Goal: Task Accomplishment & Management: Manage account settings

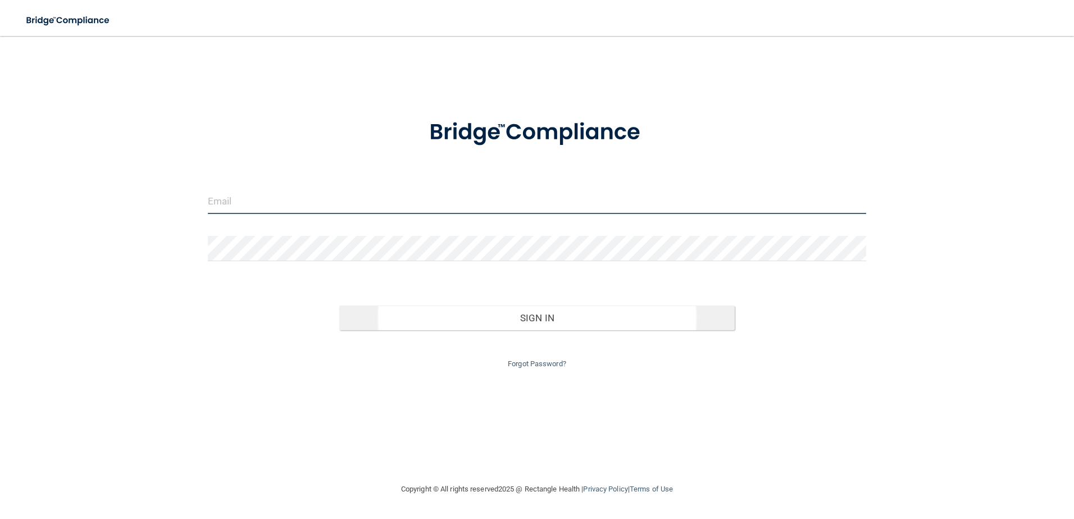
type input "[EMAIL_ADDRESS][DOMAIN_NAME]"
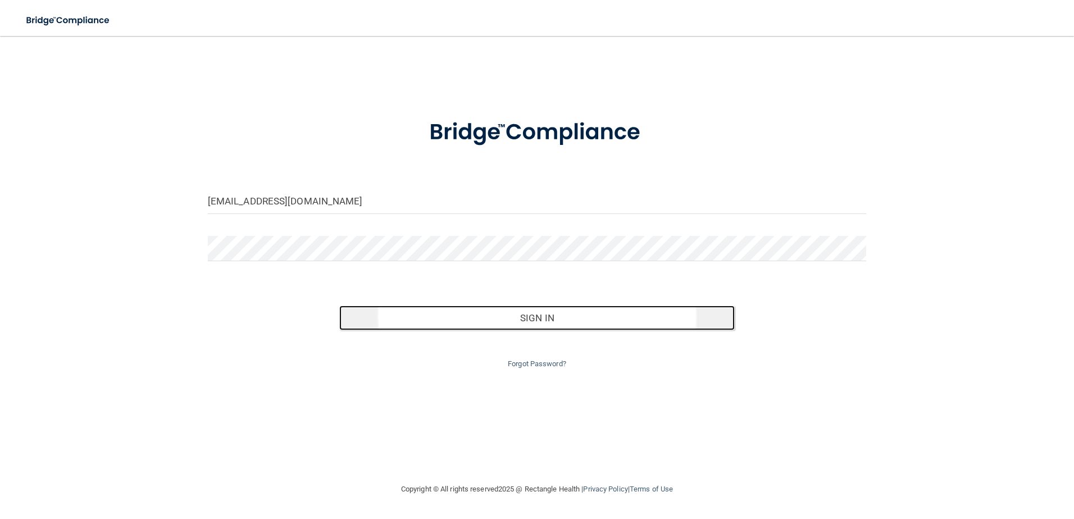
click at [555, 309] on button "Sign In" at bounding box center [537, 318] width 396 height 25
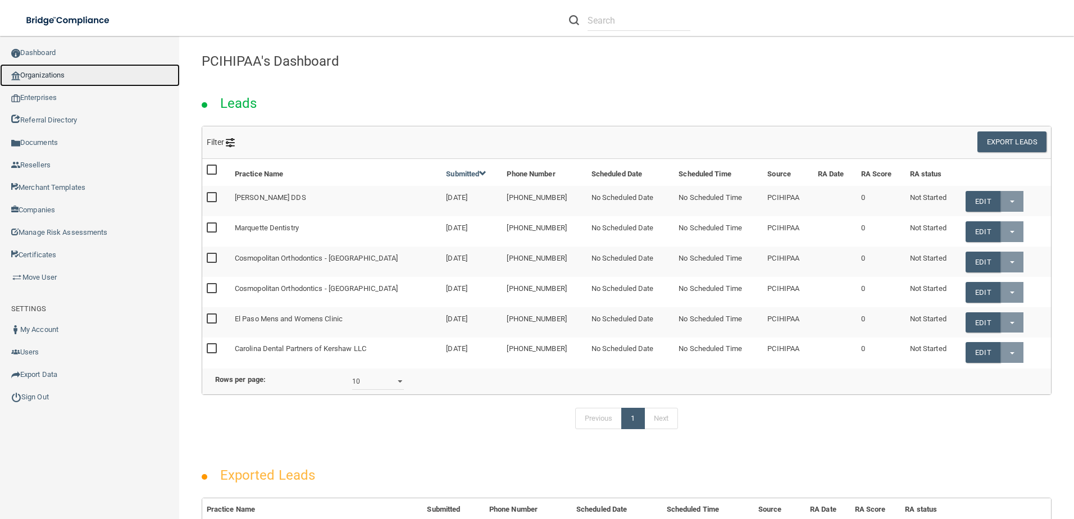
click at [89, 70] on link "Organizations" at bounding box center [90, 75] width 180 height 22
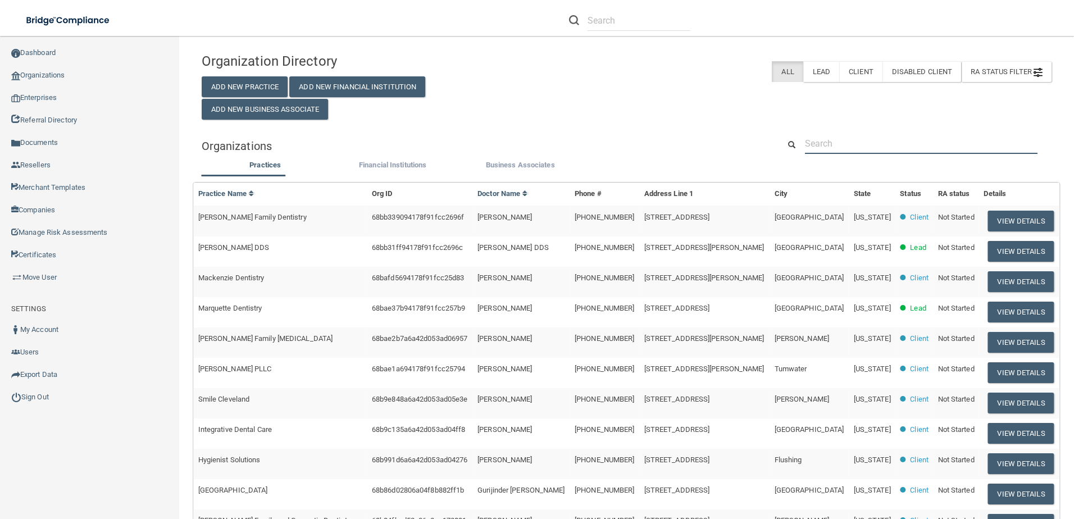
click at [851, 136] on input "text" at bounding box center [921, 143] width 233 height 21
paste input "[EMAIL_ADDRESS][DOMAIN_NAME]"
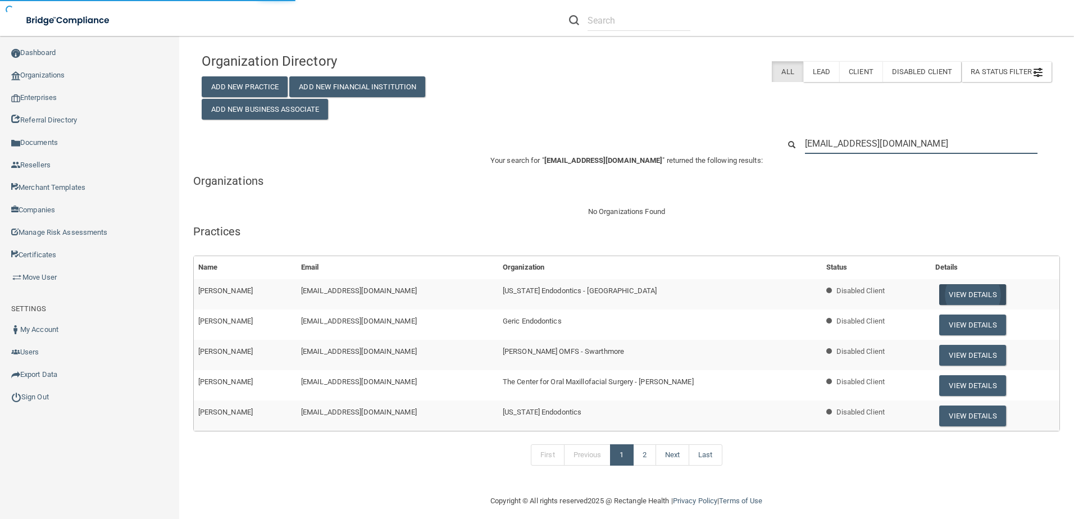
type input "[EMAIL_ADDRESS][DOMAIN_NAME]"
click at [972, 289] on button "View Details" at bounding box center [973, 294] width 66 height 21
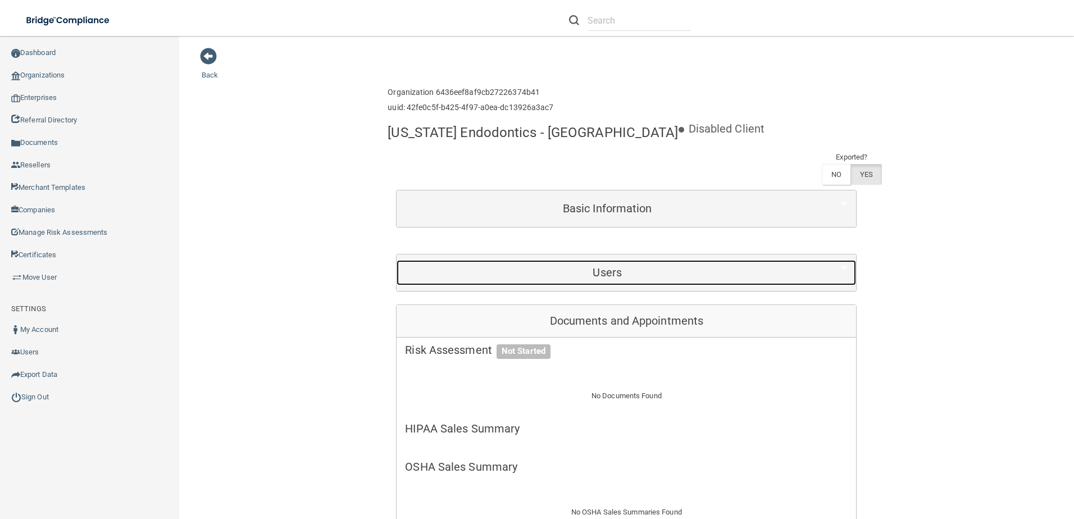
click at [704, 266] on div "Users" at bounding box center [607, 272] width 421 height 25
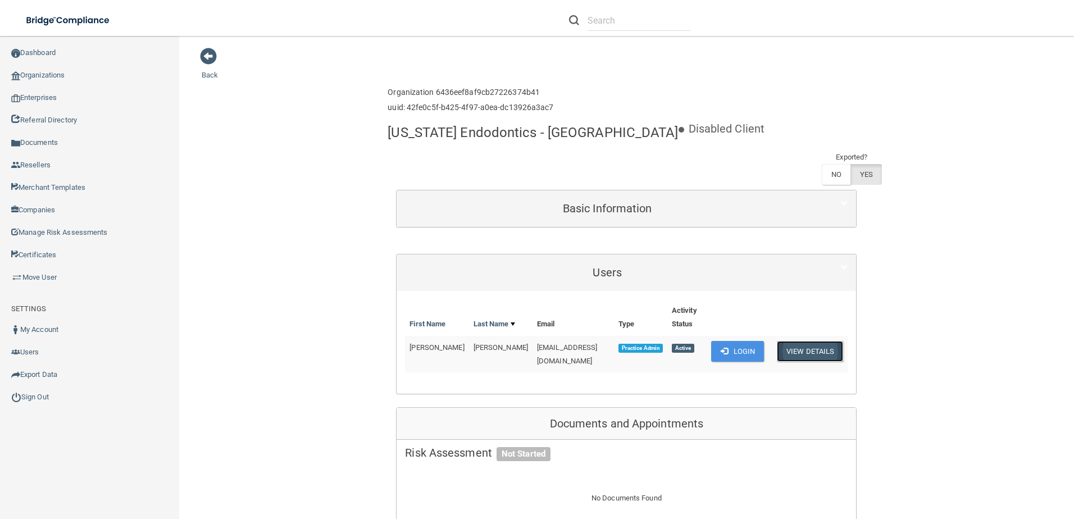
click at [814, 353] on button "View Details" at bounding box center [810, 351] width 66 height 21
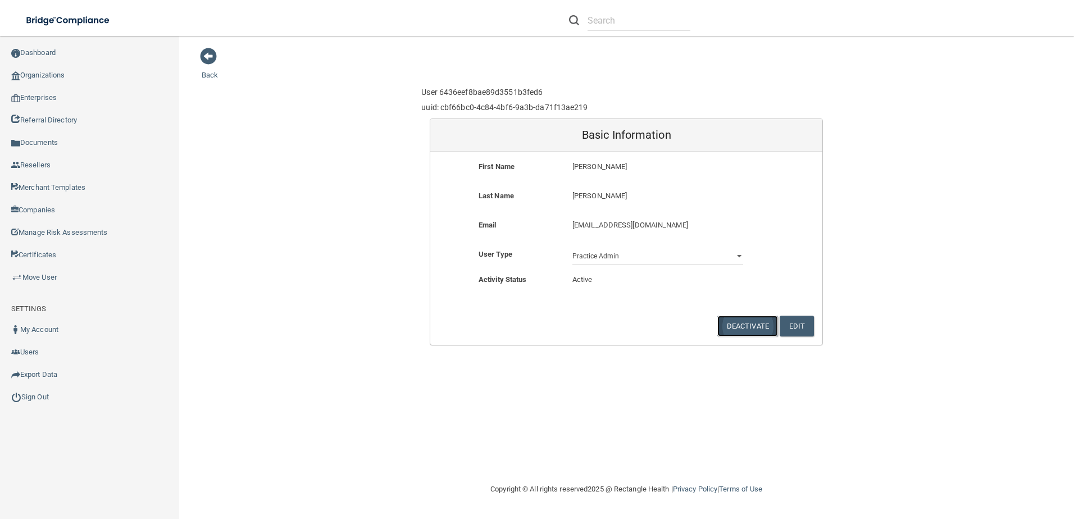
click at [732, 334] on button "Deactivate" at bounding box center [748, 326] width 61 height 21
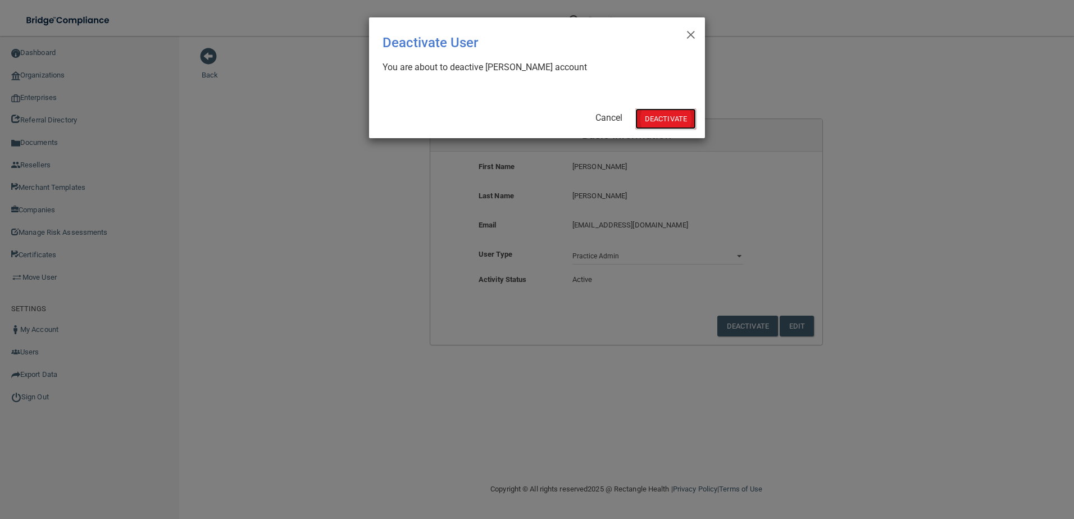
click at [677, 123] on button "Deactivate" at bounding box center [666, 118] width 61 height 21
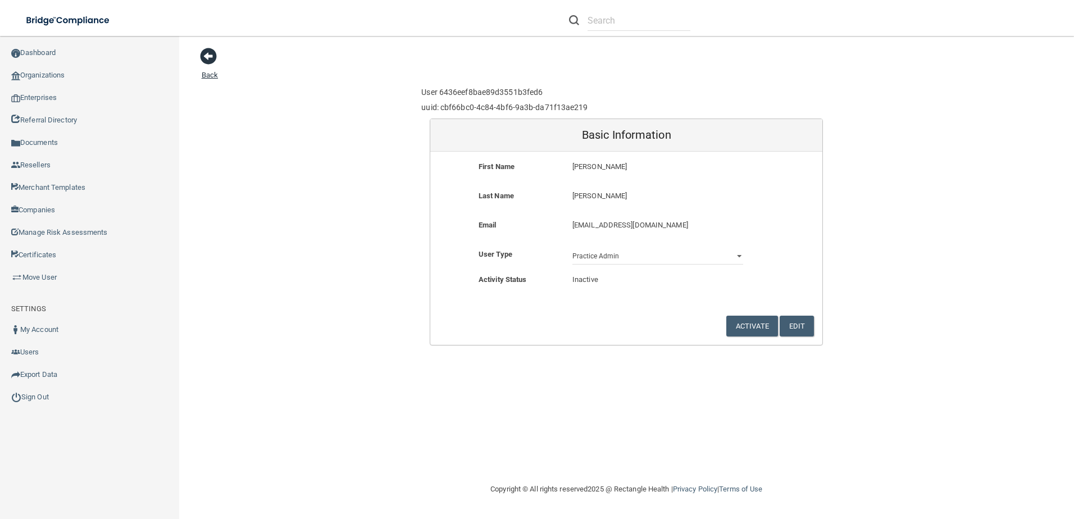
click at [205, 58] on span at bounding box center [208, 56] width 17 height 17
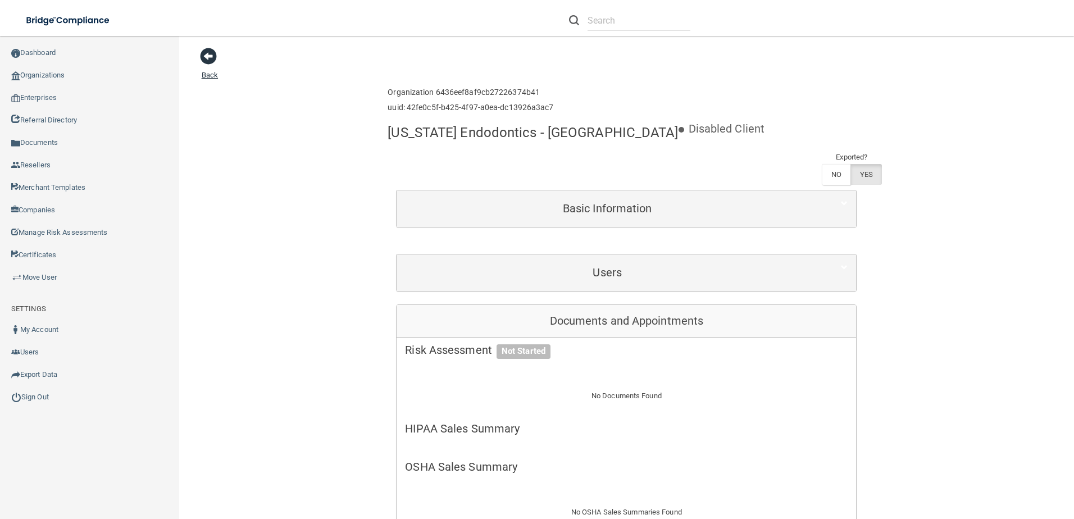
click at [212, 53] on span at bounding box center [208, 56] width 17 height 17
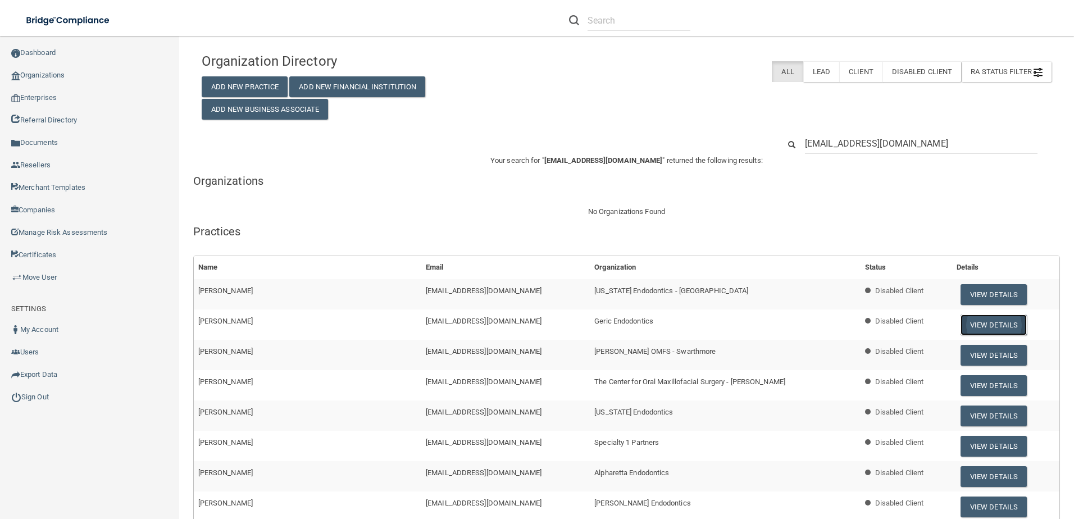
click at [974, 323] on button "View Details" at bounding box center [994, 325] width 66 height 21
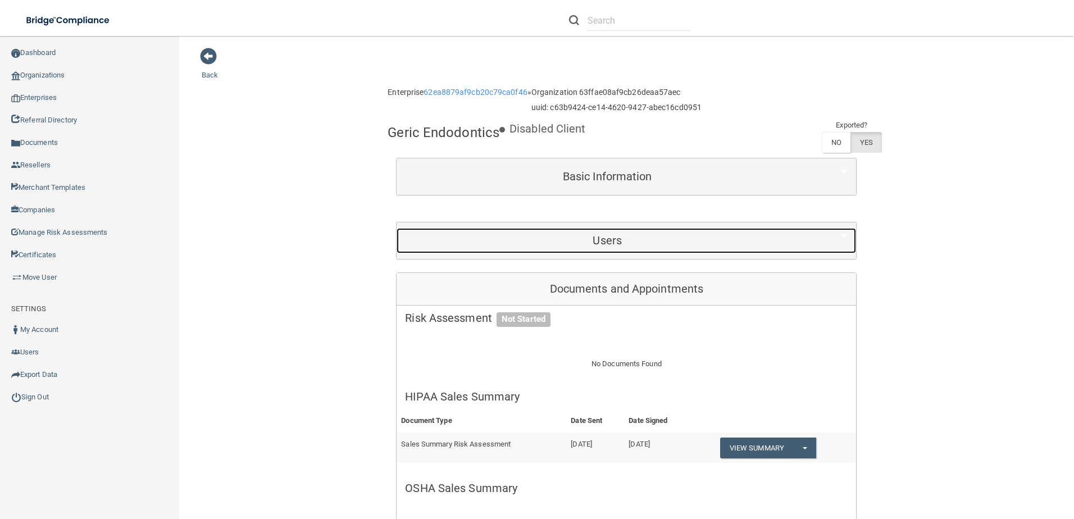
click at [736, 233] on div "Users" at bounding box center [607, 240] width 421 height 25
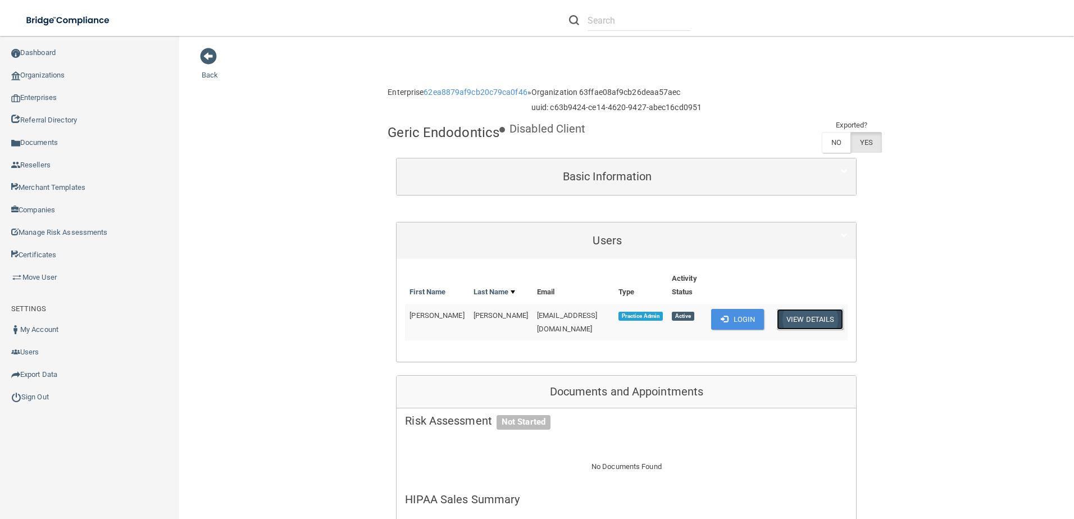
click at [819, 321] on button "View Details" at bounding box center [810, 319] width 66 height 21
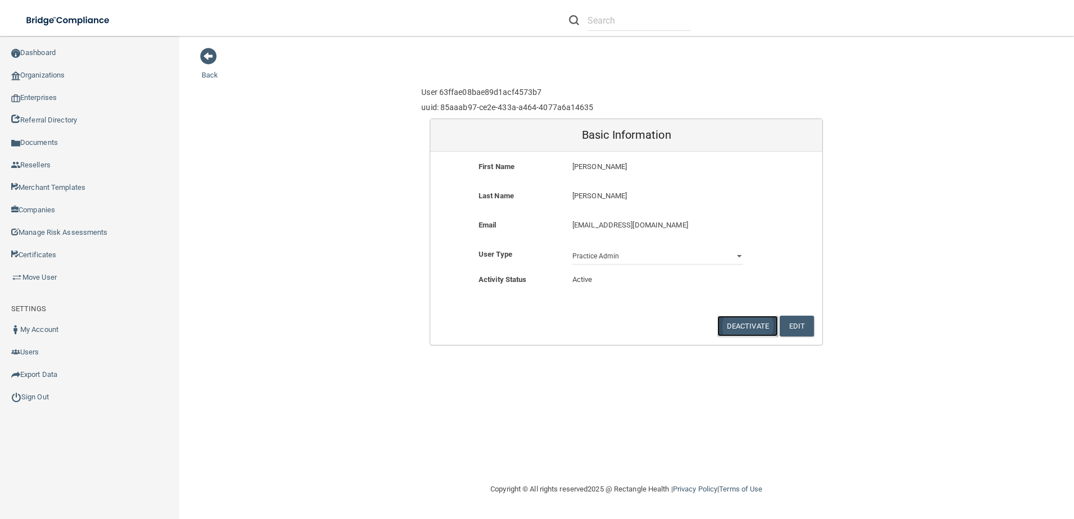
click at [751, 324] on button "Deactivate" at bounding box center [748, 326] width 61 height 21
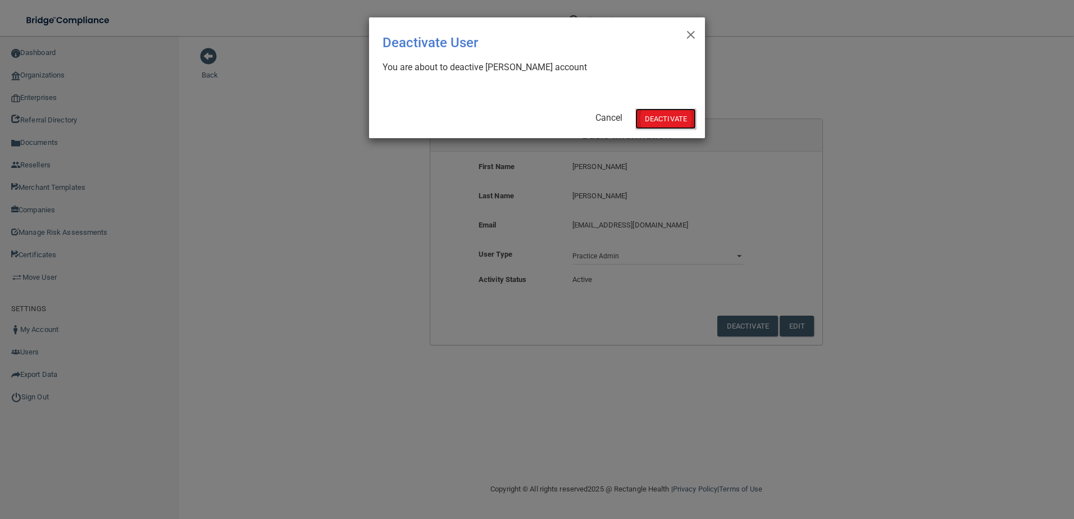
click at [663, 114] on button "Deactivate" at bounding box center [666, 118] width 61 height 21
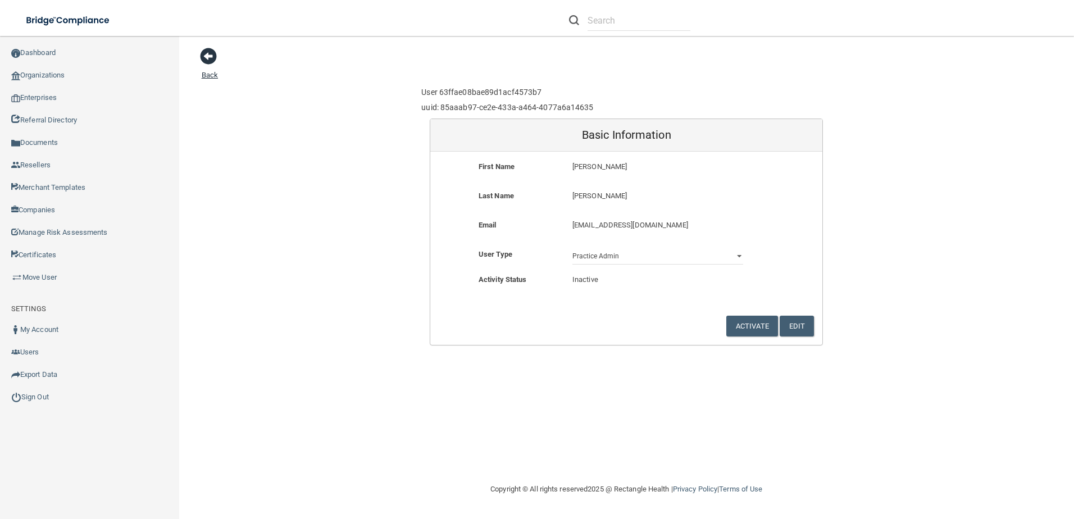
click at [210, 56] on span at bounding box center [208, 56] width 17 height 17
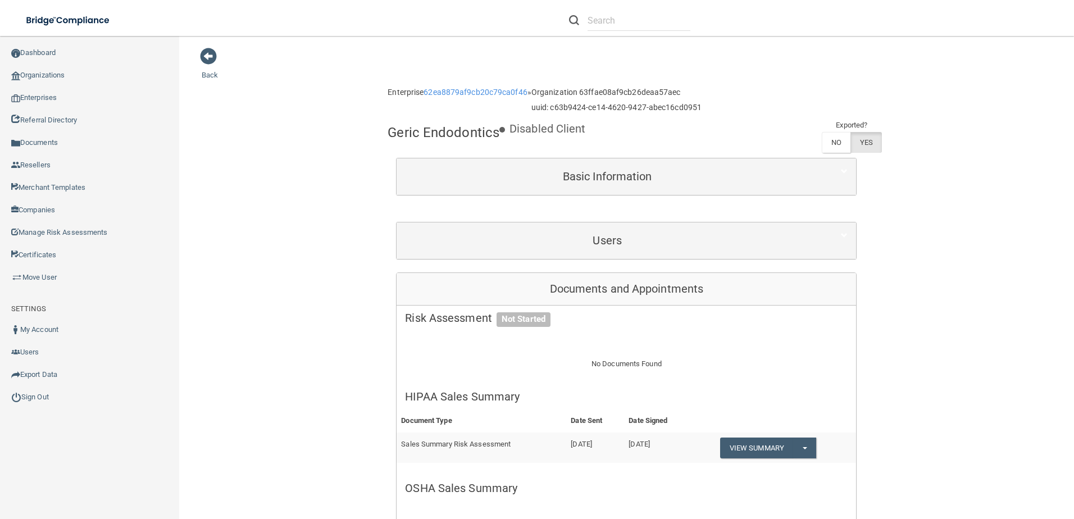
click at [209, 58] on span at bounding box center [208, 56] width 17 height 17
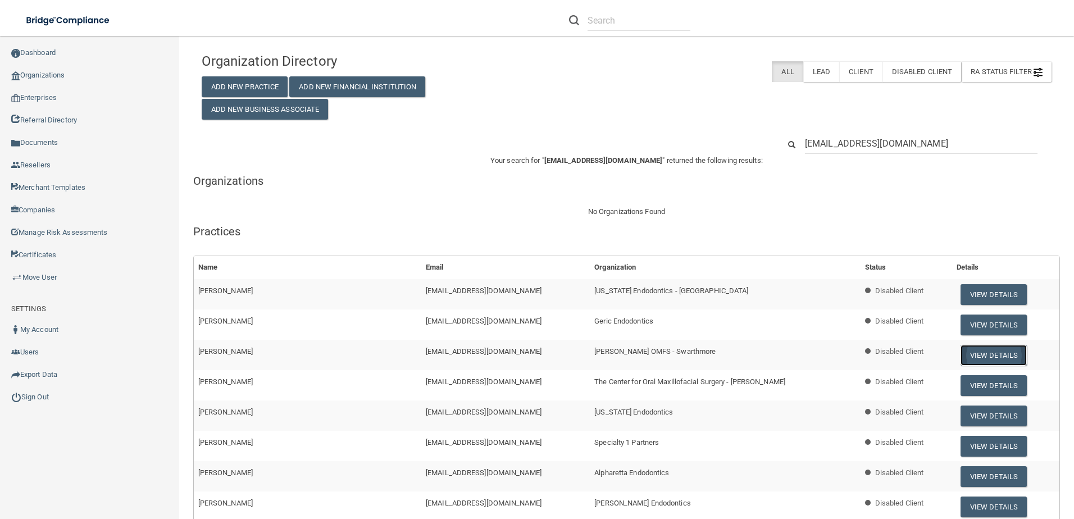
click at [976, 356] on button "View Details" at bounding box center [994, 355] width 66 height 21
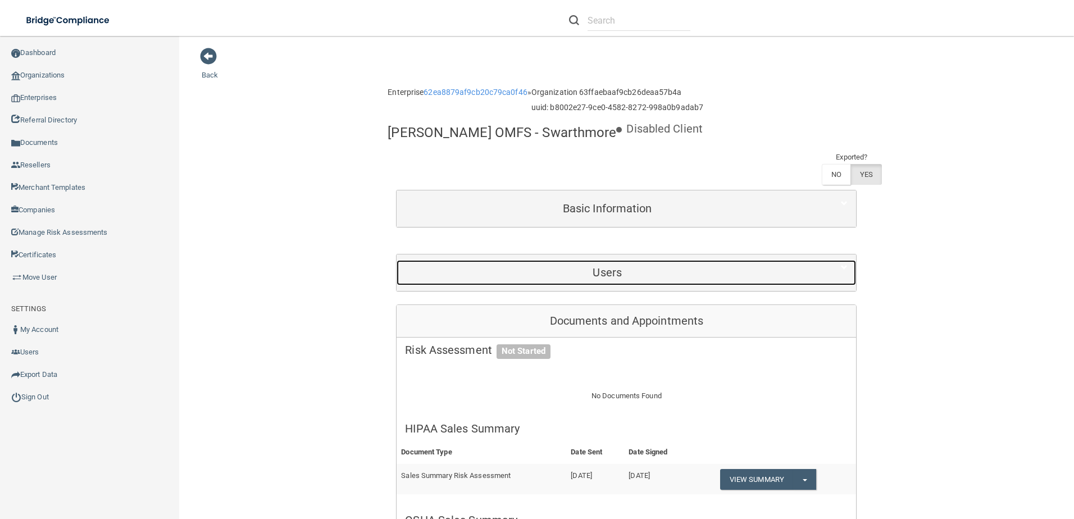
click at [754, 283] on div "Users" at bounding box center [607, 272] width 421 height 25
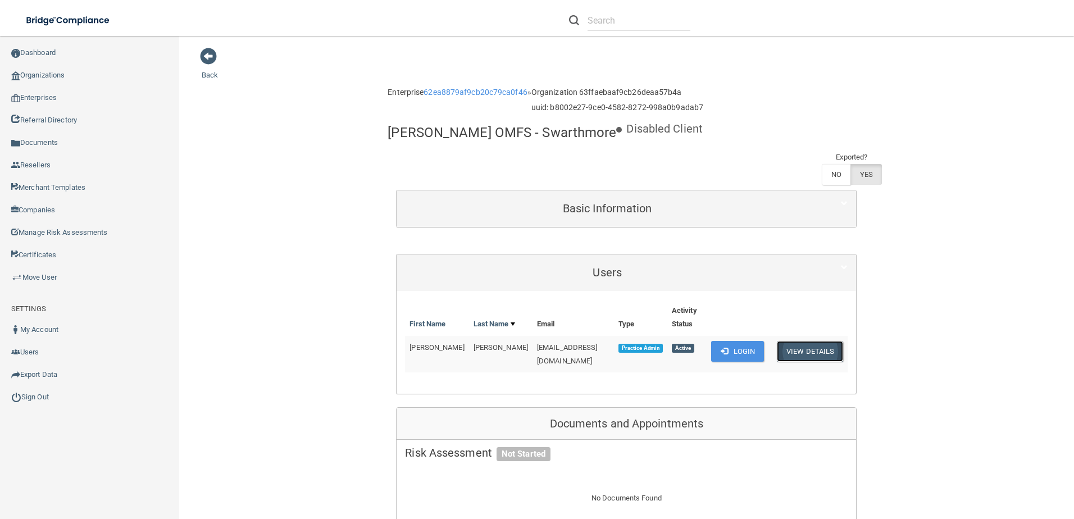
click at [819, 353] on button "View Details" at bounding box center [810, 351] width 66 height 21
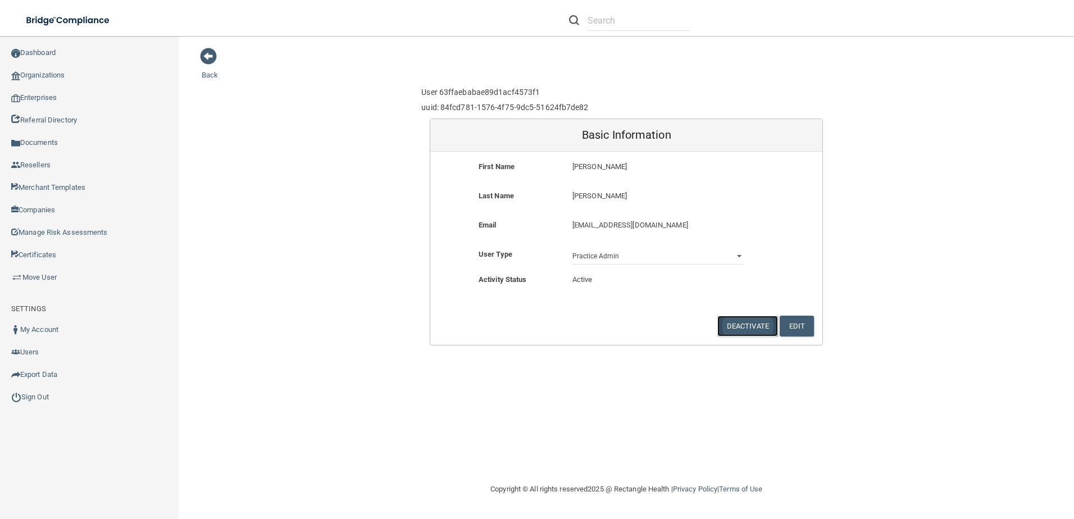
click at [754, 320] on button "Deactivate" at bounding box center [748, 326] width 61 height 21
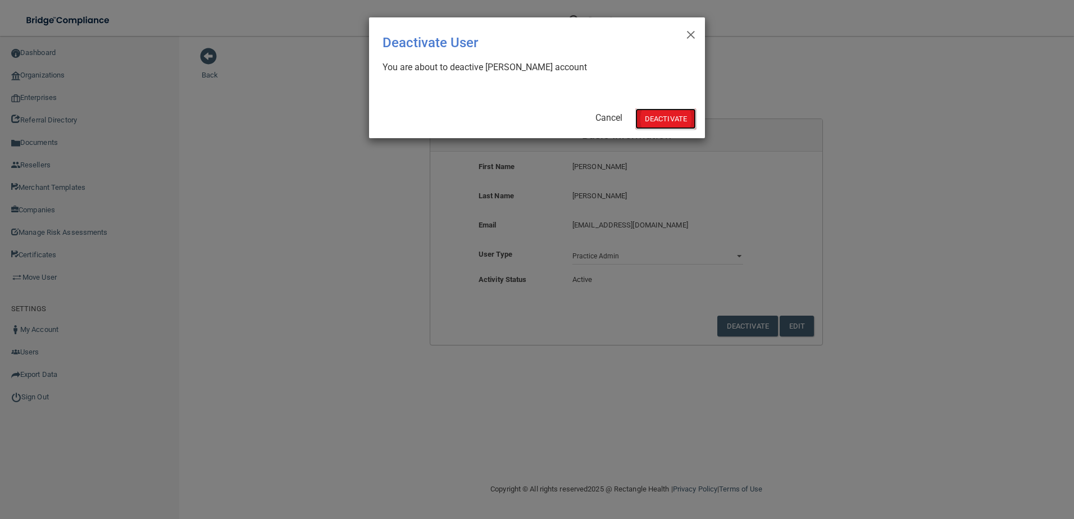
click at [669, 115] on button "Deactivate" at bounding box center [666, 118] width 61 height 21
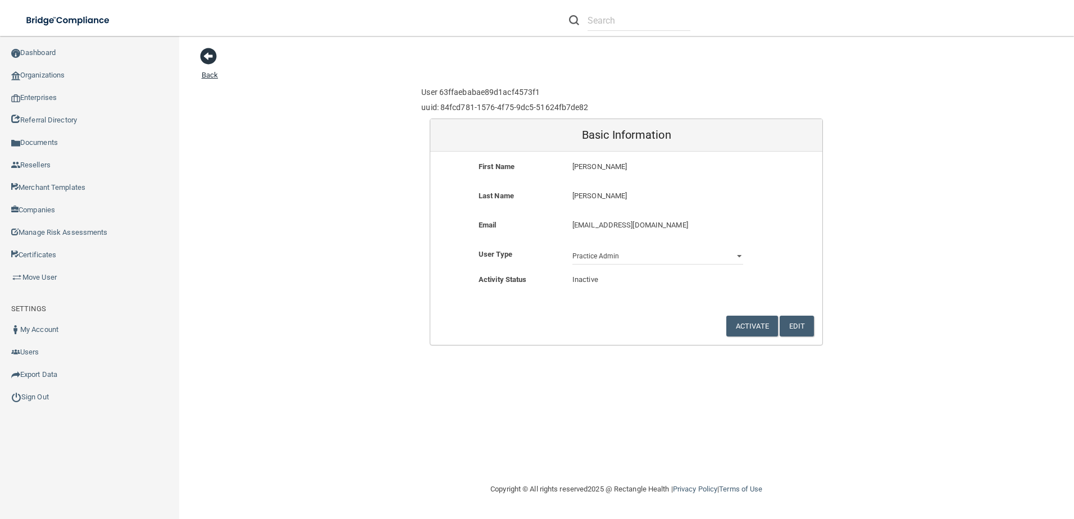
click at [212, 59] on span at bounding box center [208, 56] width 17 height 17
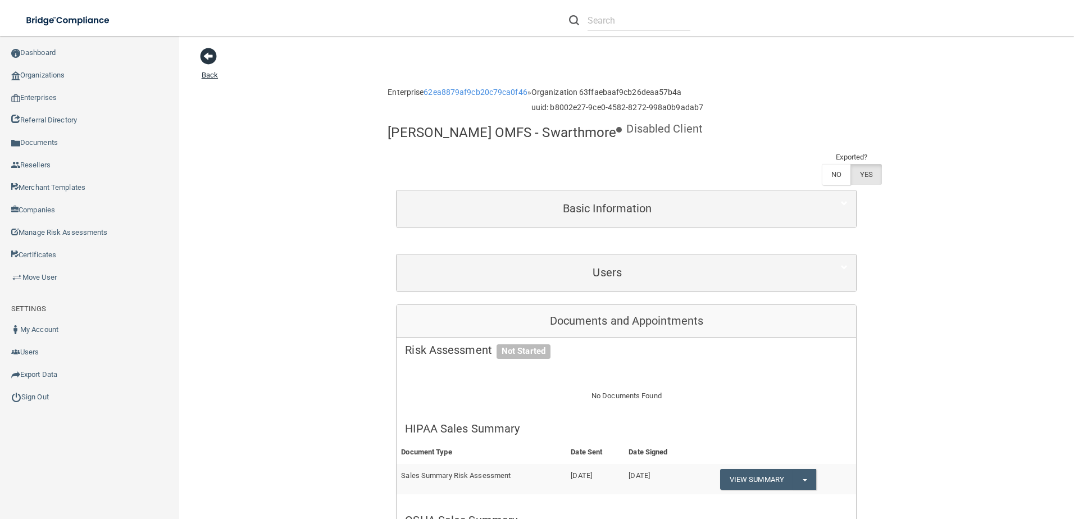
click at [216, 55] on span at bounding box center [208, 56] width 17 height 17
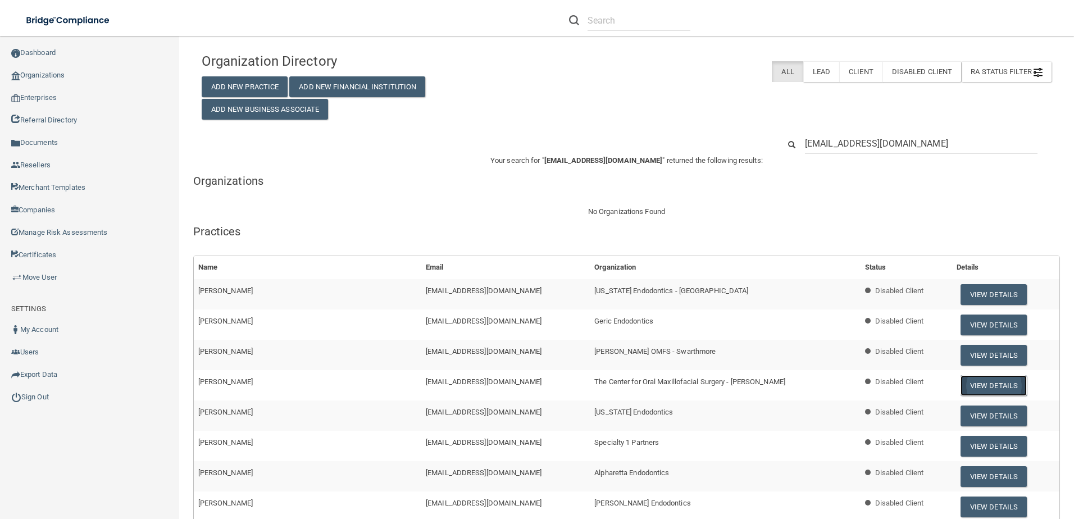
click at [970, 383] on button "View Details" at bounding box center [994, 385] width 66 height 21
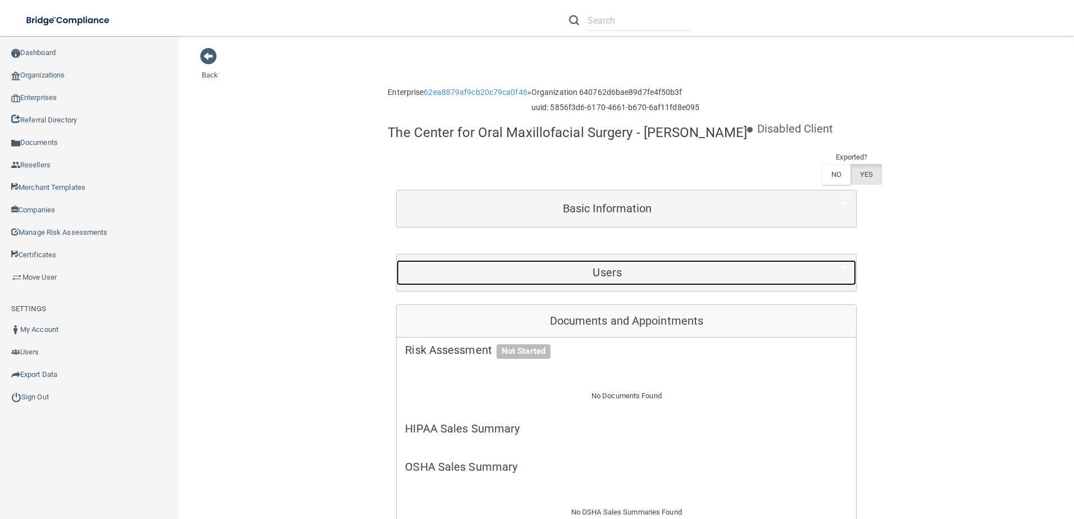
click at [634, 267] on h5 "Users" at bounding box center [607, 272] width 405 height 12
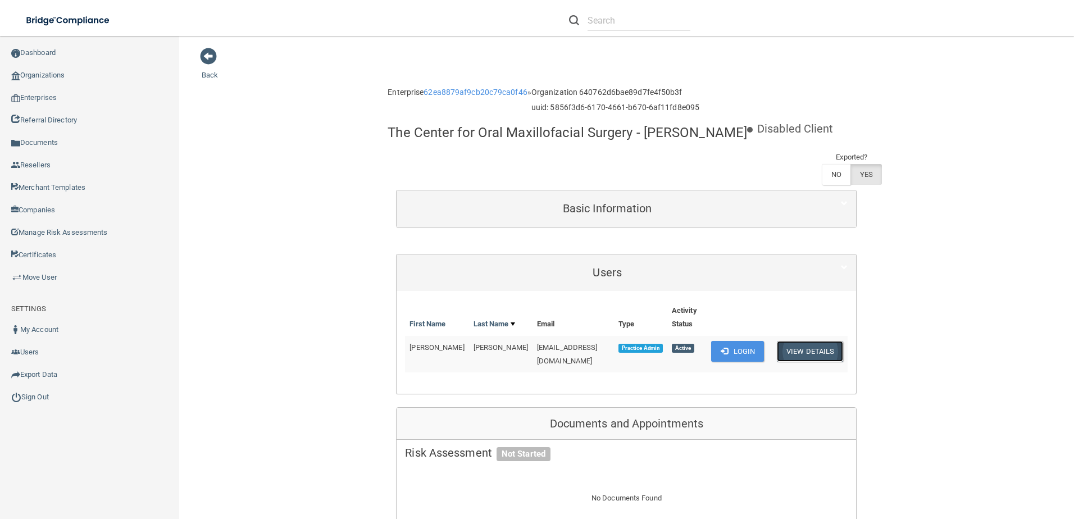
click at [824, 351] on button "View Details" at bounding box center [810, 351] width 66 height 21
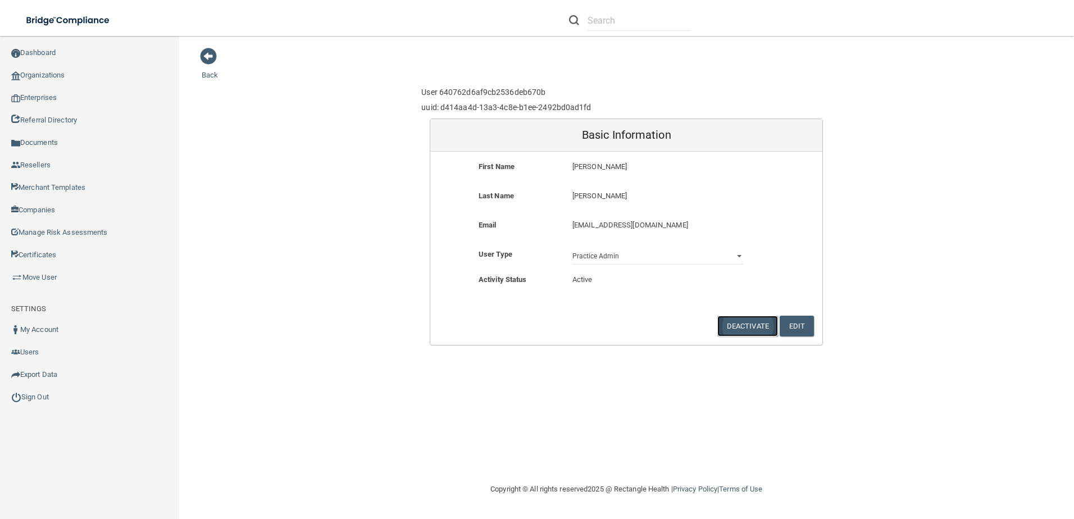
click at [742, 324] on button "Deactivate" at bounding box center [748, 326] width 61 height 21
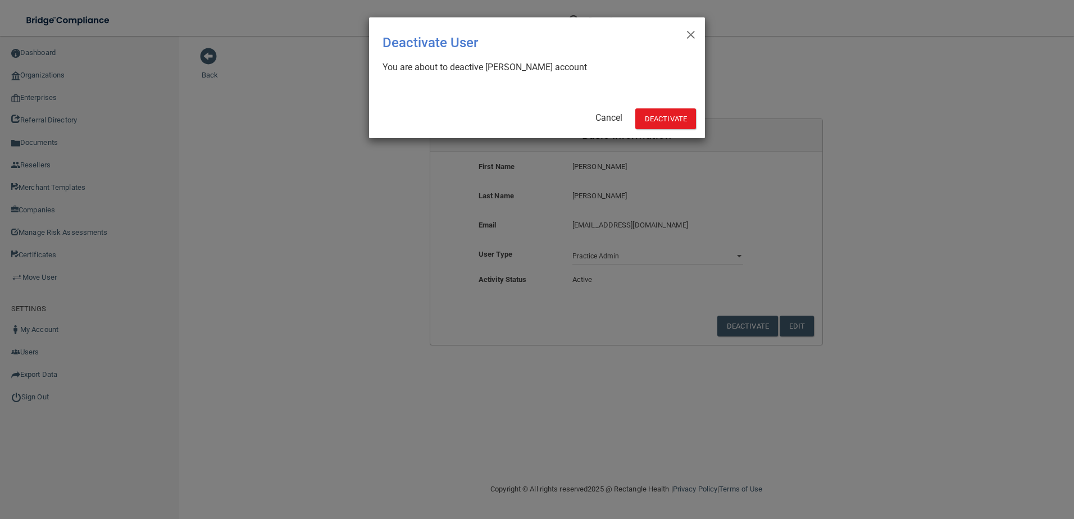
click at [673, 106] on div "× Close Deactivate User You are about to deactive Ashley Smith's account Cancel…" at bounding box center [537, 77] width 336 height 121
click at [669, 120] on button "Deactivate" at bounding box center [666, 118] width 61 height 21
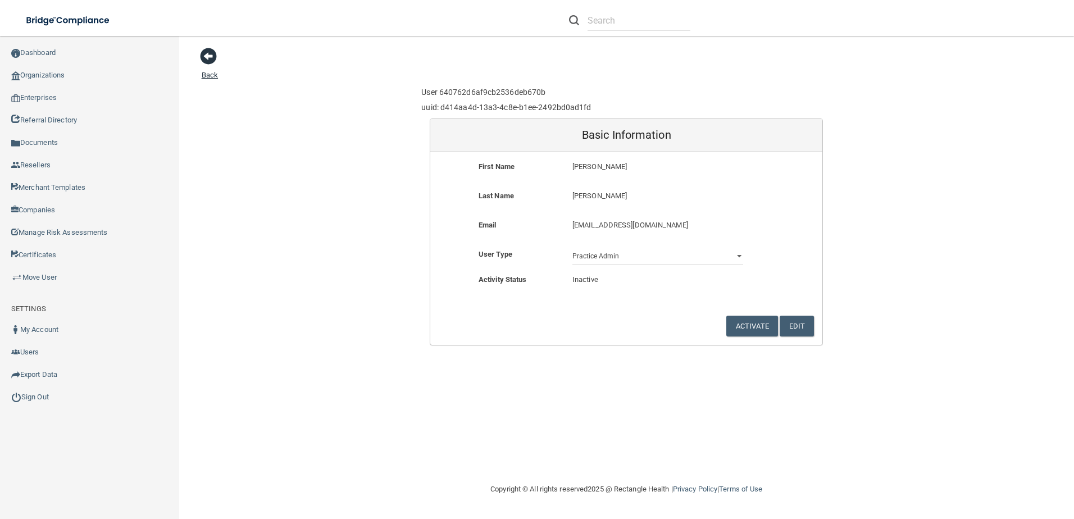
click at [211, 57] on span at bounding box center [208, 56] width 17 height 17
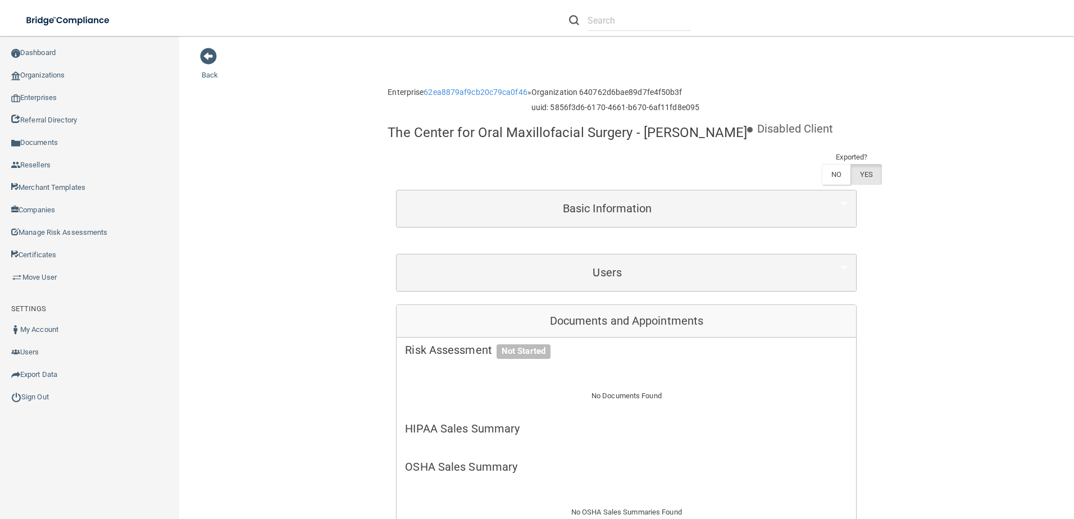
click at [663, 257] on div "Users" at bounding box center [627, 273] width 460 height 37
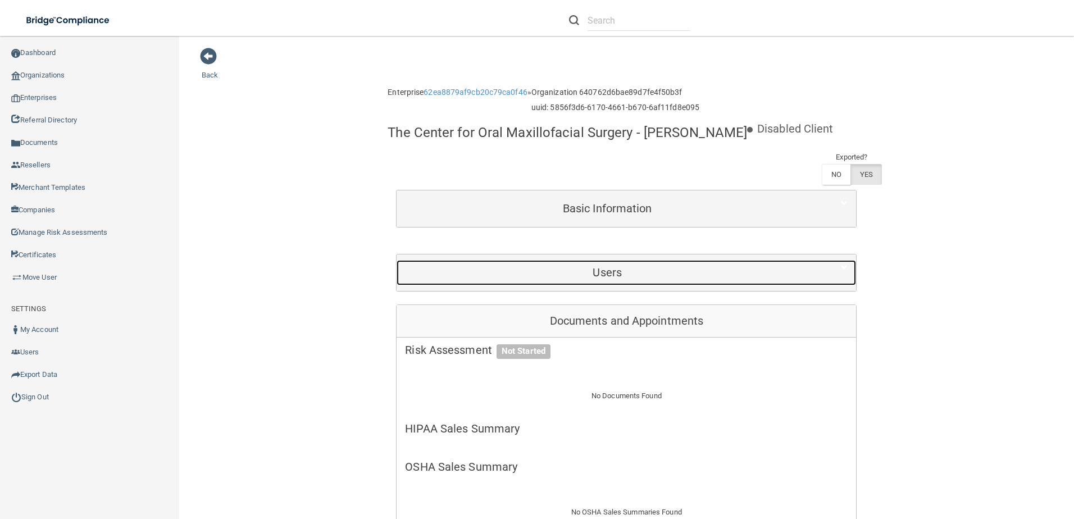
click at [660, 264] on div "Users" at bounding box center [607, 272] width 421 height 25
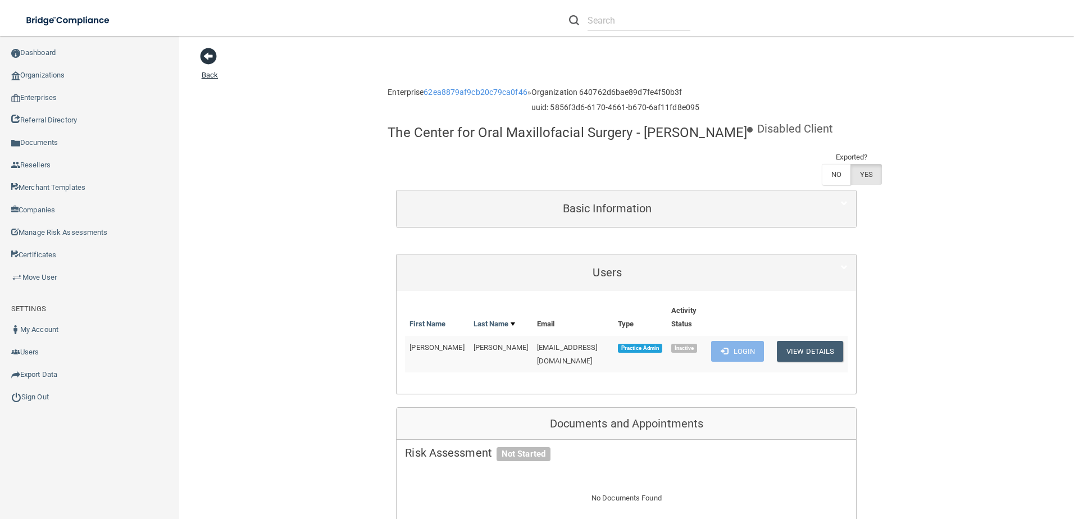
click at [209, 54] on span at bounding box center [208, 56] width 17 height 17
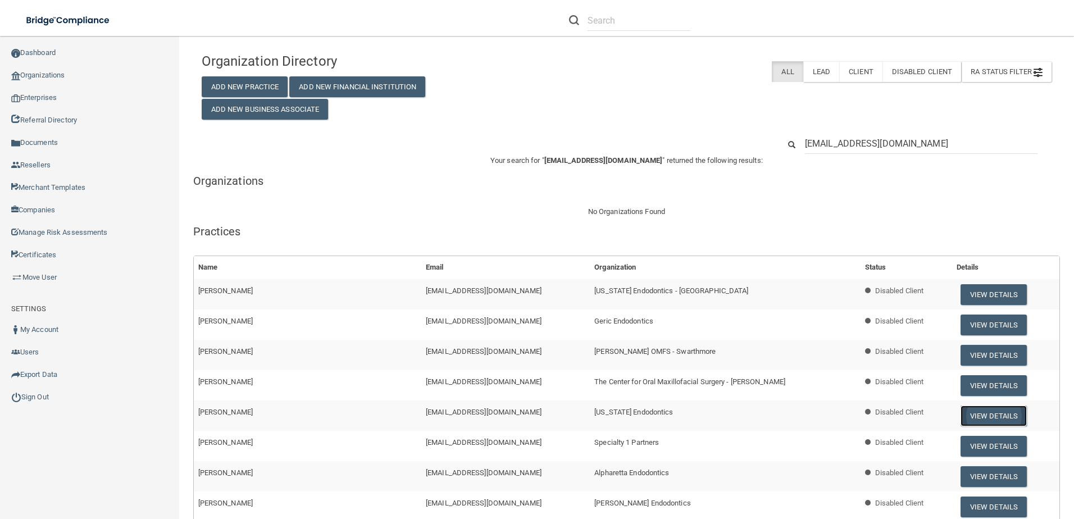
click at [977, 413] on button "View Details" at bounding box center [994, 416] width 66 height 21
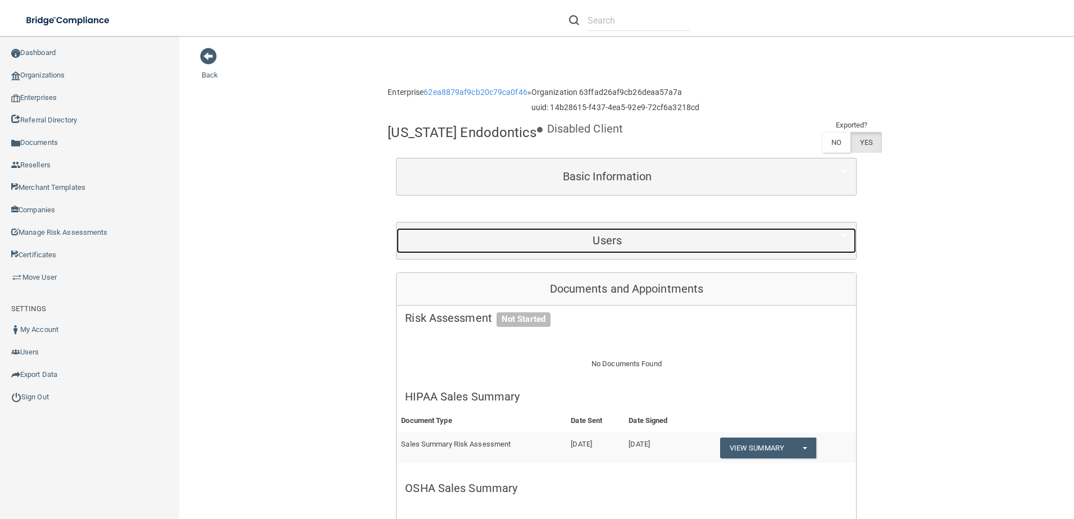
click at [748, 246] on h5 "Users" at bounding box center [607, 240] width 405 height 12
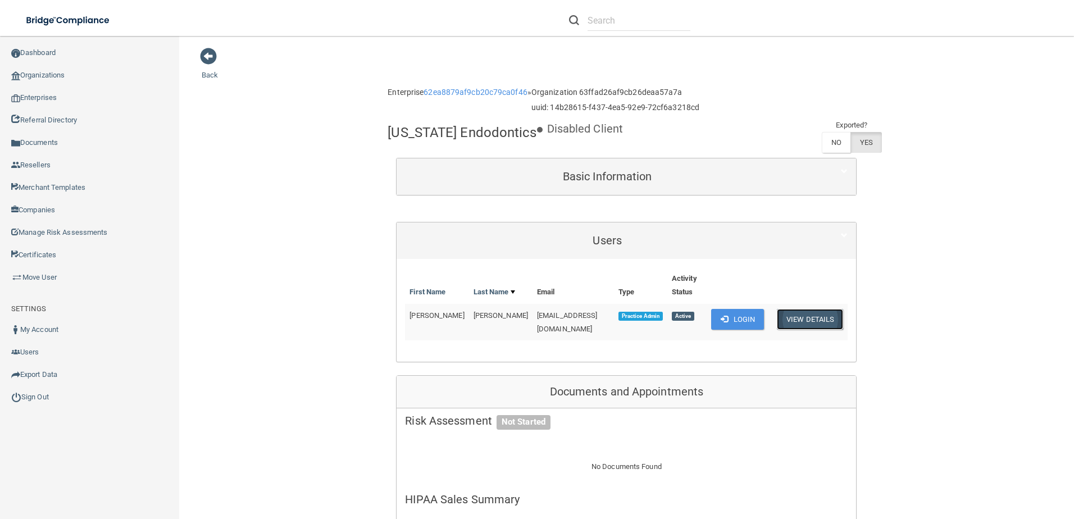
click at [814, 315] on button "View Details" at bounding box center [810, 319] width 66 height 21
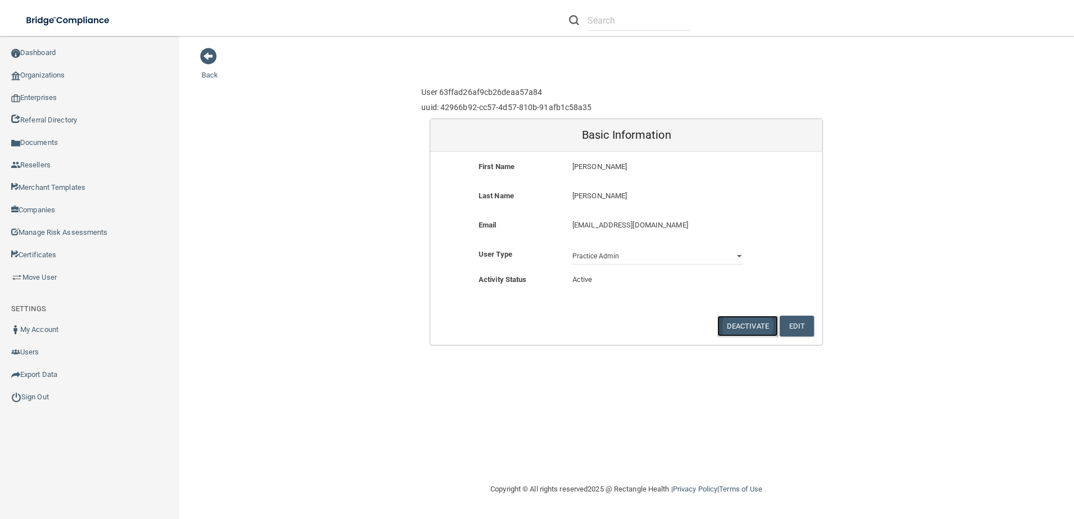
click at [725, 330] on button "Deactivate" at bounding box center [748, 326] width 61 height 21
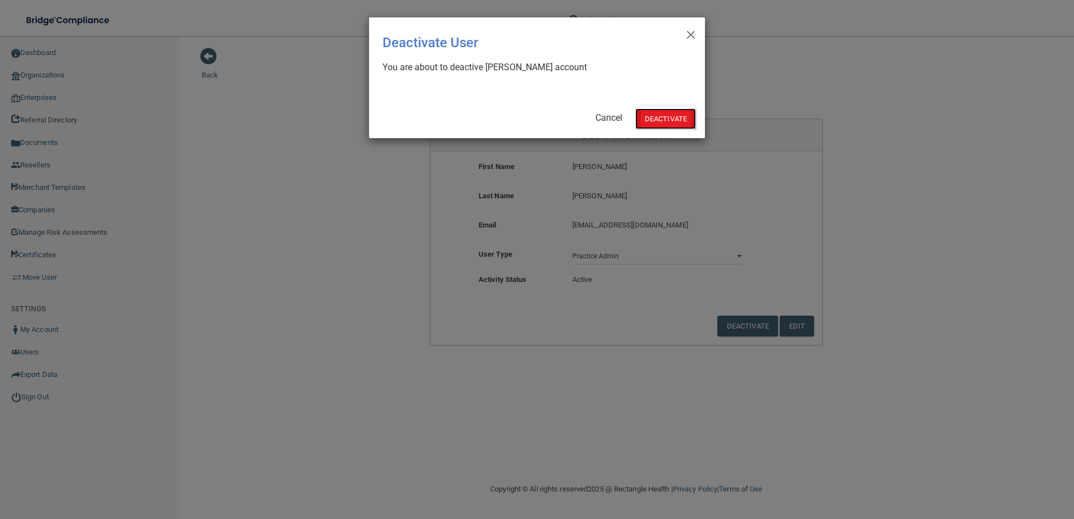
click at [651, 117] on button "Deactivate" at bounding box center [666, 118] width 61 height 21
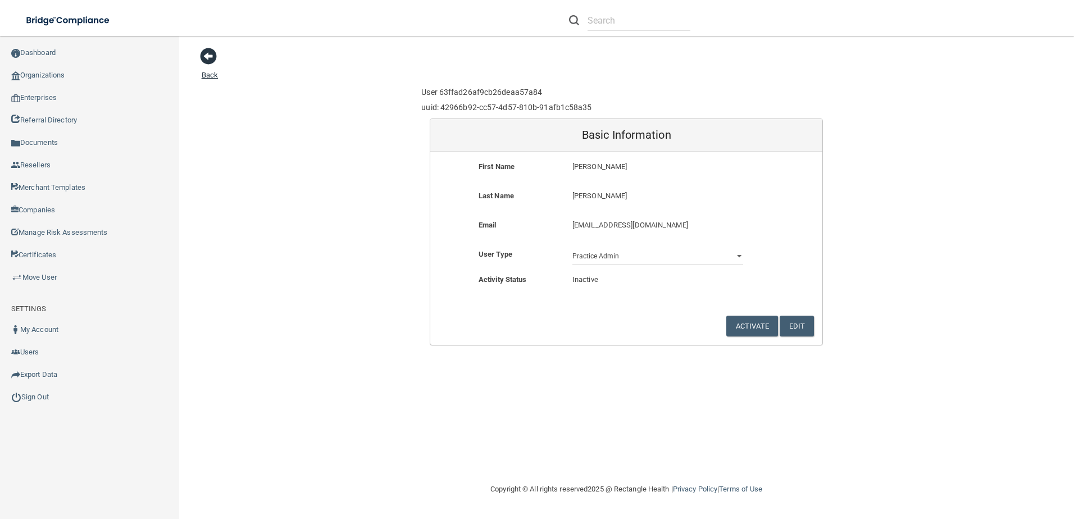
click at [210, 55] on span at bounding box center [208, 56] width 17 height 17
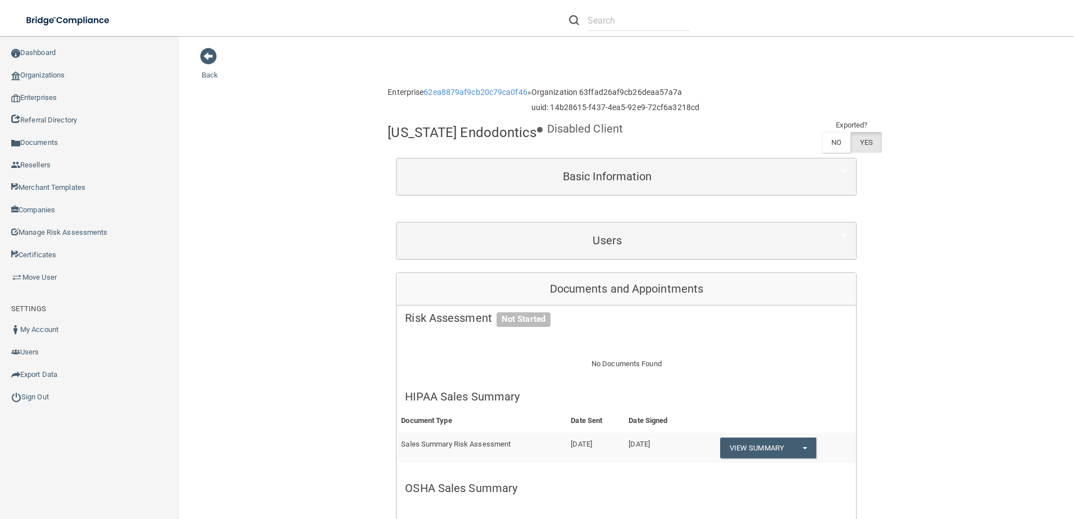
click at [689, 253] on div "Users" at bounding box center [627, 241] width 460 height 37
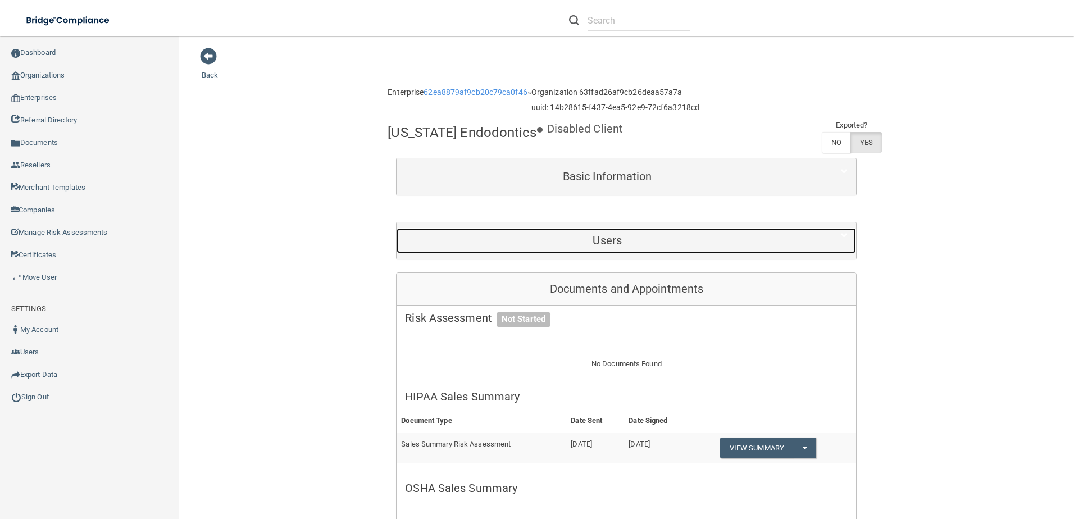
click at [692, 248] on div "Users" at bounding box center [607, 240] width 421 height 25
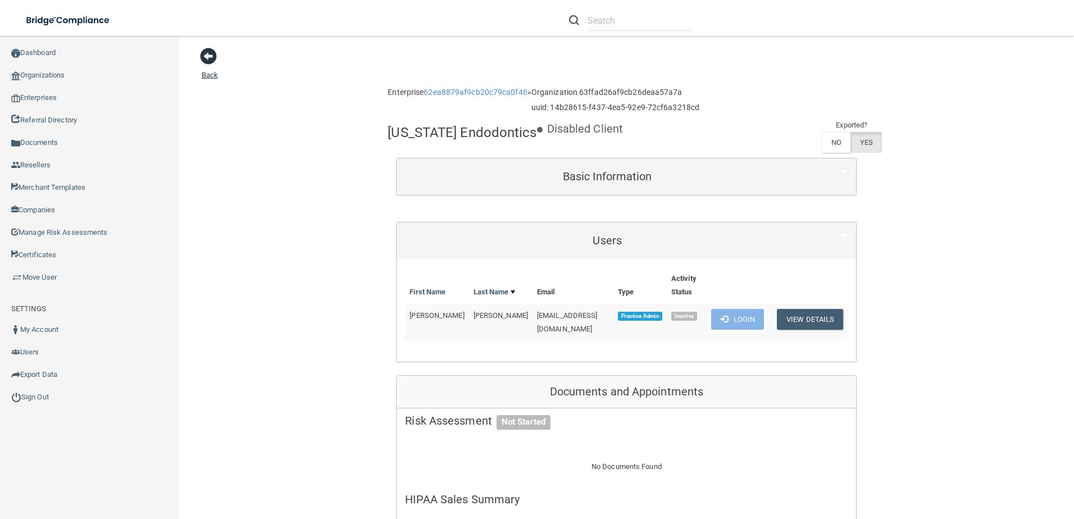
click at [201, 58] on span at bounding box center [208, 56] width 17 height 17
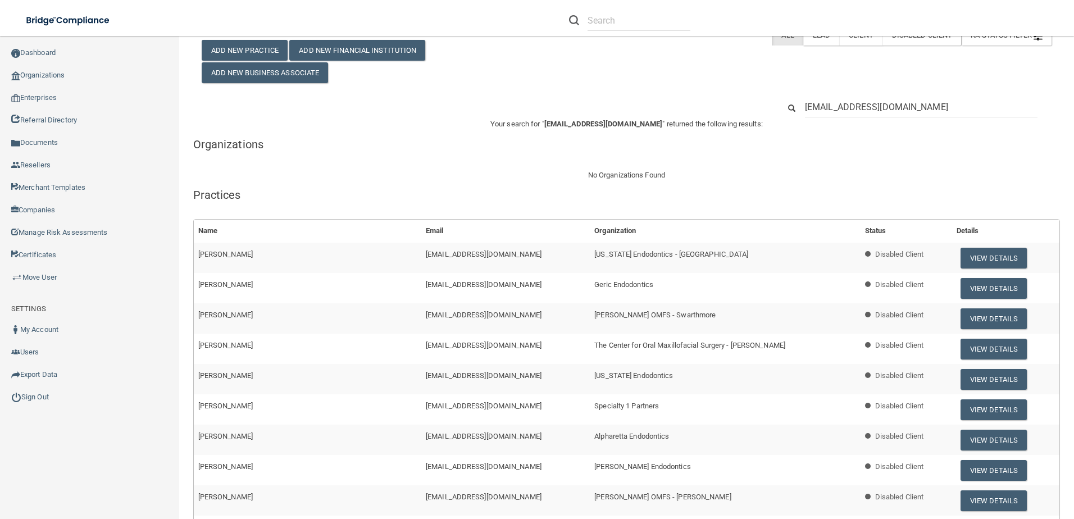
scroll to position [56, 0]
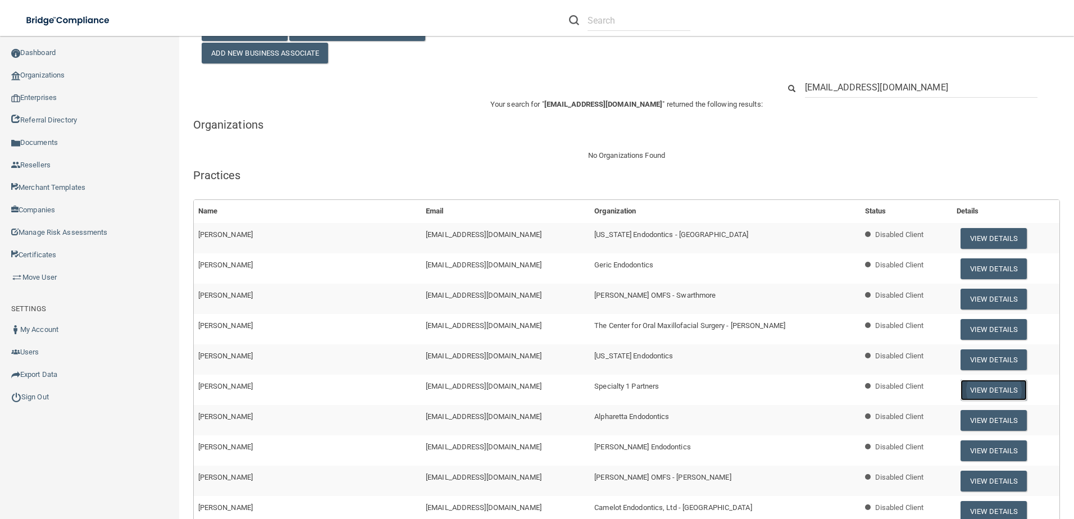
click at [980, 387] on button "View Details" at bounding box center [994, 390] width 66 height 21
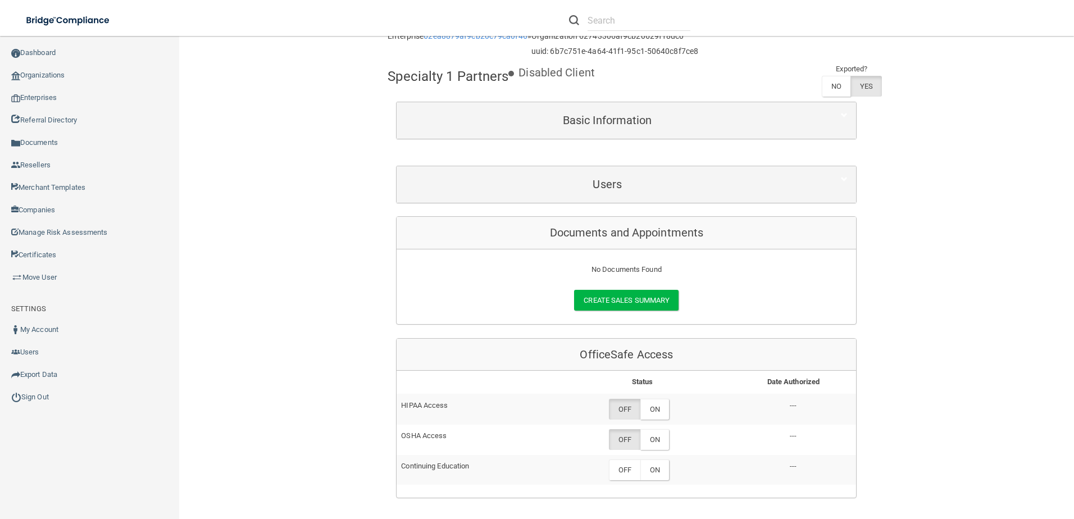
click at [770, 208] on div "Enterprise 62ea8879af9cb20c79ca0f46 » Organization 62743306af9cb20629f18dc0 uui…" at bounding box center [626, 406] width 461 height 761
click at [765, 197] on div "Users" at bounding box center [627, 184] width 460 height 37
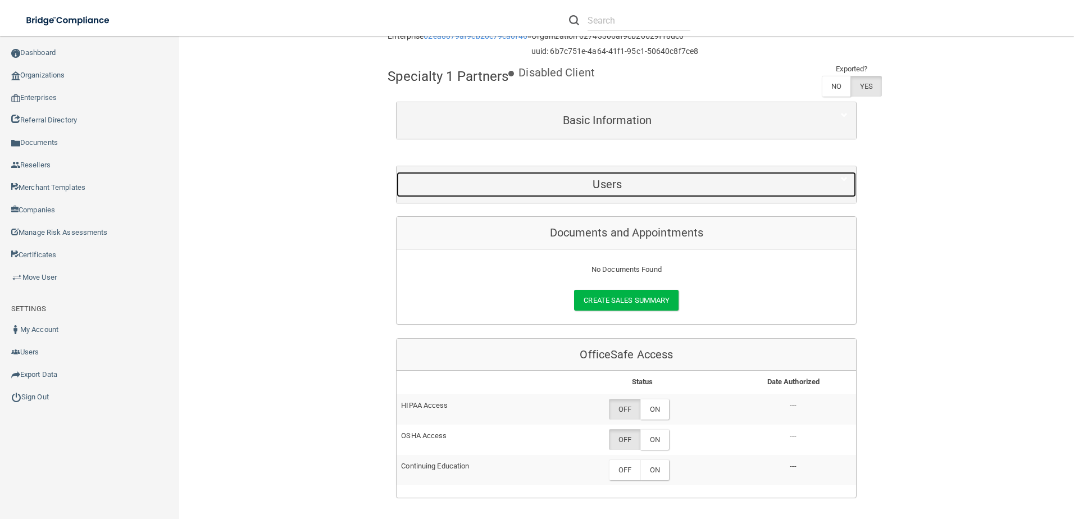
click at [764, 183] on h5 "Users" at bounding box center [607, 184] width 405 height 12
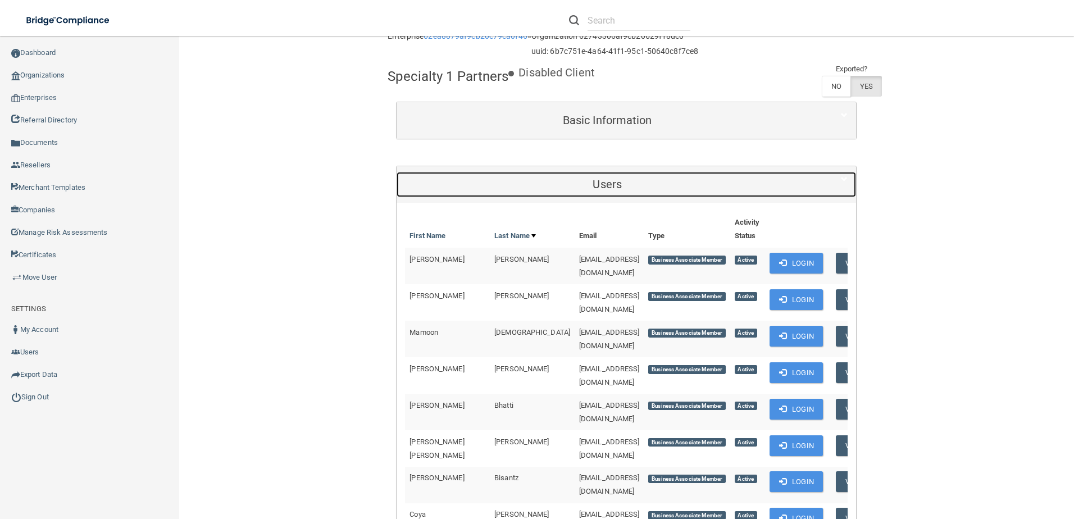
click at [761, 185] on h5 "Users" at bounding box center [607, 184] width 405 height 12
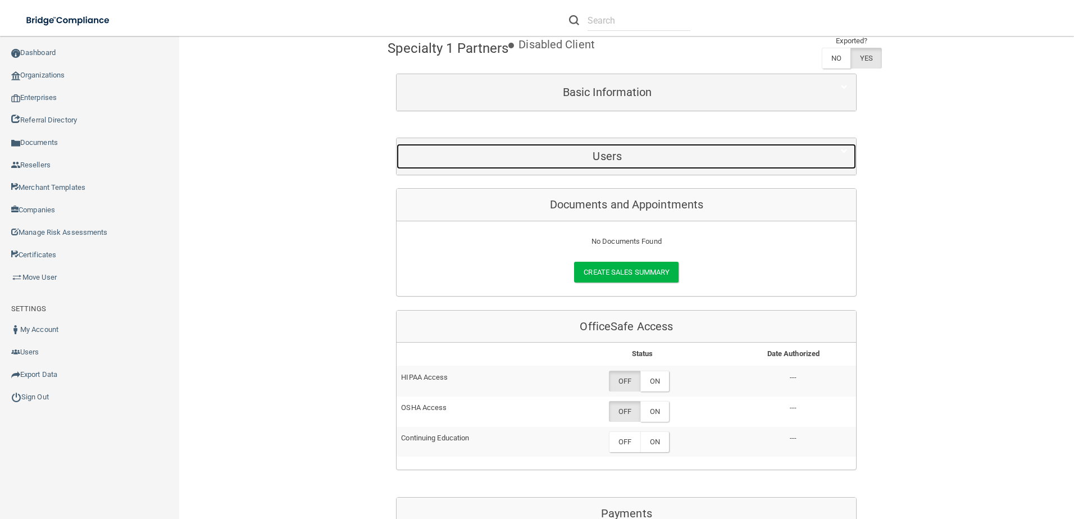
scroll to position [112, 0]
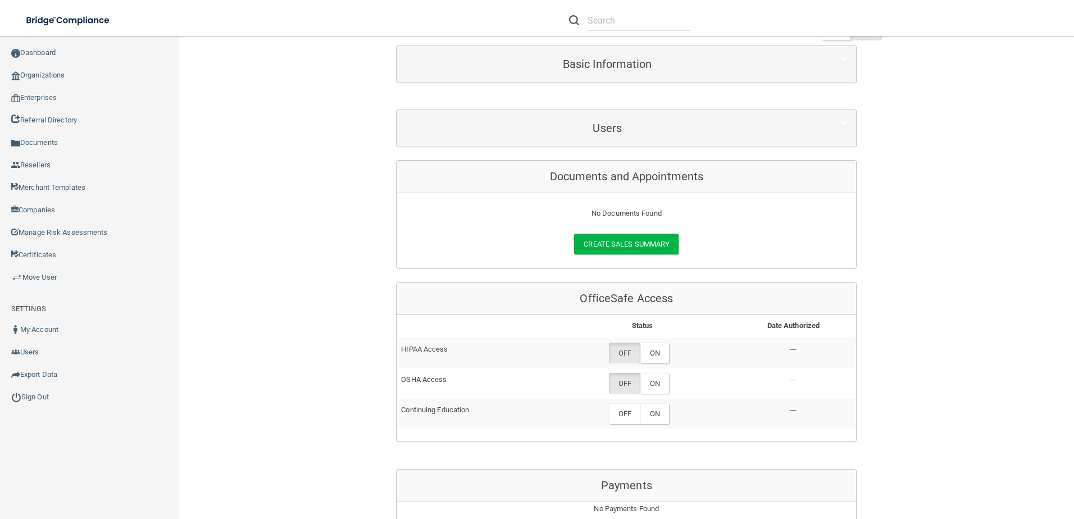
click at [683, 108] on div "Enterprise 62ea8879af9cb20c79ca0f46 » Organization 62743306af9cb20629f18dc0 uui…" at bounding box center [626, 350] width 461 height 761
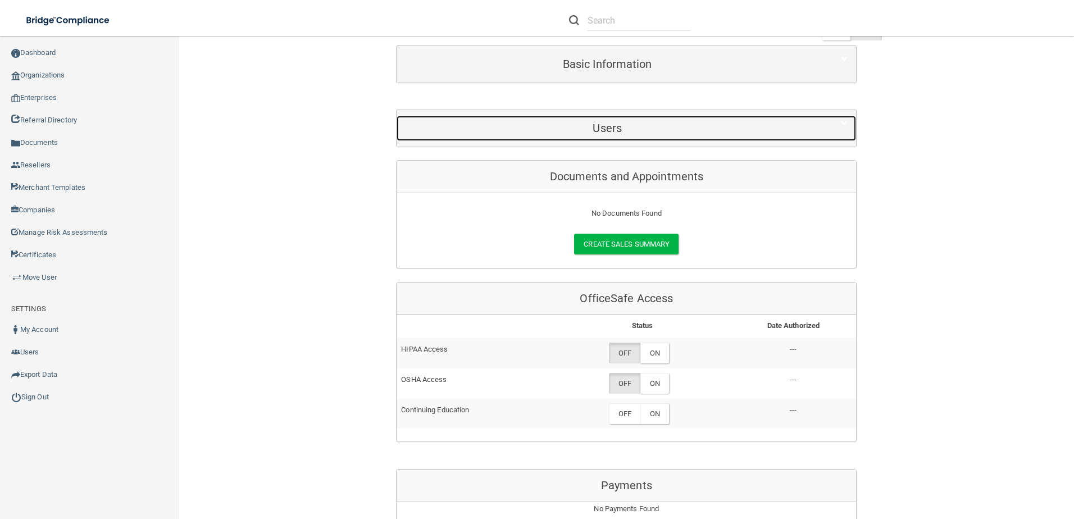
click at [682, 123] on h5 "Users" at bounding box center [607, 128] width 405 height 12
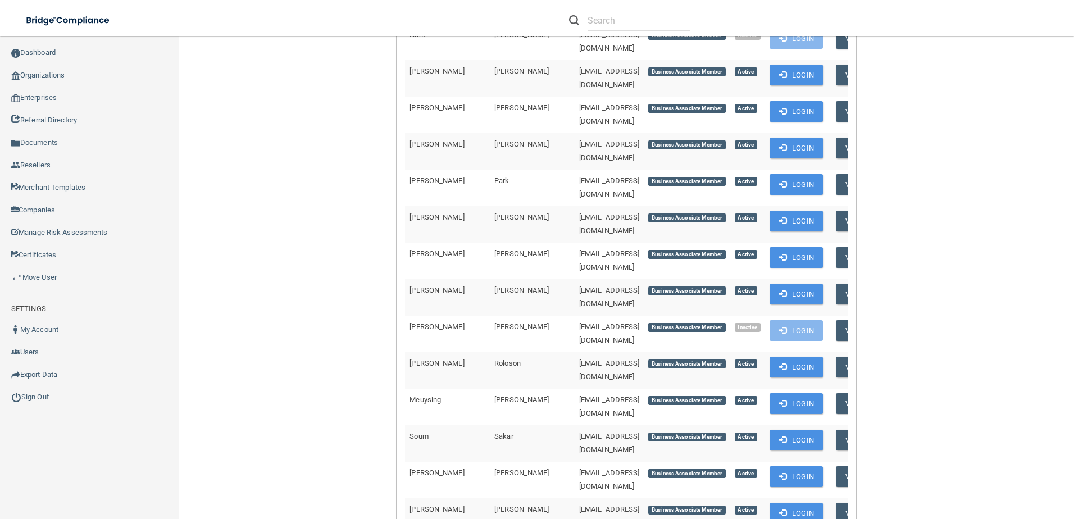
scroll to position [2810, 0]
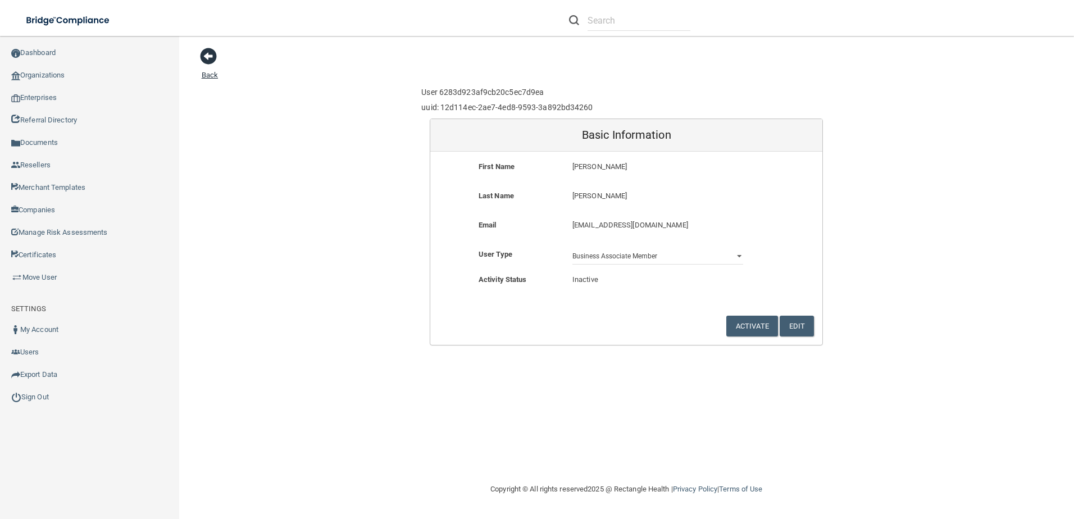
click at [203, 57] on span at bounding box center [208, 56] width 17 height 17
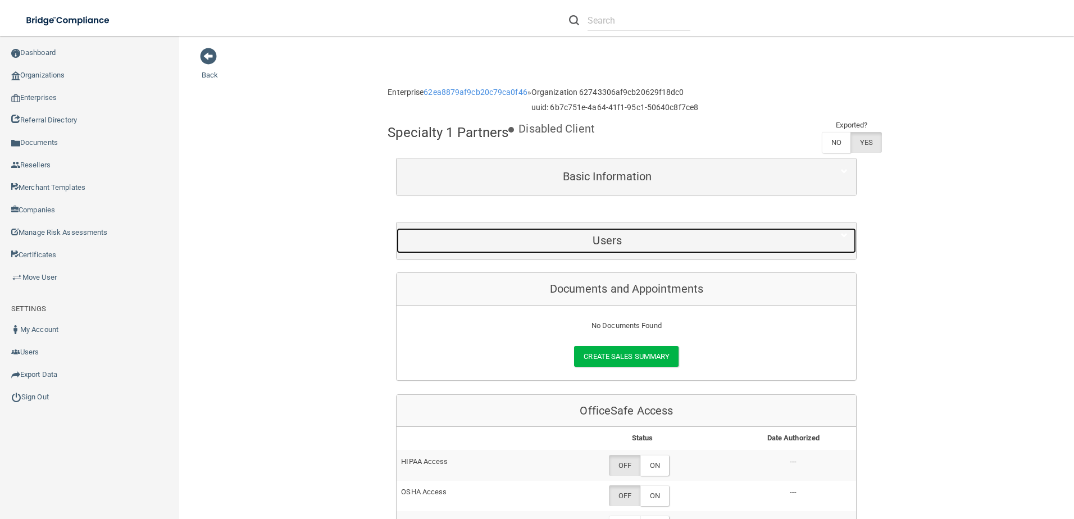
click at [768, 245] on h5 "Users" at bounding box center [607, 240] width 405 height 12
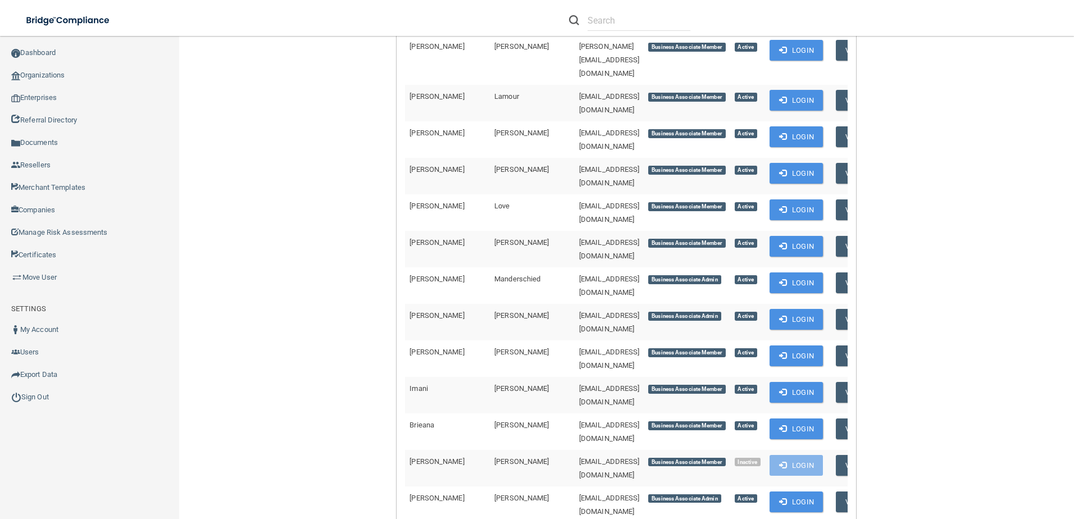
scroll to position [2641, 0]
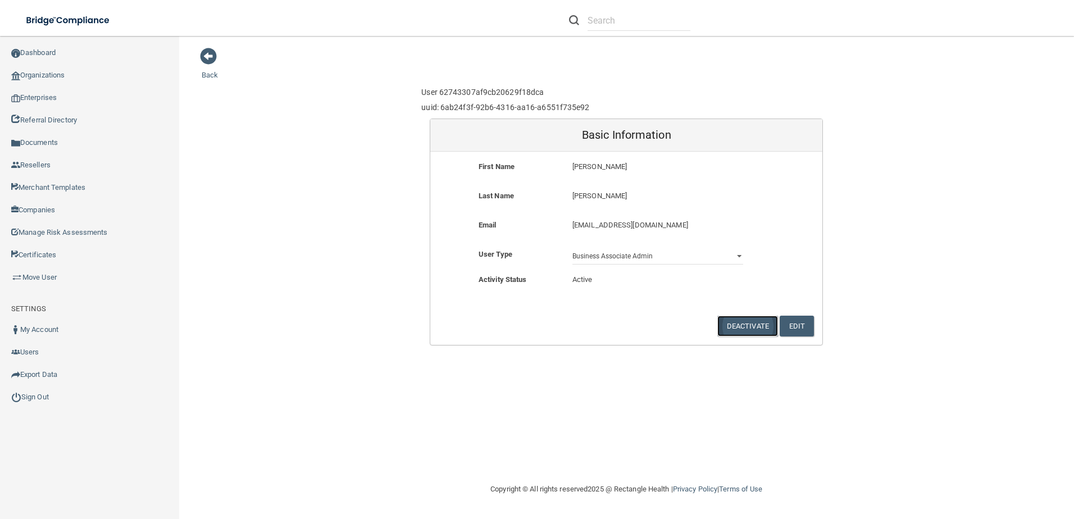
click at [754, 328] on button "Deactivate" at bounding box center [748, 326] width 61 height 21
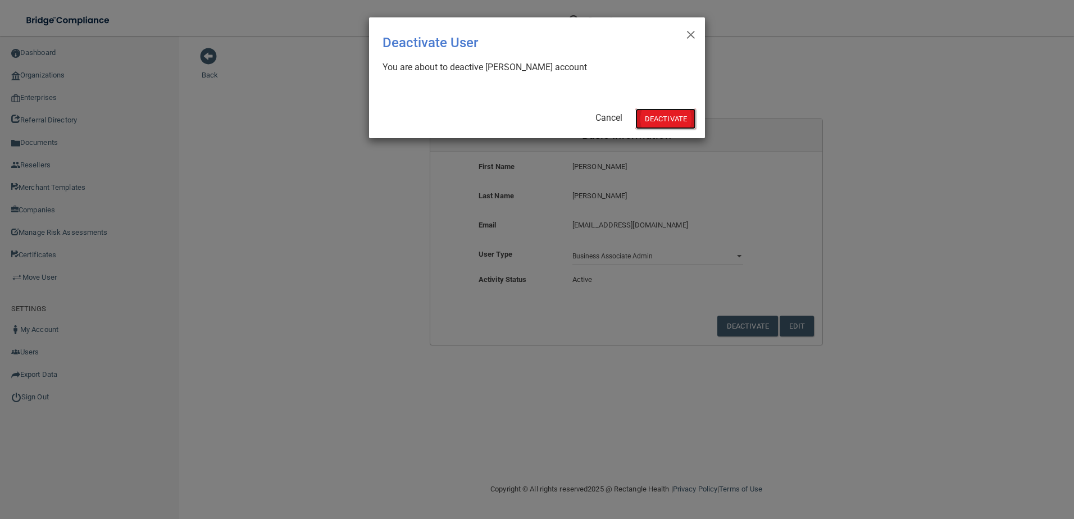
click at [657, 117] on button "Deactivate" at bounding box center [666, 118] width 61 height 21
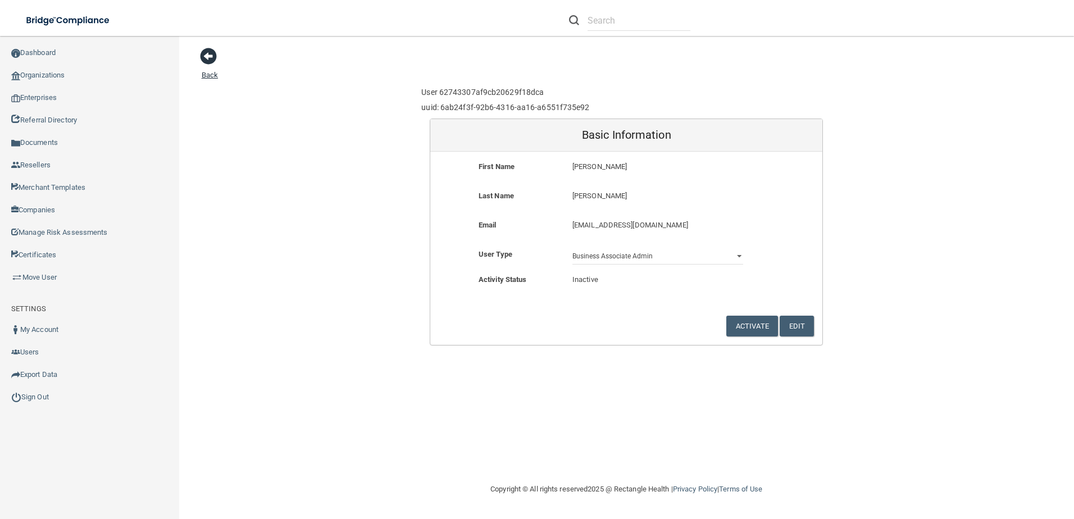
click at [210, 52] on span at bounding box center [208, 56] width 17 height 17
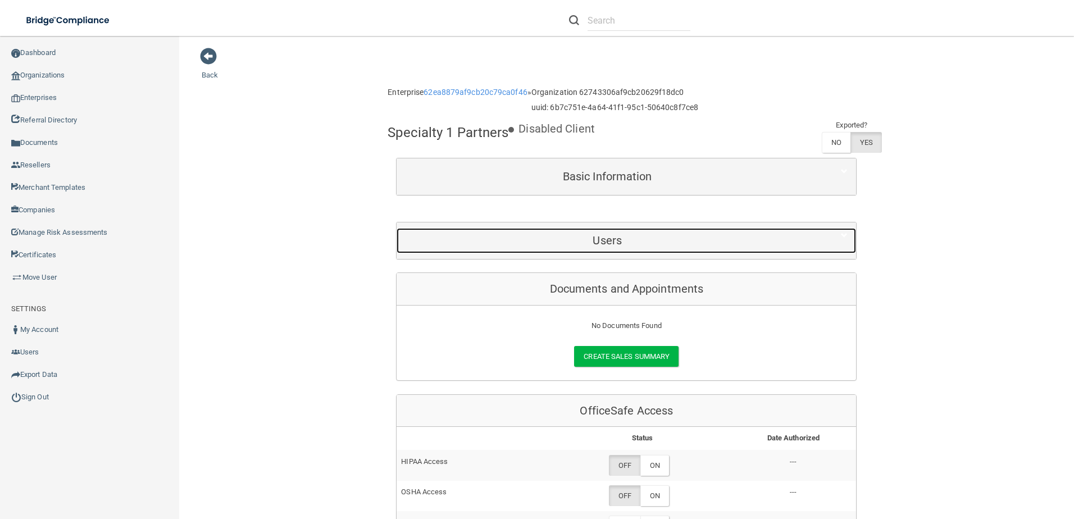
click at [670, 237] on h5 "Users" at bounding box center [607, 240] width 405 height 12
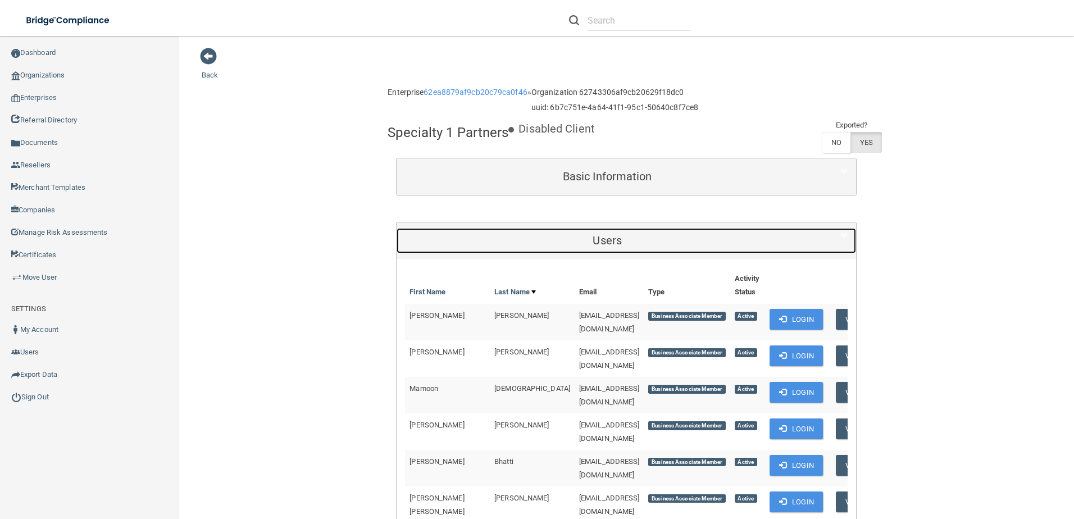
click at [670, 237] on h5 "Users" at bounding box center [607, 240] width 405 height 12
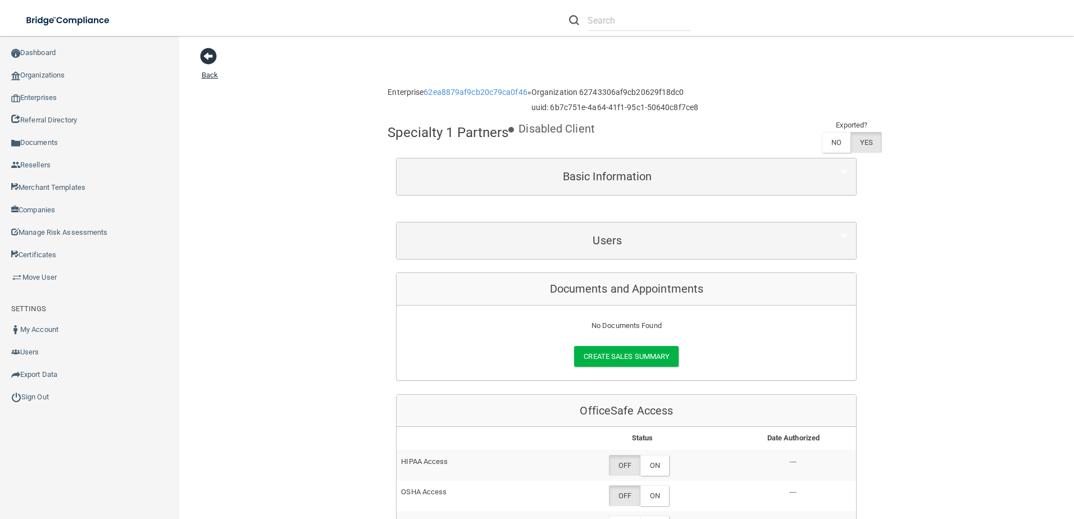
click at [216, 55] on span at bounding box center [208, 56] width 17 height 17
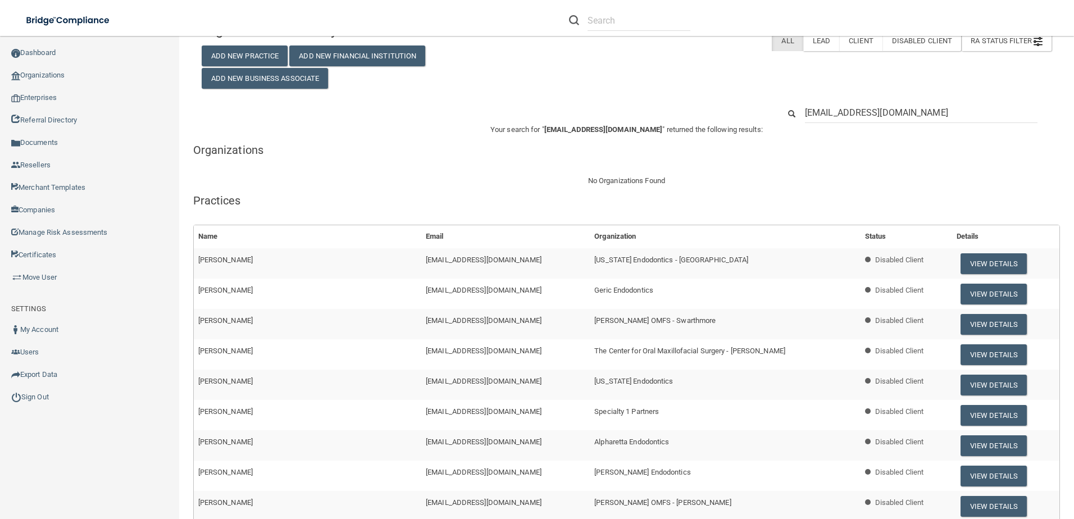
scroll to position [56, 0]
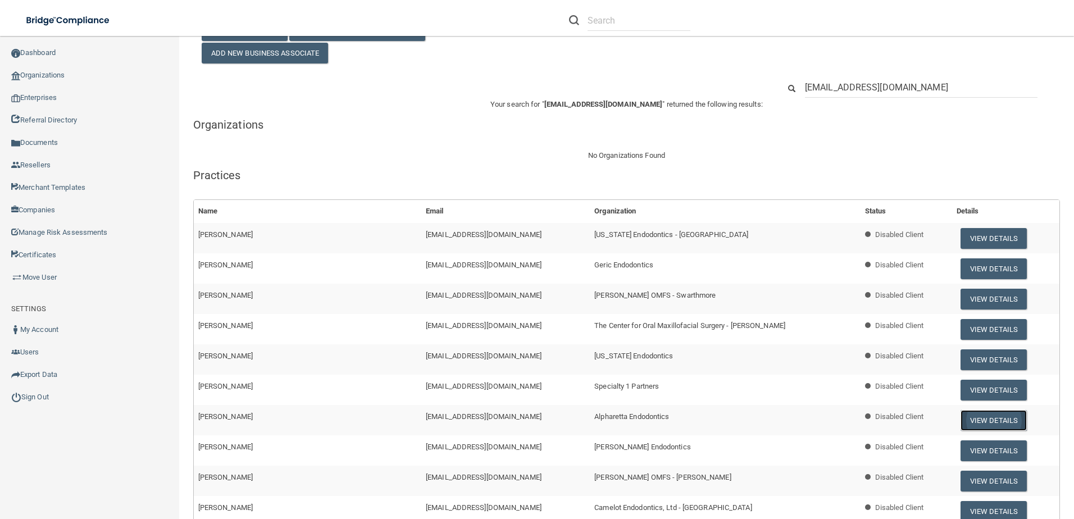
click at [985, 419] on button "View Details" at bounding box center [994, 420] width 66 height 21
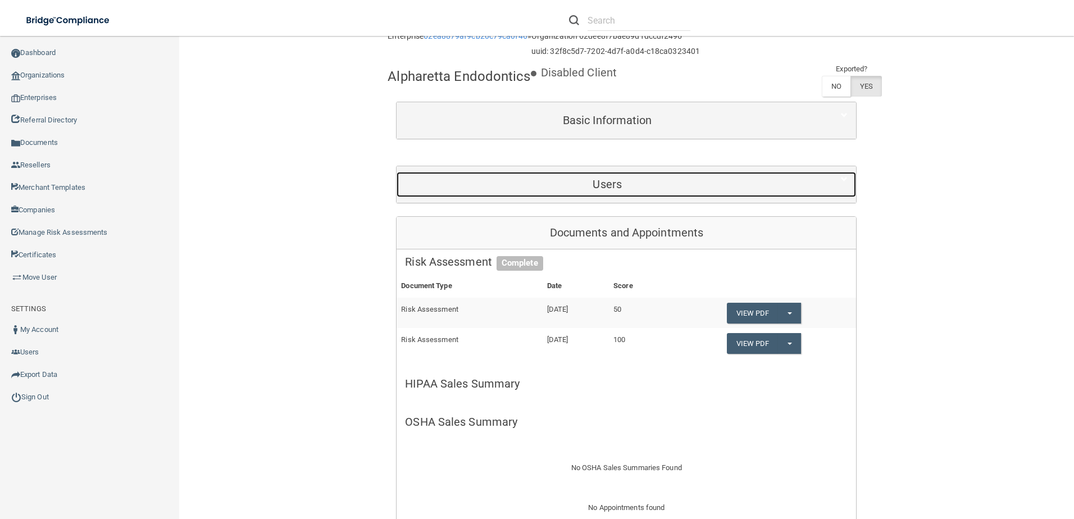
click at [719, 183] on h5 "Users" at bounding box center [607, 184] width 405 height 12
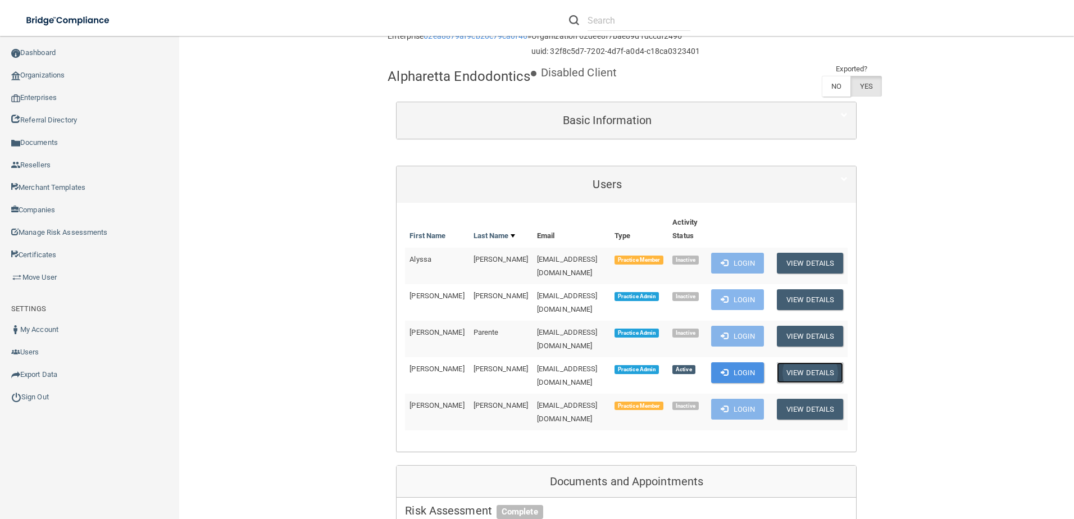
click at [812, 362] on button "View Details" at bounding box center [810, 372] width 66 height 21
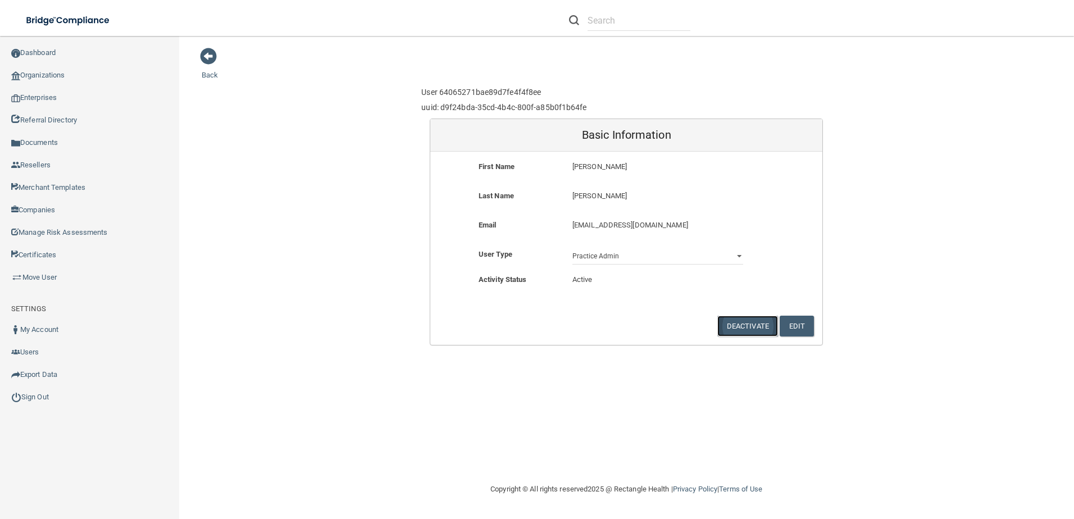
click at [743, 319] on button "Deactivate" at bounding box center [748, 326] width 61 height 21
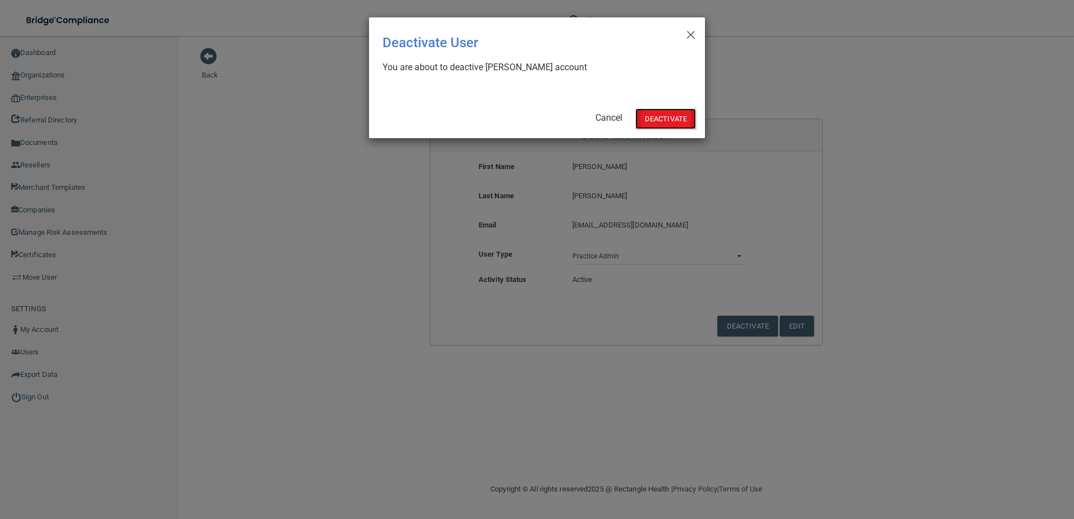
click at [669, 116] on button "Deactivate" at bounding box center [666, 118] width 61 height 21
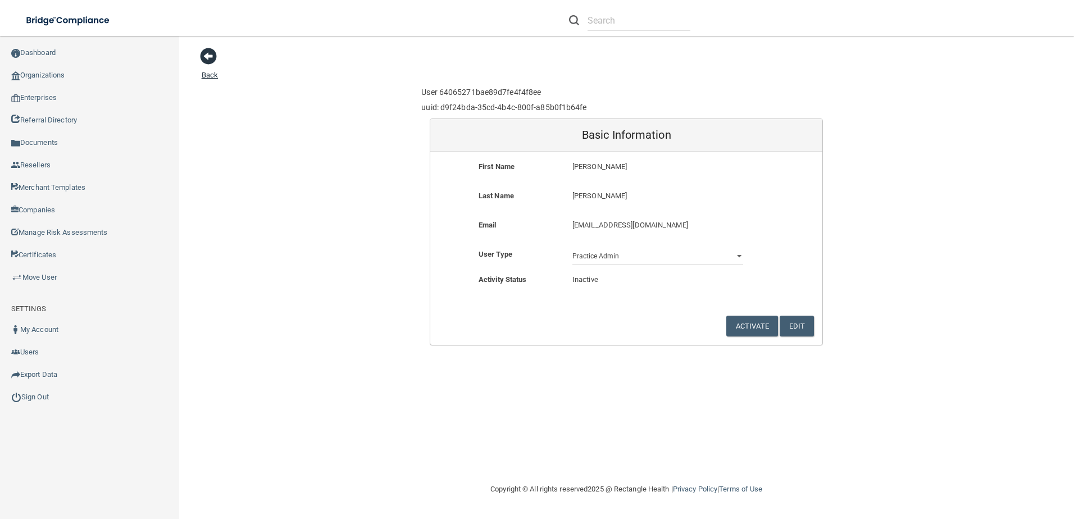
click at [215, 58] on span at bounding box center [208, 56] width 17 height 17
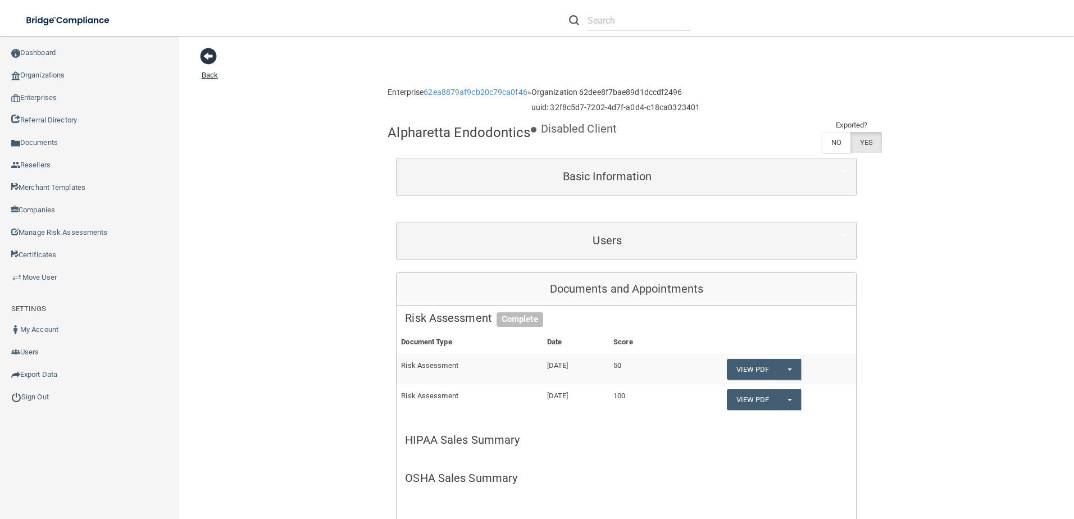
click at [210, 52] on span at bounding box center [208, 56] width 17 height 17
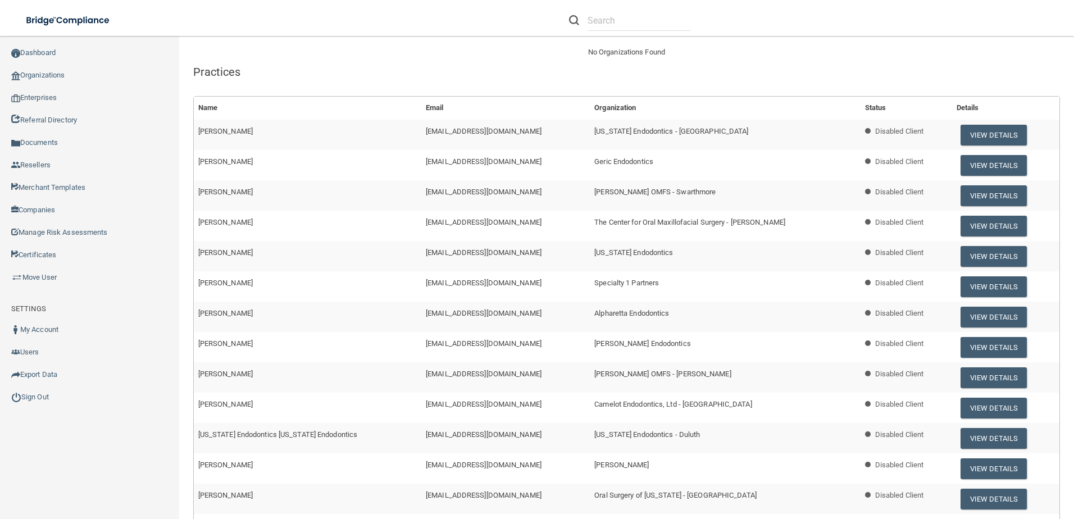
scroll to position [281, 0]
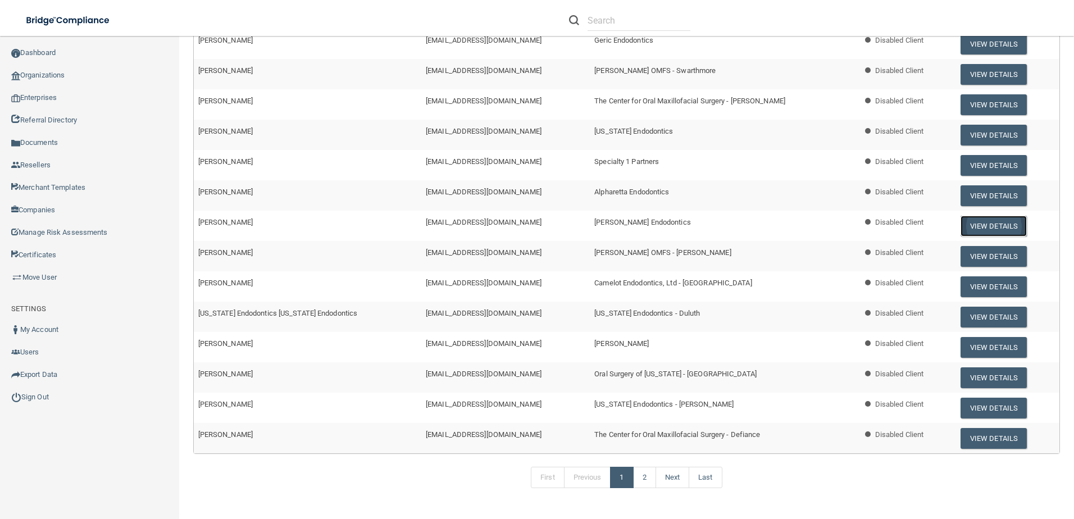
click at [984, 224] on button "View Details" at bounding box center [994, 226] width 66 height 21
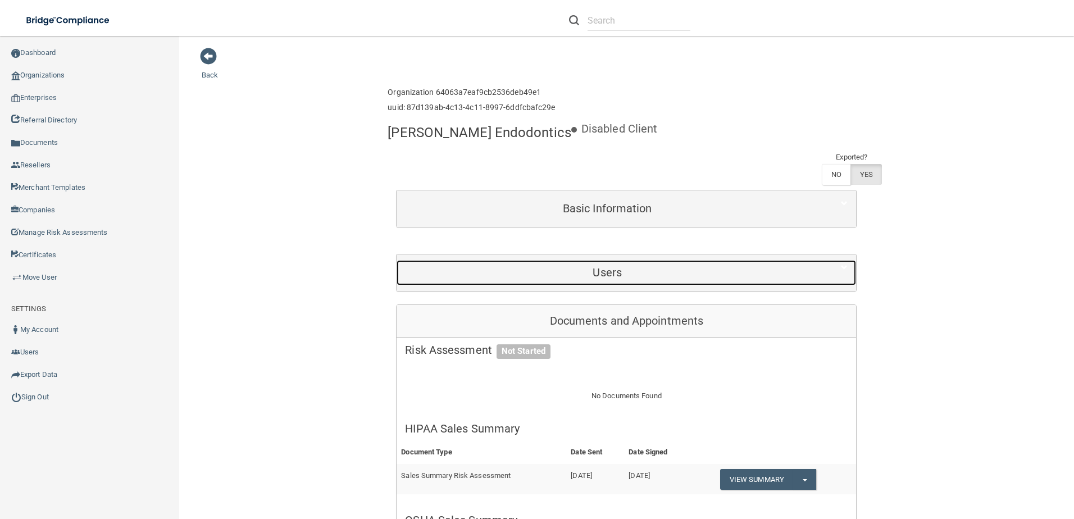
click at [687, 260] on div "Users" at bounding box center [607, 272] width 421 height 25
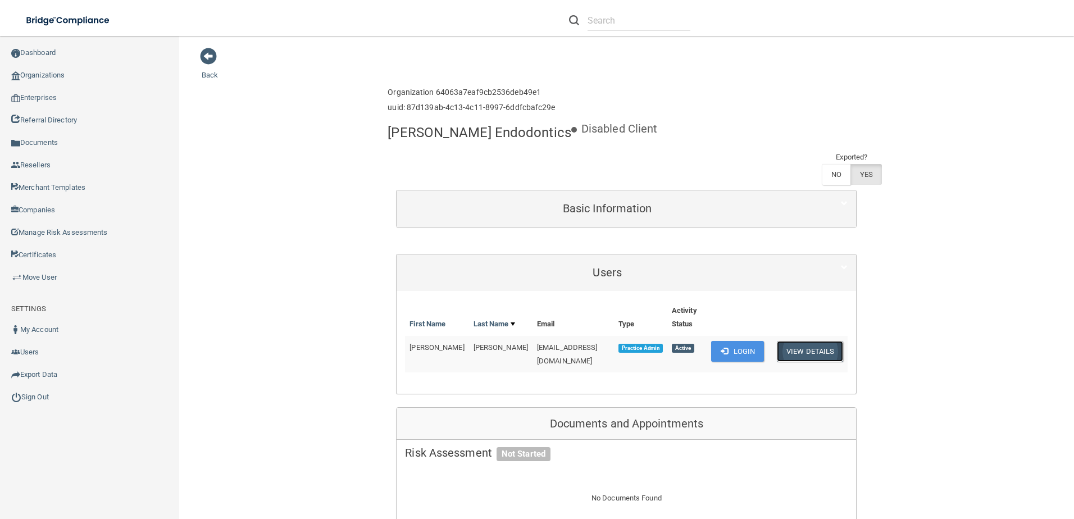
click at [807, 341] on button "View Details" at bounding box center [810, 351] width 66 height 21
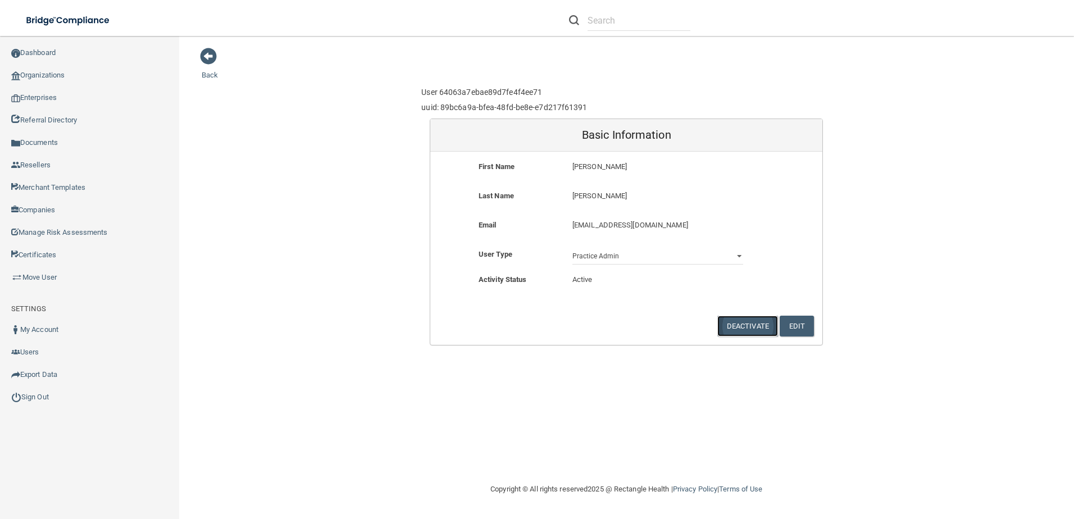
click at [749, 323] on button "Deactivate" at bounding box center [748, 326] width 61 height 21
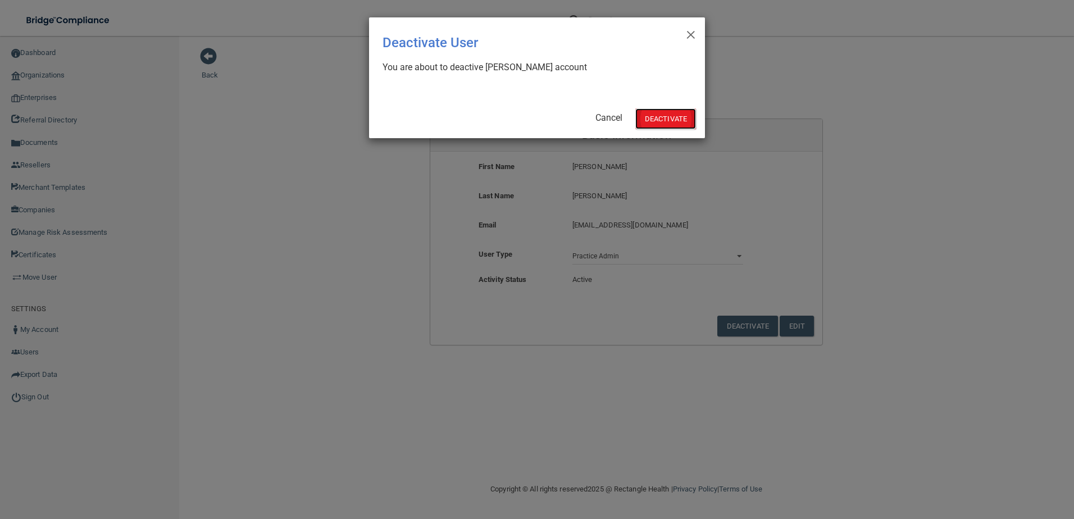
click at [662, 117] on button "Deactivate" at bounding box center [666, 118] width 61 height 21
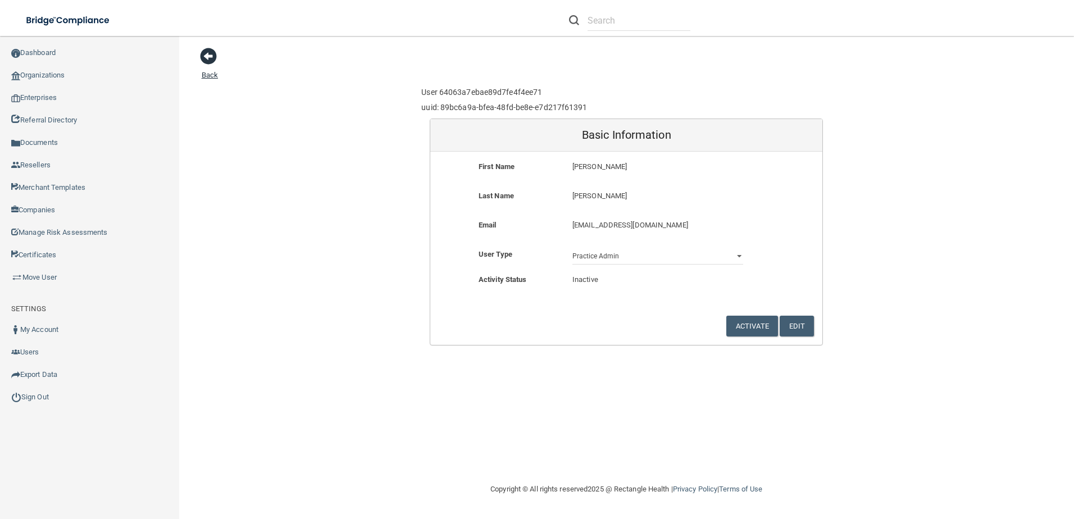
click at [205, 56] on span at bounding box center [208, 56] width 17 height 17
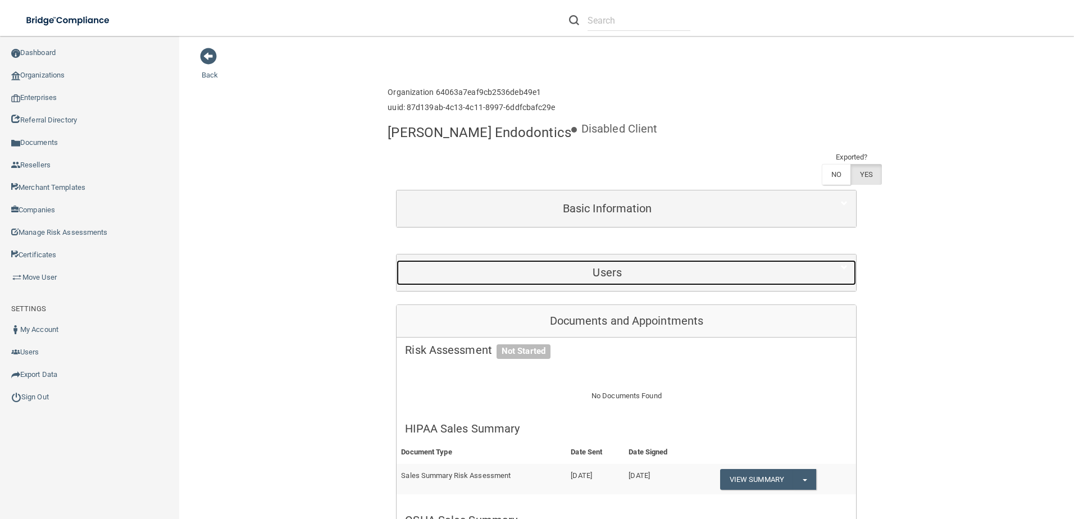
click at [677, 266] on h5 "Users" at bounding box center [607, 272] width 405 height 12
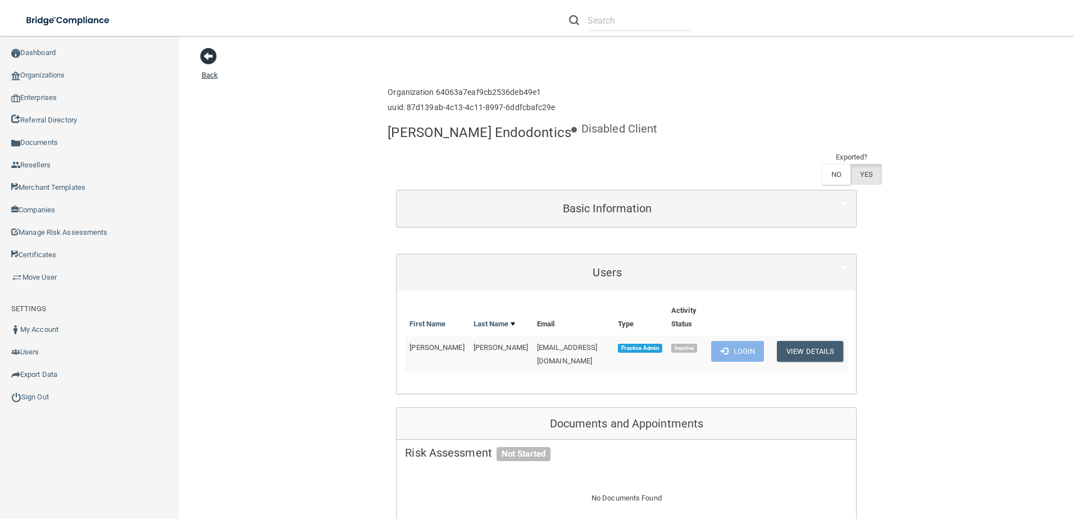
click at [211, 55] on span at bounding box center [208, 56] width 17 height 17
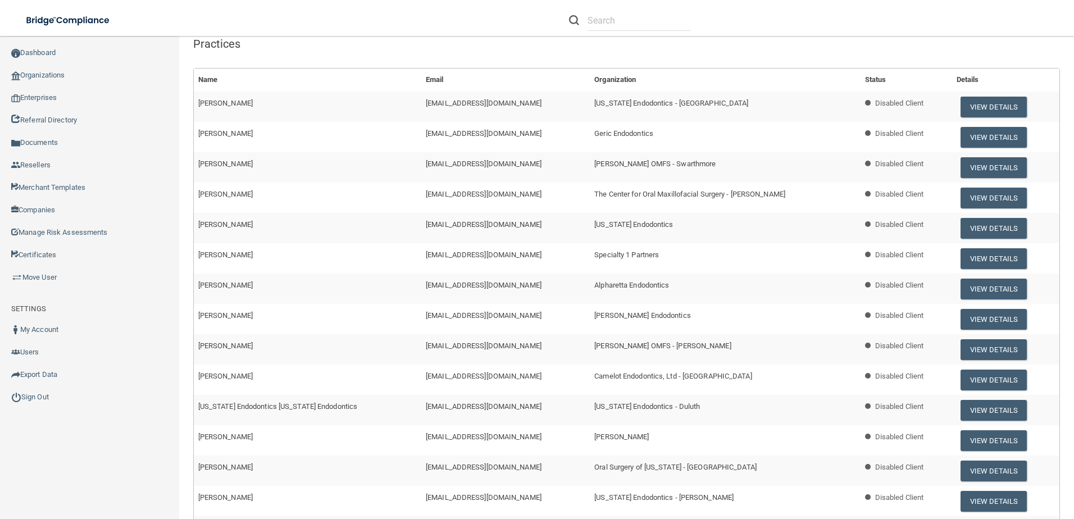
scroll to position [281, 0]
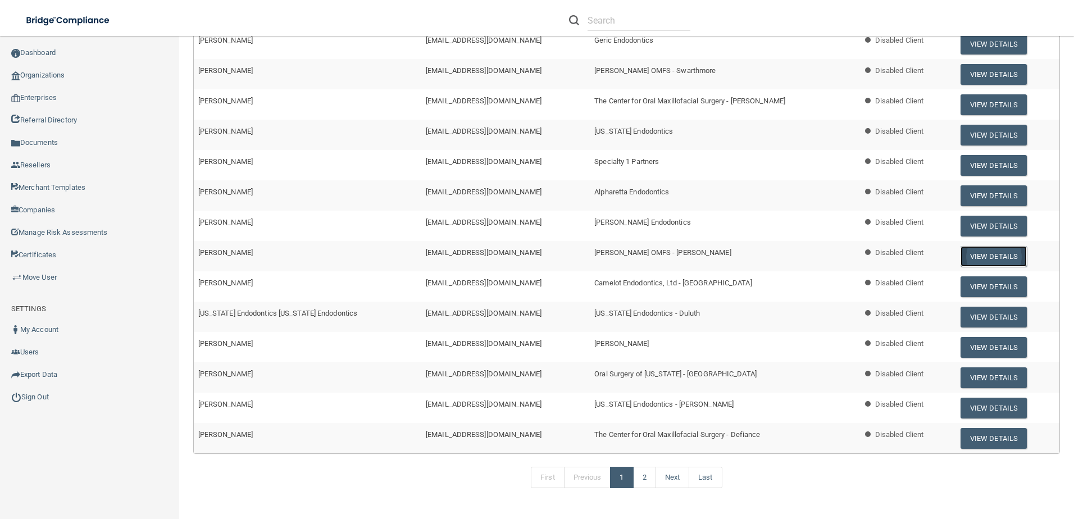
click at [980, 256] on button "View Details" at bounding box center [994, 256] width 66 height 21
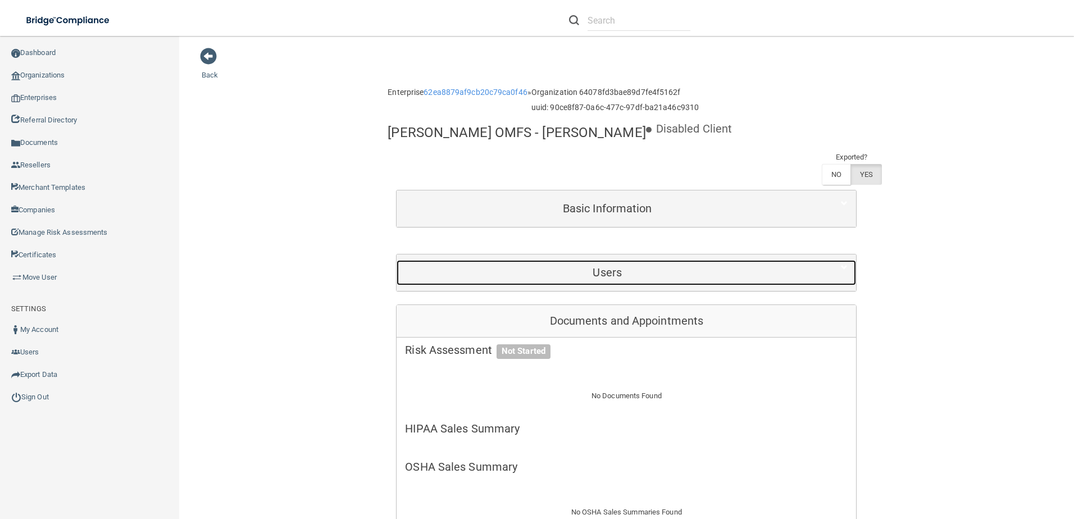
click at [665, 269] on h5 "Users" at bounding box center [607, 272] width 405 height 12
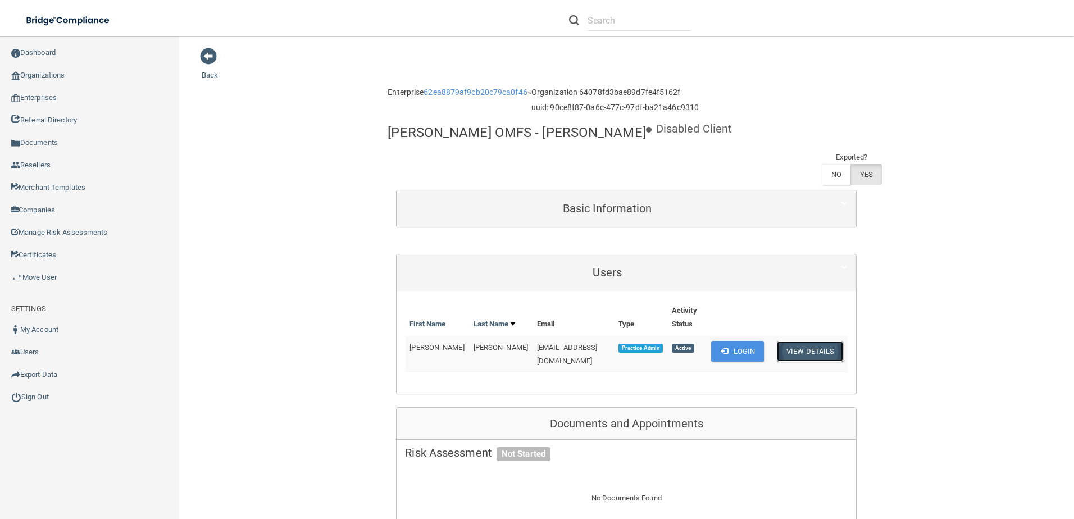
click at [800, 351] on button "View Details" at bounding box center [810, 351] width 66 height 21
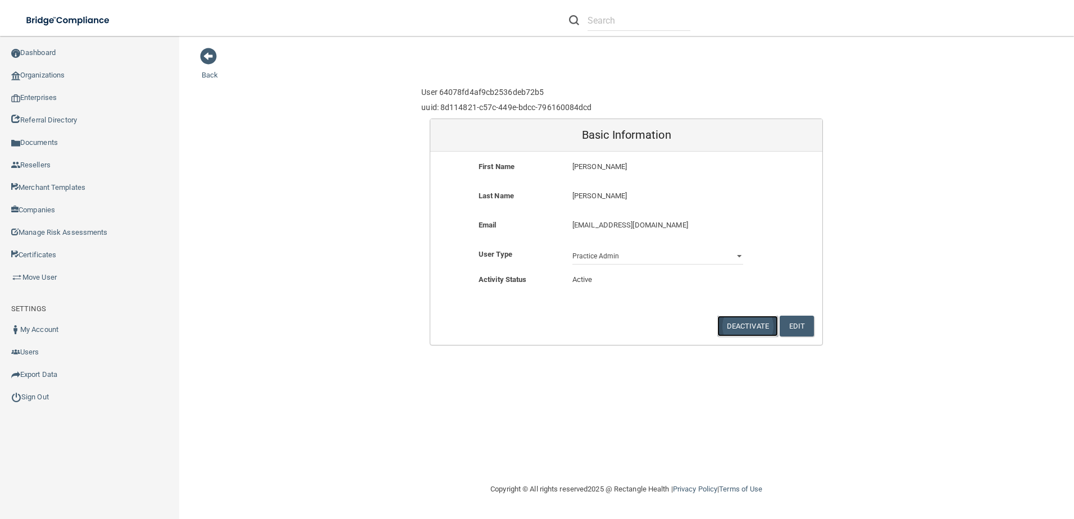
click at [737, 321] on button "Deactivate" at bounding box center [748, 326] width 61 height 21
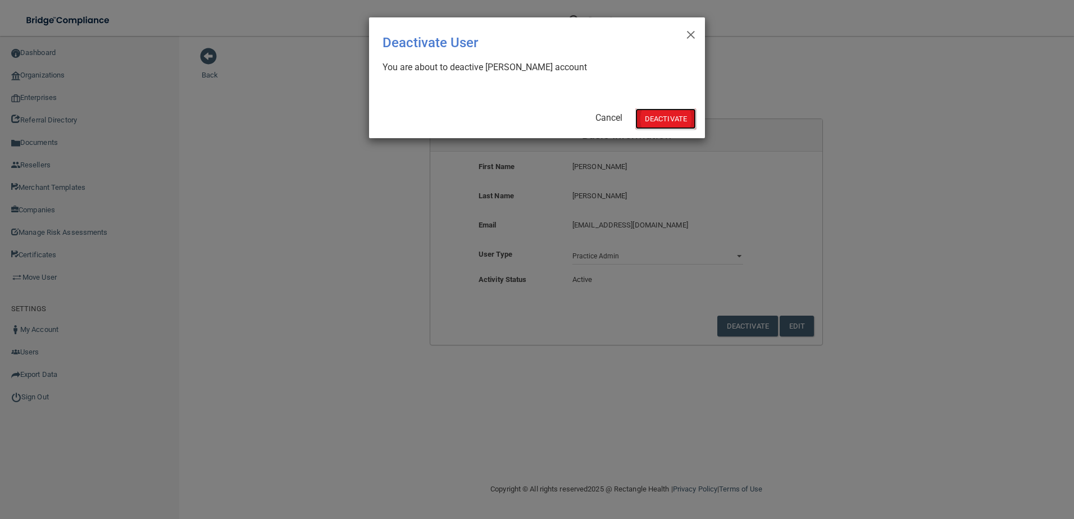
click at [664, 114] on button "Deactivate" at bounding box center [666, 118] width 61 height 21
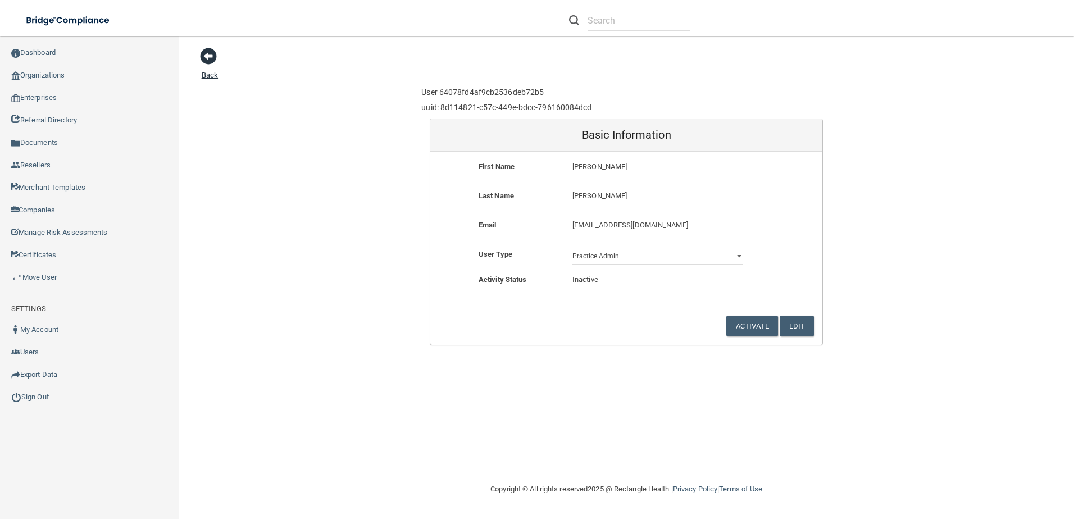
click at [205, 49] on span at bounding box center [208, 56] width 17 height 17
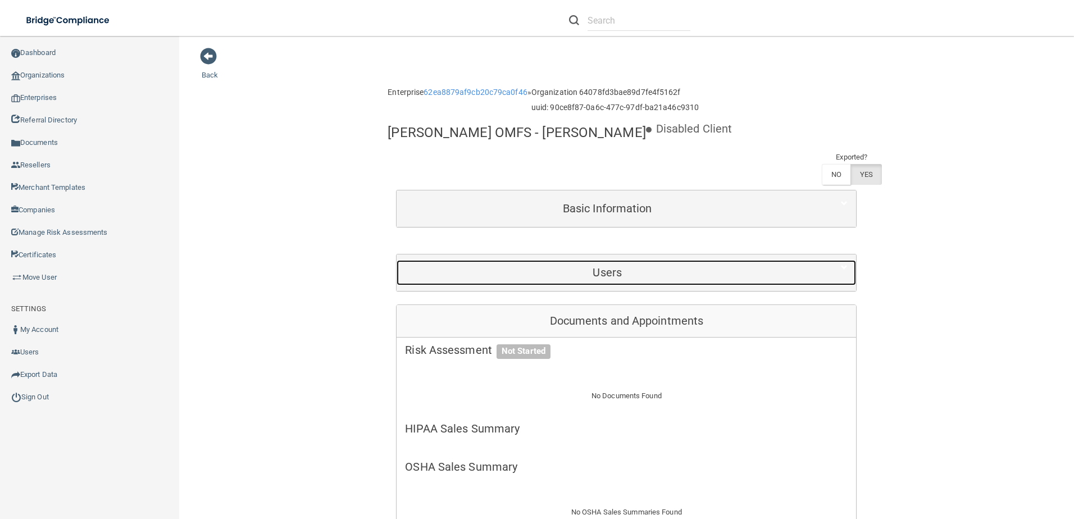
click at [712, 276] on h5 "Users" at bounding box center [607, 272] width 405 height 12
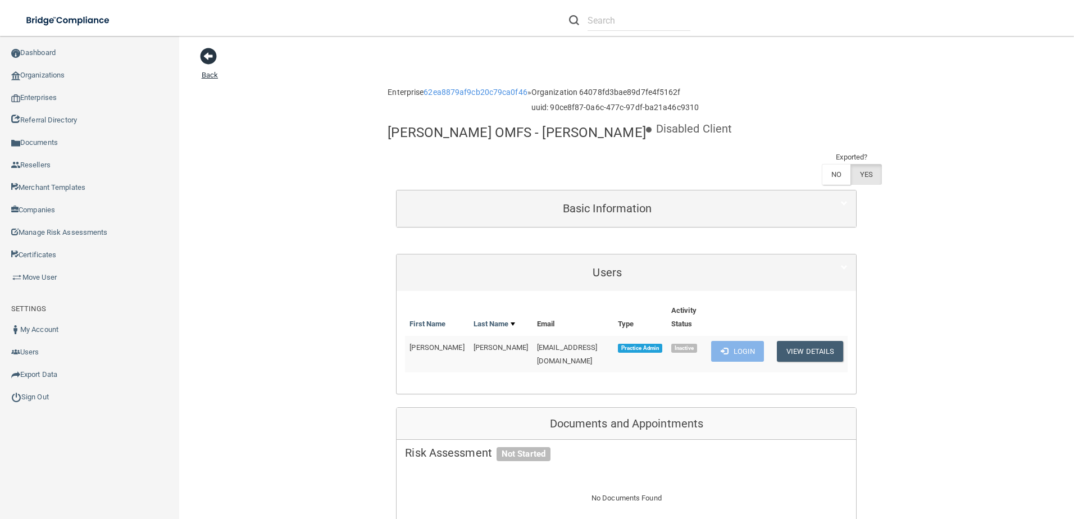
click at [208, 57] on span at bounding box center [208, 56] width 17 height 17
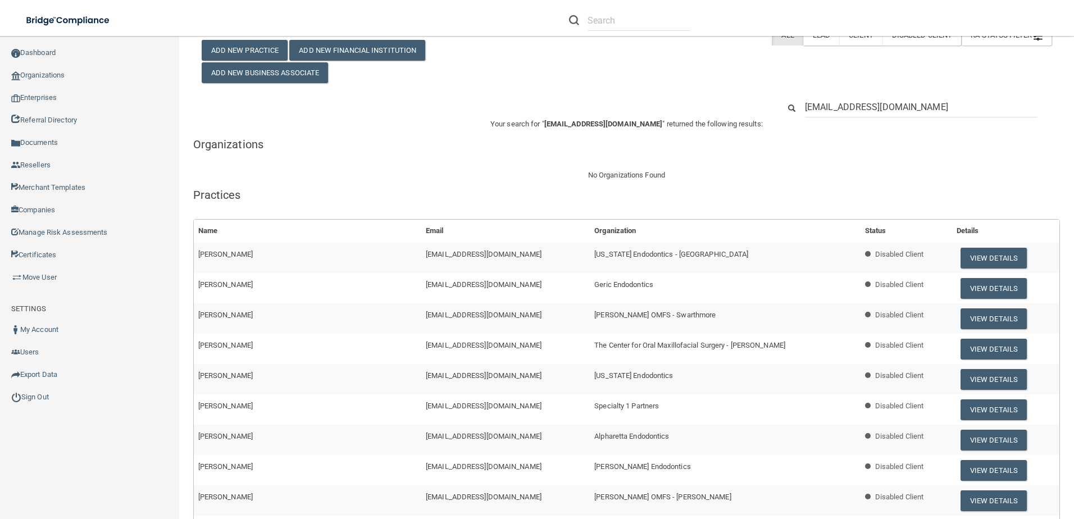
scroll to position [56, 0]
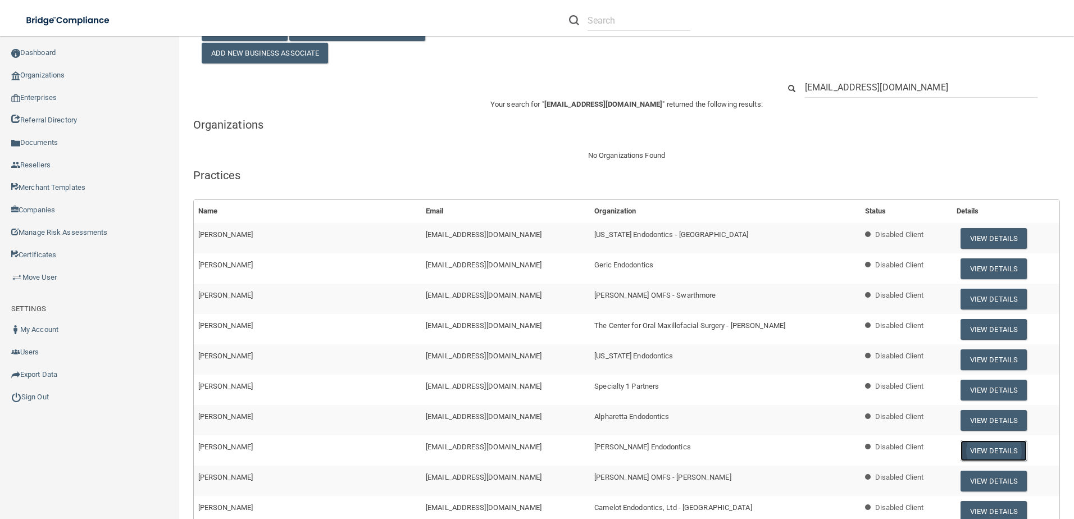
click at [979, 446] on button "View Details" at bounding box center [994, 451] width 66 height 21
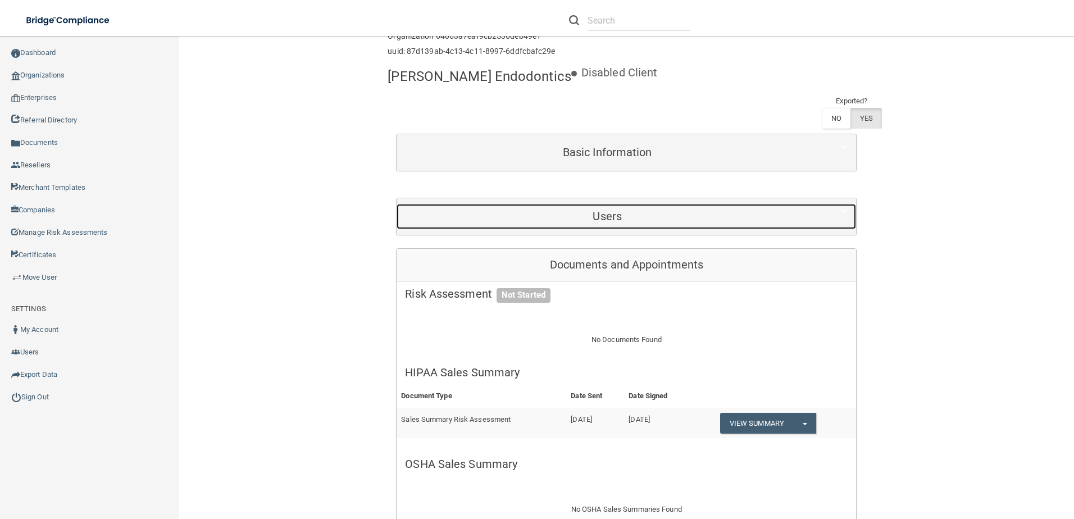
click at [634, 204] on div "Users" at bounding box center [607, 216] width 421 height 25
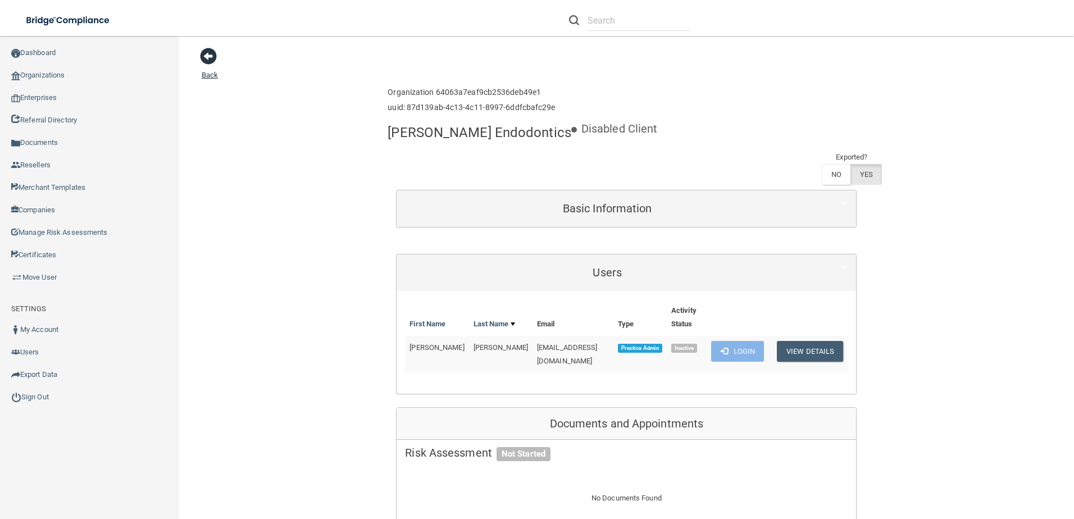
click at [213, 57] on span at bounding box center [208, 56] width 17 height 17
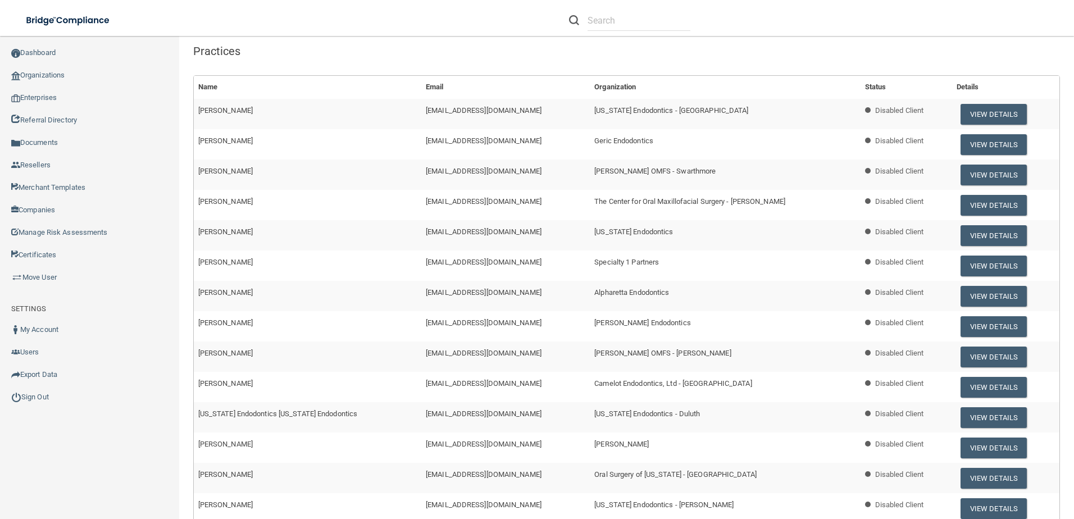
scroll to position [225, 0]
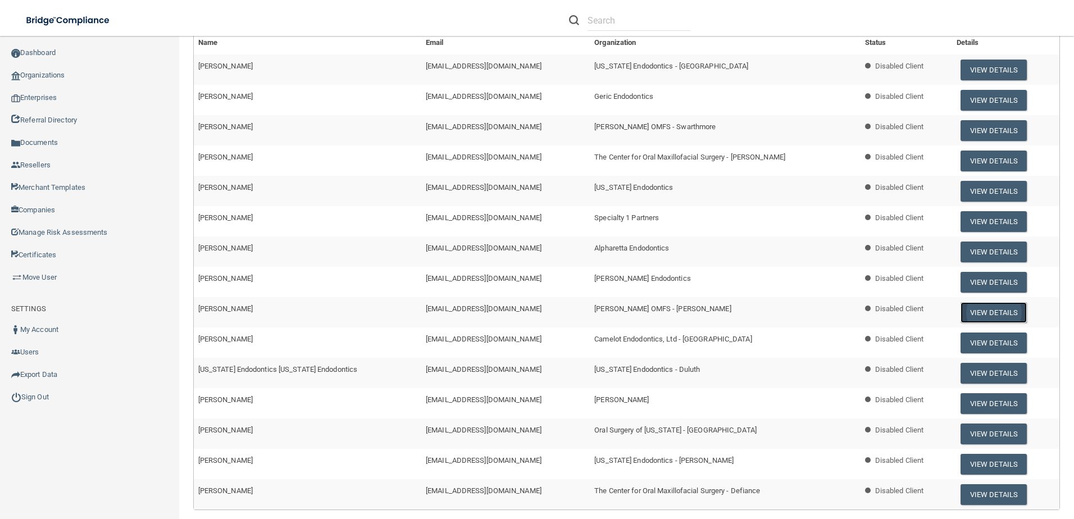
click at [999, 311] on button "View Details" at bounding box center [994, 312] width 66 height 21
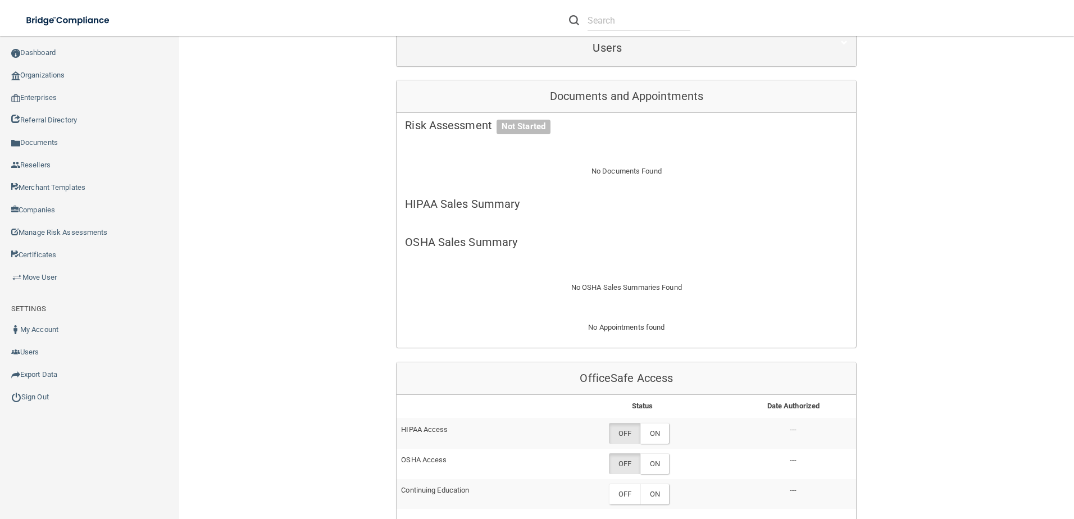
scroll to position [56, 0]
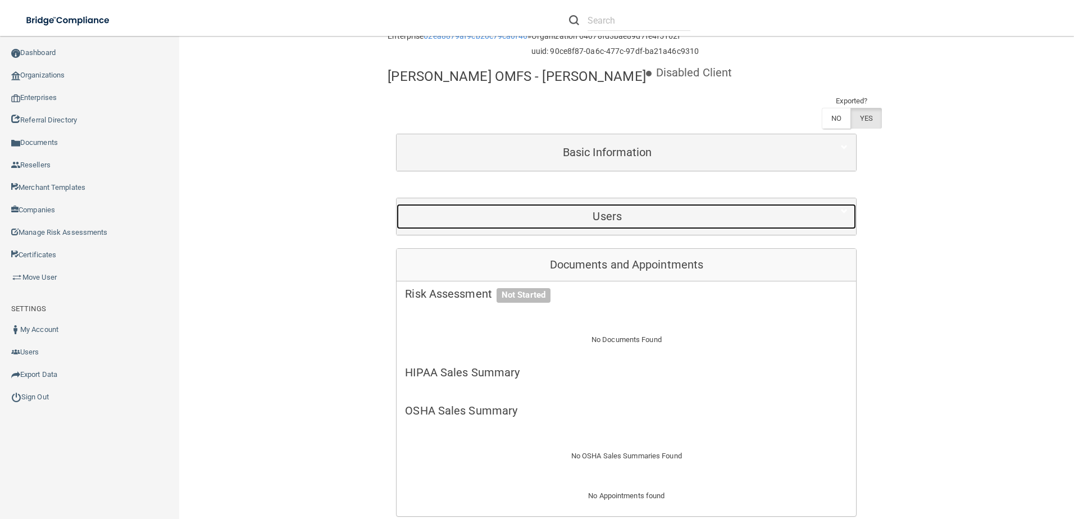
click at [681, 221] on h5 "Users" at bounding box center [607, 216] width 405 height 12
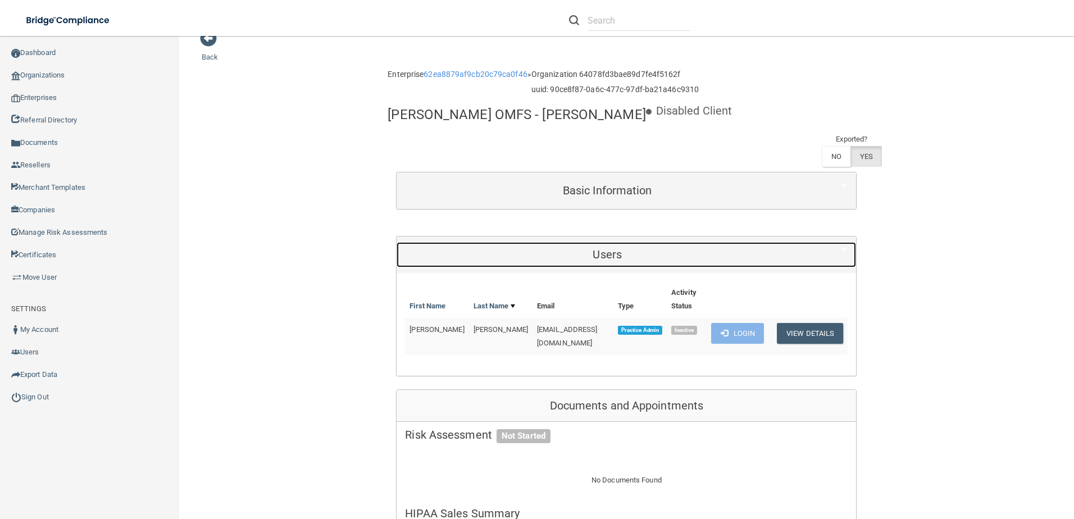
scroll to position [0, 0]
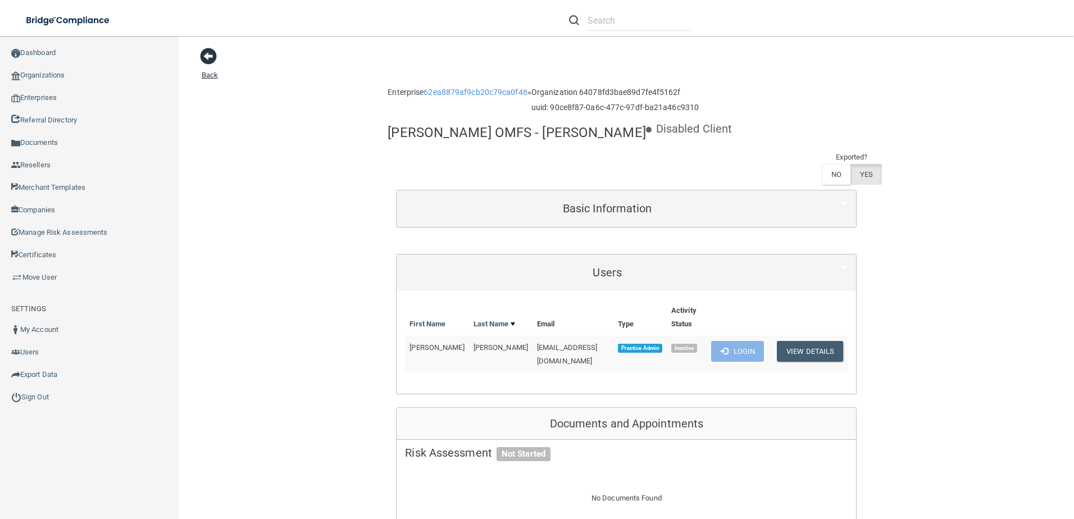
click at [204, 56] on span at bounding box center [208, 56] width 17 height 17
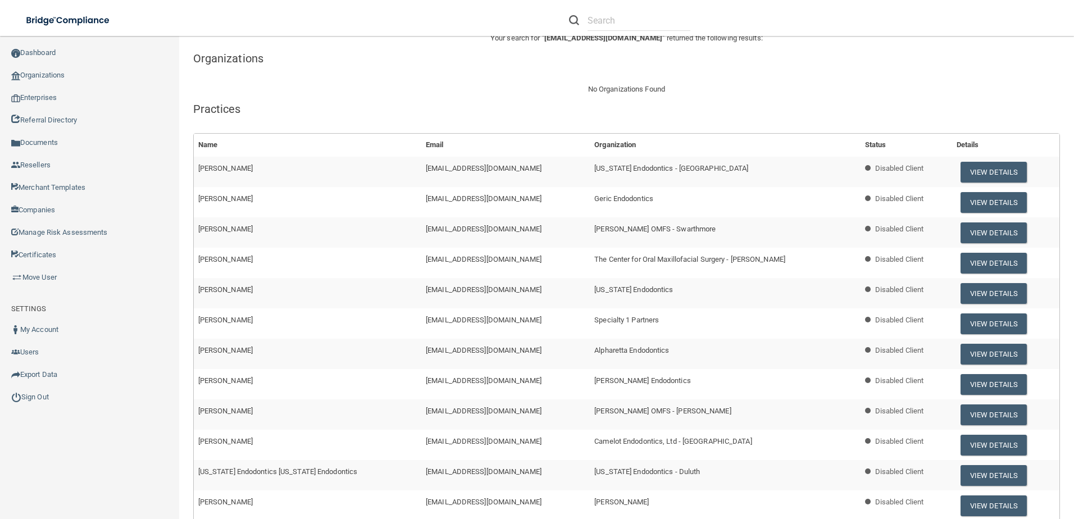
scroll to position [225, 0]
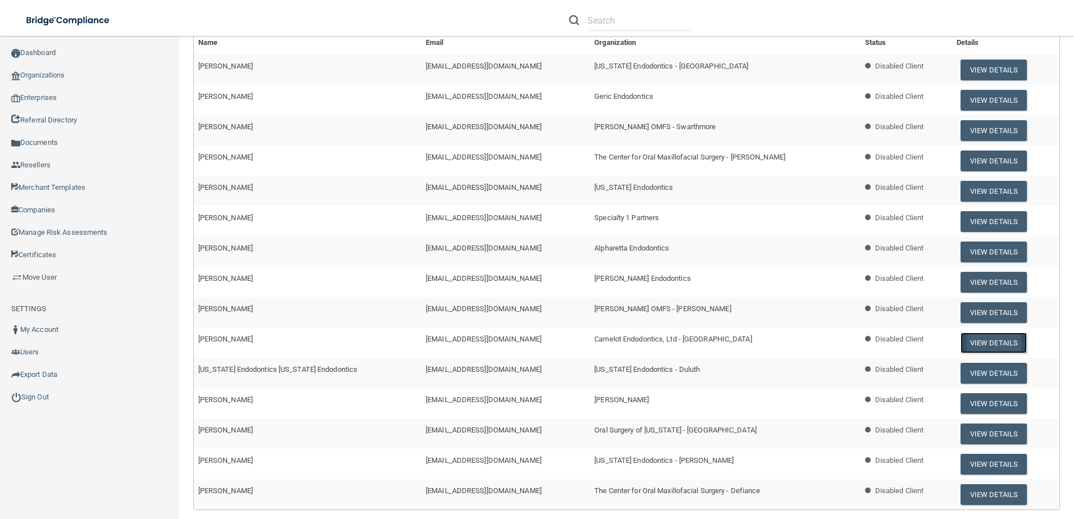
click at [996, 342] on button "View Details" at bounding box center [994, 343] width 66 height 21
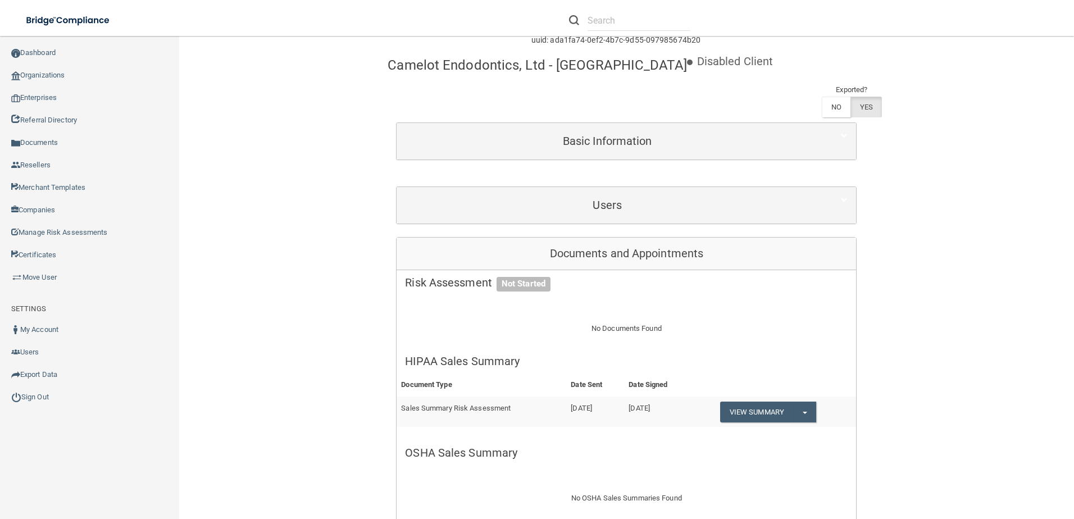
scroll to position [56, 0]
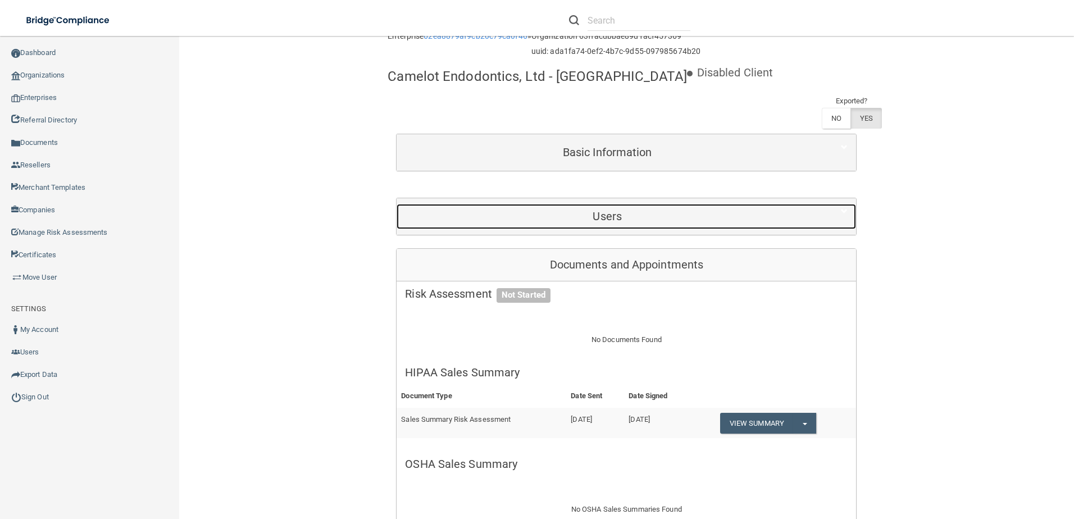
click at [670, 208] on div "Users" at bounding box center [607, 216] width 421 height 25
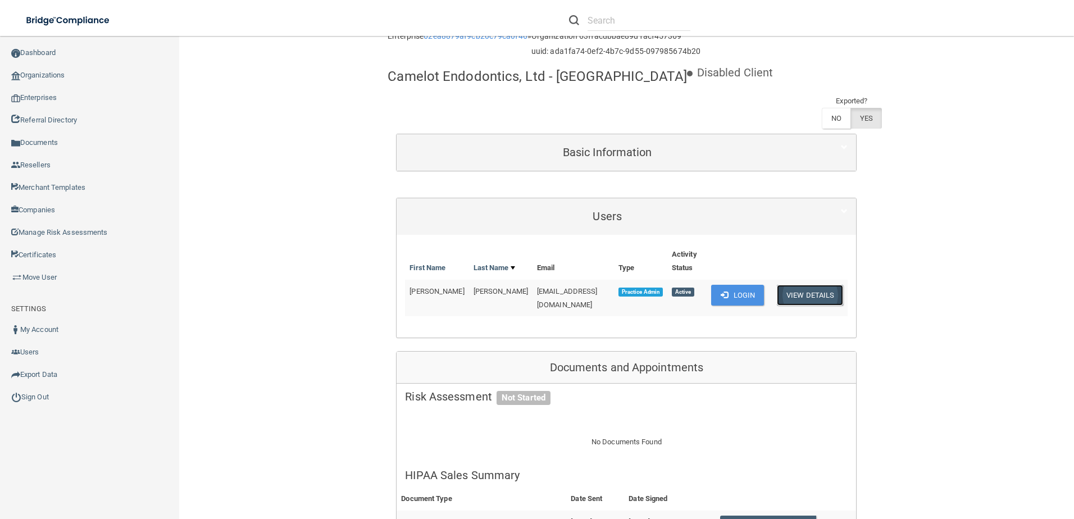
click at [818, 296] on button "View Details" at bounding box center [810, 295] width 66 height 21
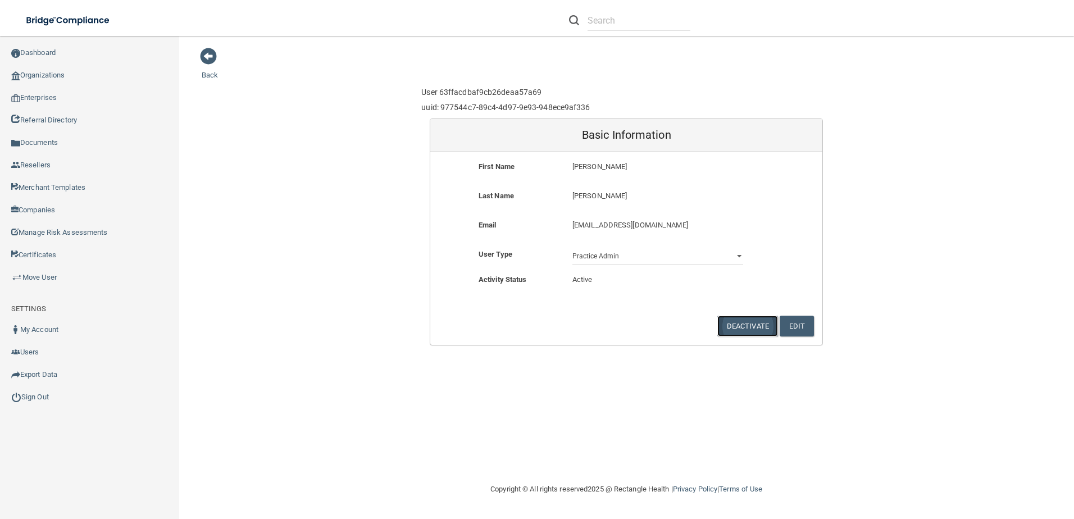
click at [748, 320] on button "Deactivate" at bounding box center [748, 326] width 61 height 21
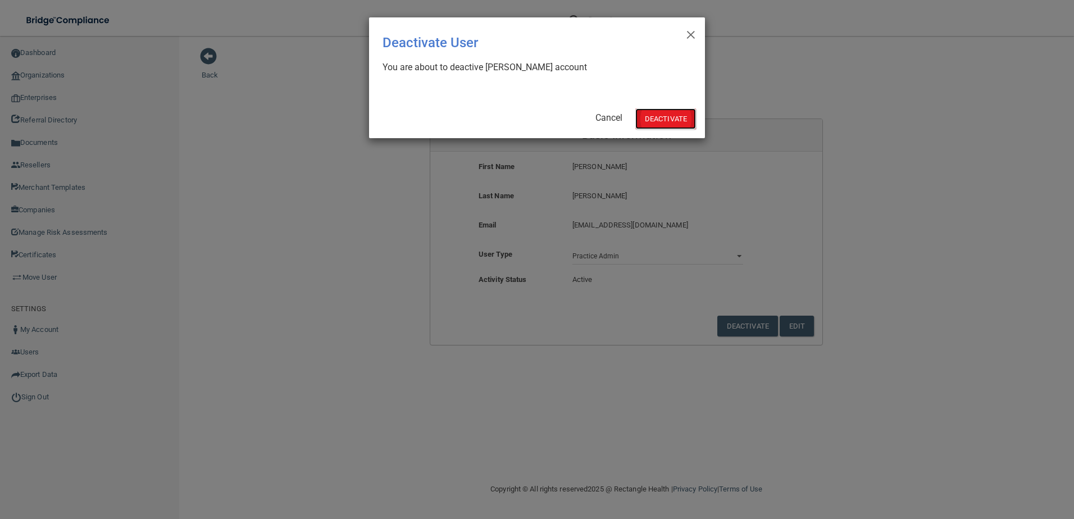
click at [670, 116] on button "Deactivate" at bounding box center [666, 118] width 61 height 21
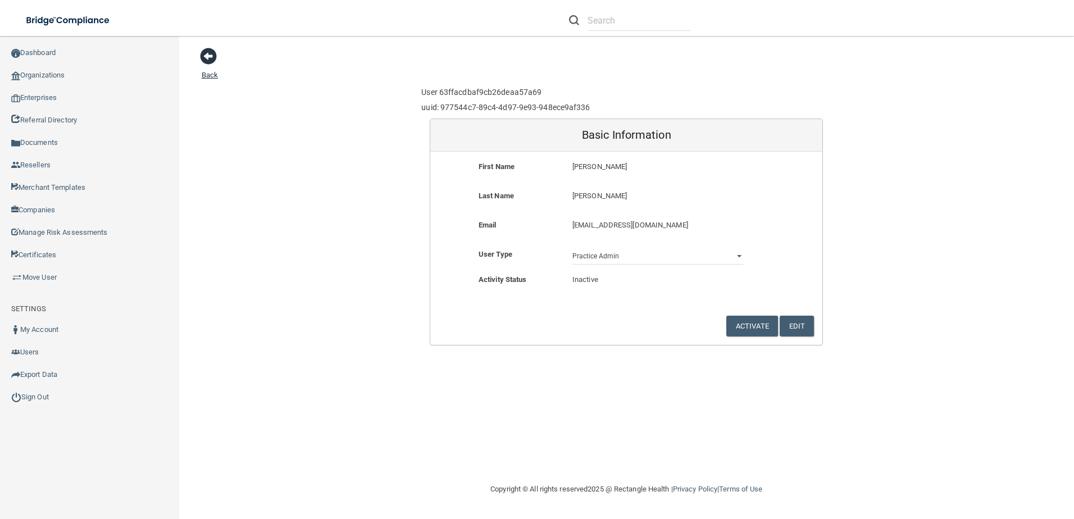
click at [205, 57] on span at bounding box center [208, 56] width 17 height 17
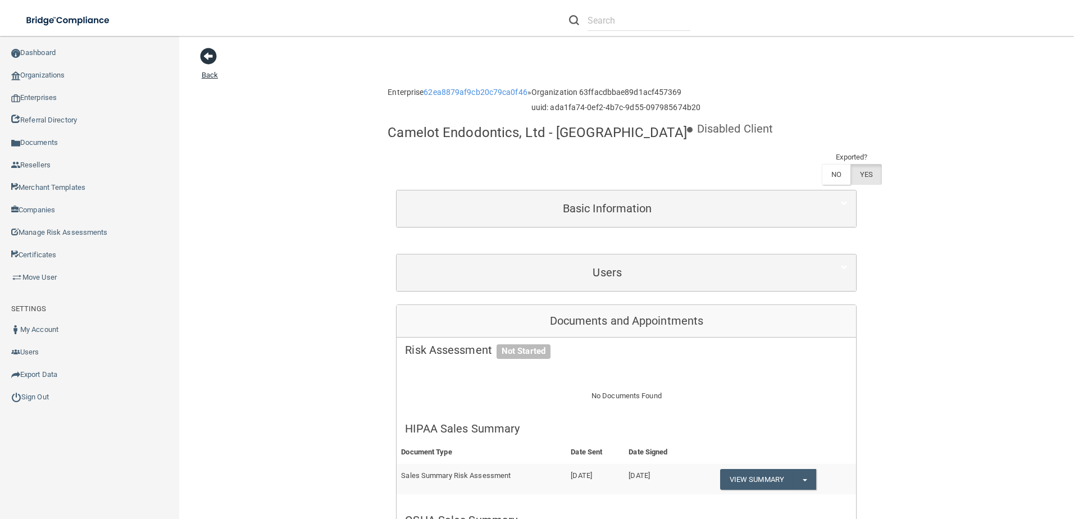
click at [203, 54] on span at bounding box center [208, 56] width 17 height 17
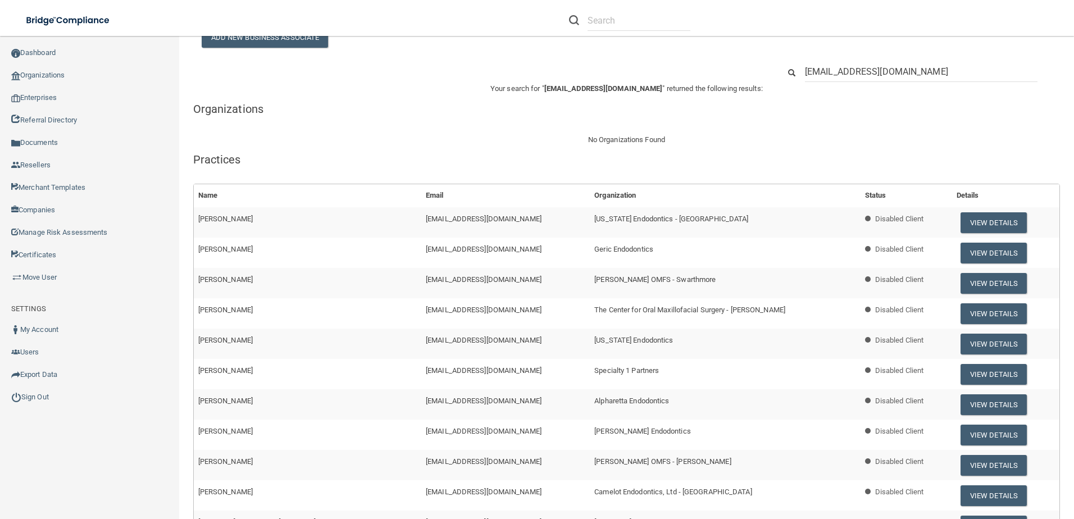
scroll to position [169, 0]
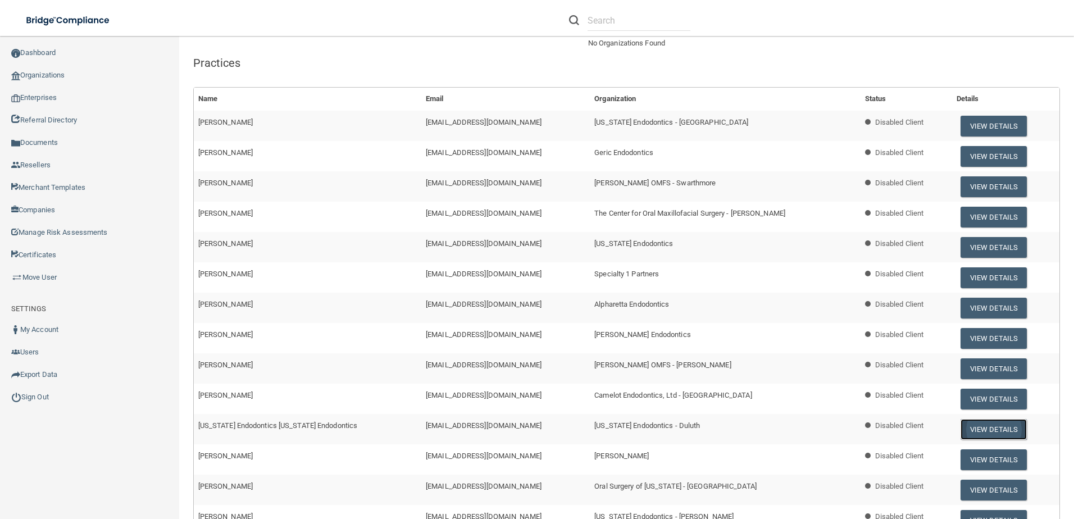
click at [985, 429] on button "View Details" at bounding box center [994, 429] width 66 height 21
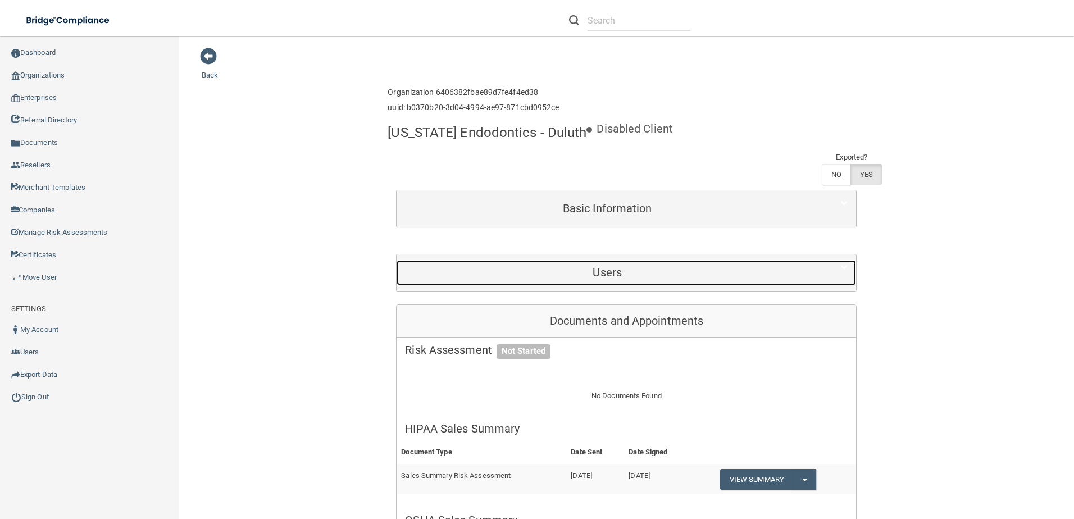
click at [651, 262] on div "Users" at bounding box center [607, 272] width 421 height 25
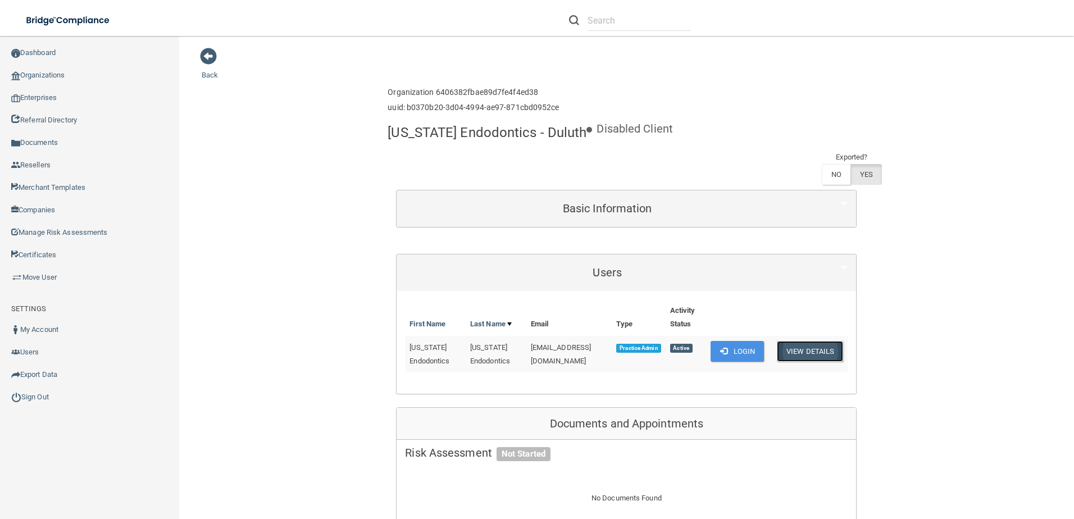
click at [818, 347] on button "View Details" at bounding box center [810, 351] width 66 height 21
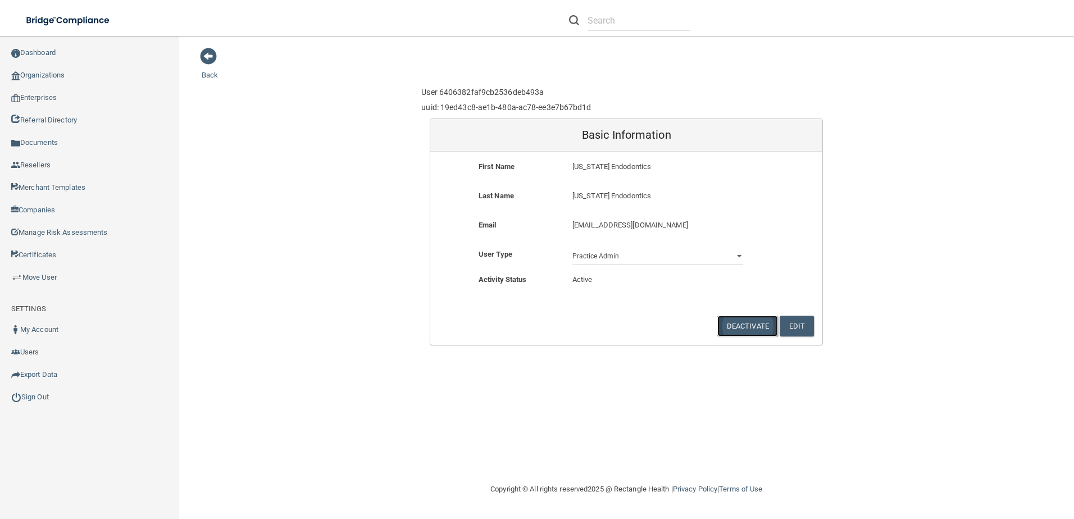
click at [722, 328] on button "Deactivate" at bounding box center [748, 326] width 61 height 21
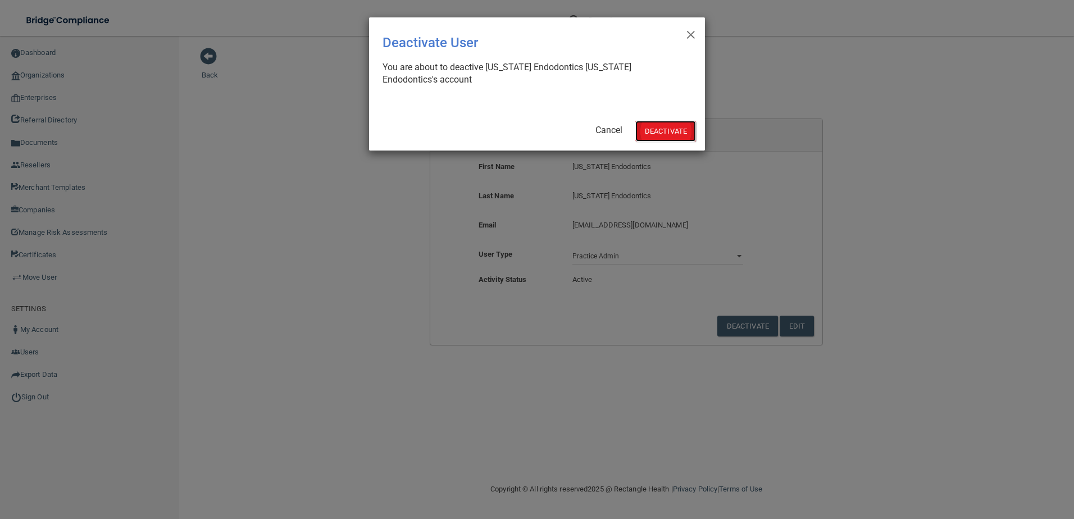
click at [655, 131] on button "Deactivate" at bounding box center [666, 131] width 61 height 21
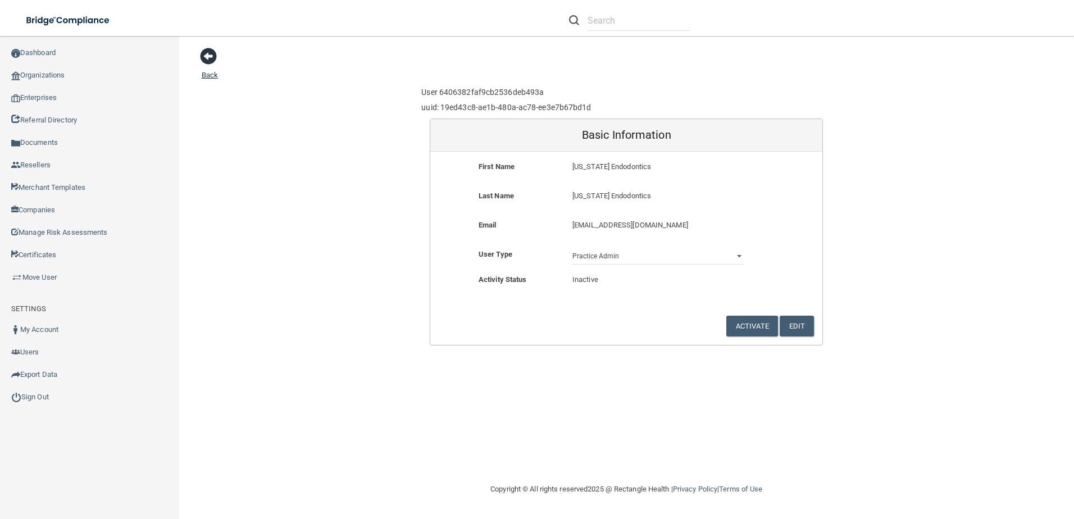
click at [212, 50] on span at bounding box center [208, 56] width 17 height 17
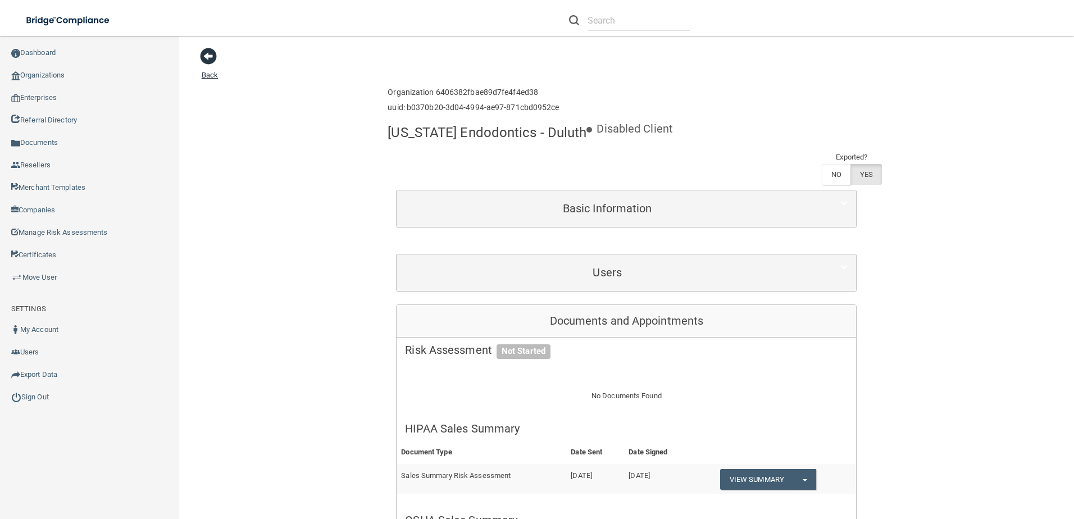
click at [208, 49] on span at bounding box center [208, 56] width 17 height 17
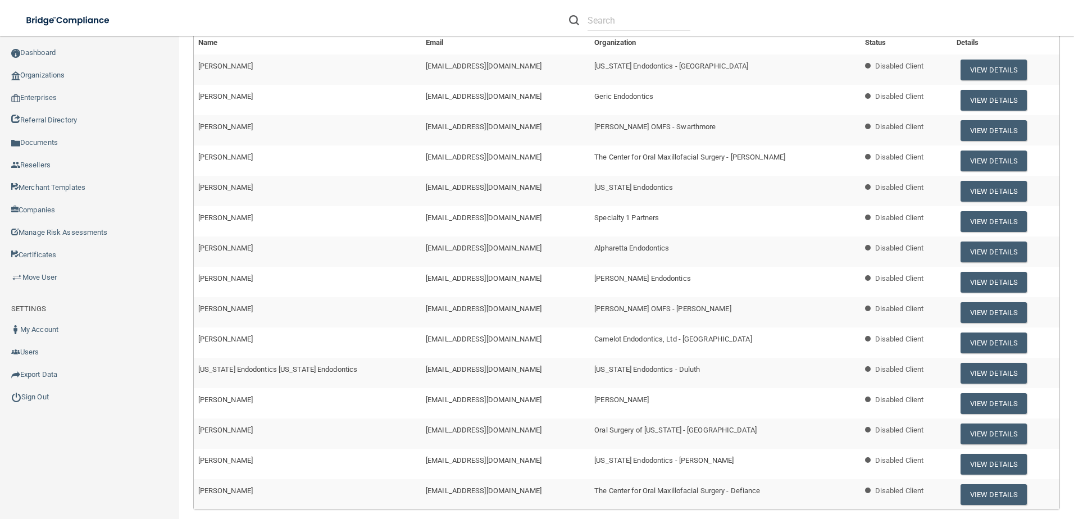
scroll to position [281, 0]
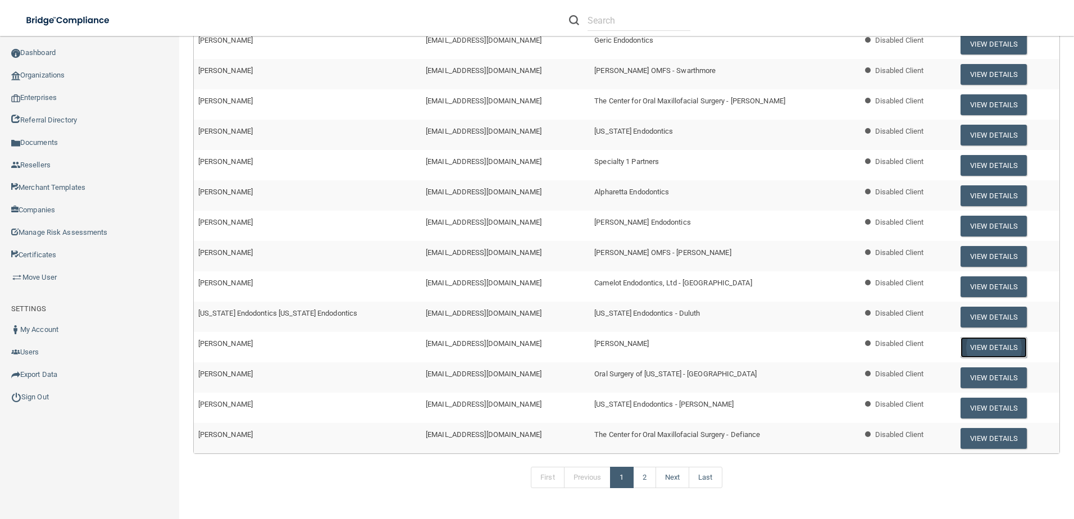
click at [965, 348] on button "View Details" at bounding box center [994, 347] width 66 height 21
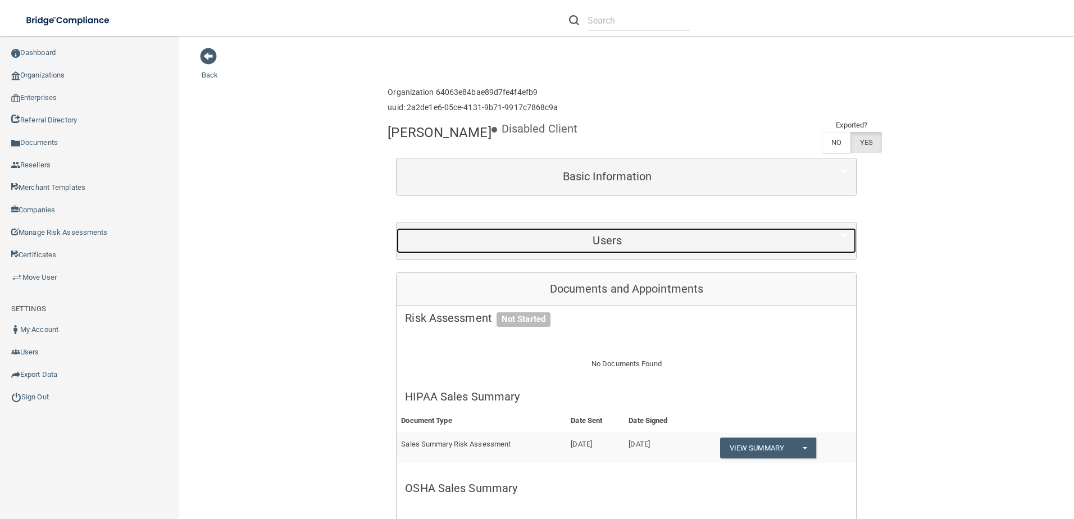
click at [697, 246] on h5 "Users" at bounding box center [607, 240] width 405 height 12
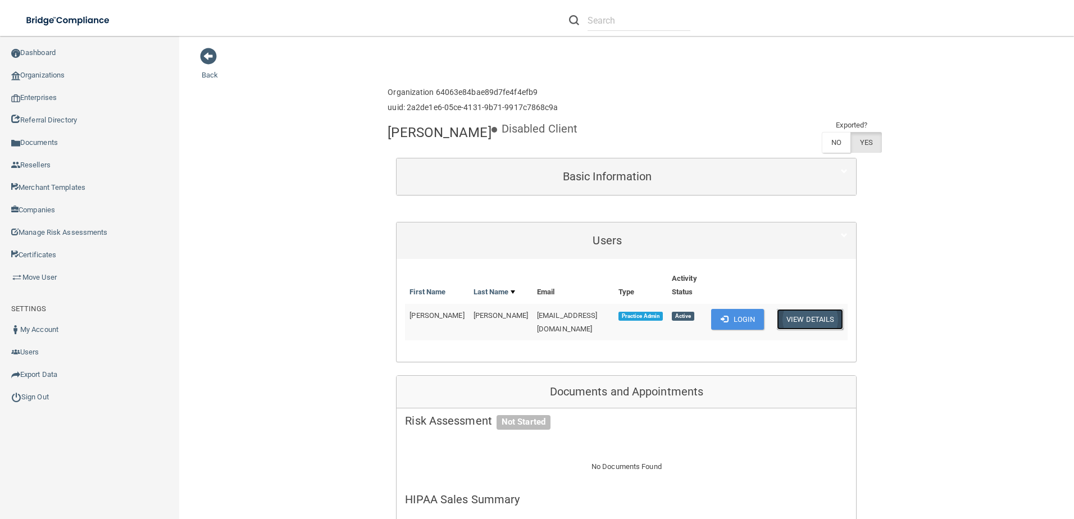
click at [805, 326] on button "View Details" at bounding box center [810, 319] width 66 height 21
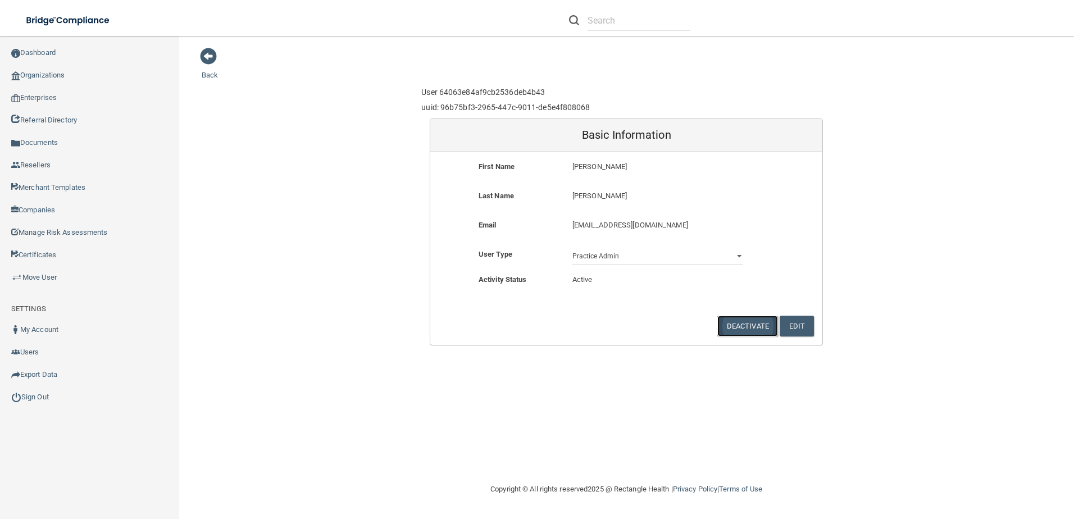
click at [740, 322] on button "Deactivate" at bounding box center [748, 326] width 61 height 21
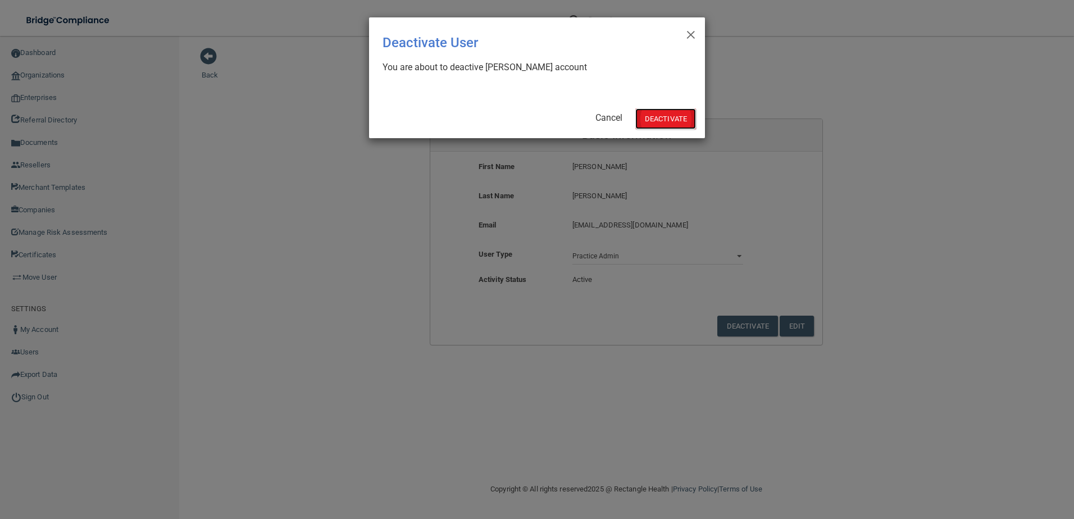
click at [682, 119] on button "Deactivate" at bounding box center [666, 118] width 61 height 21
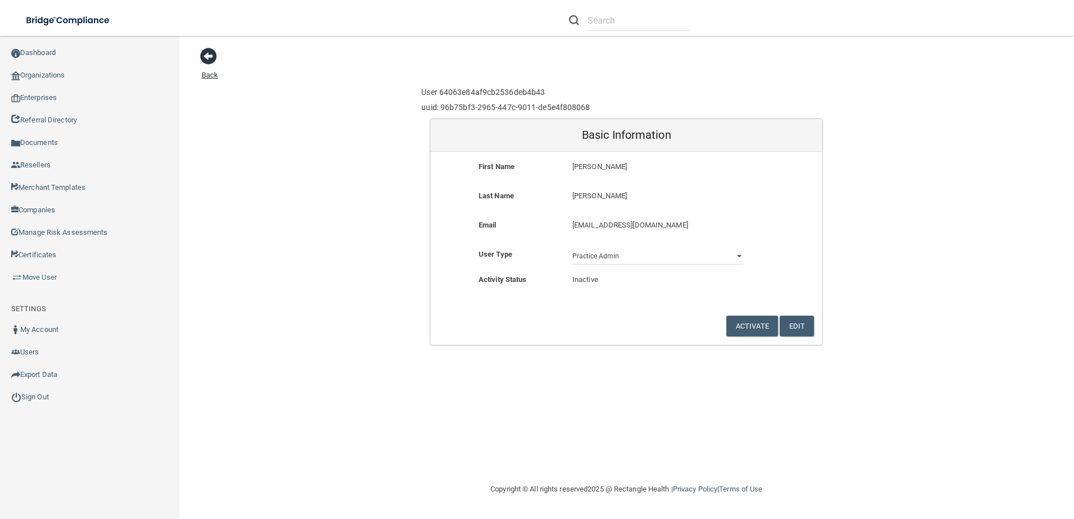
click at [203, 56] on span at bounding box center [208, 56] width 17 height 17
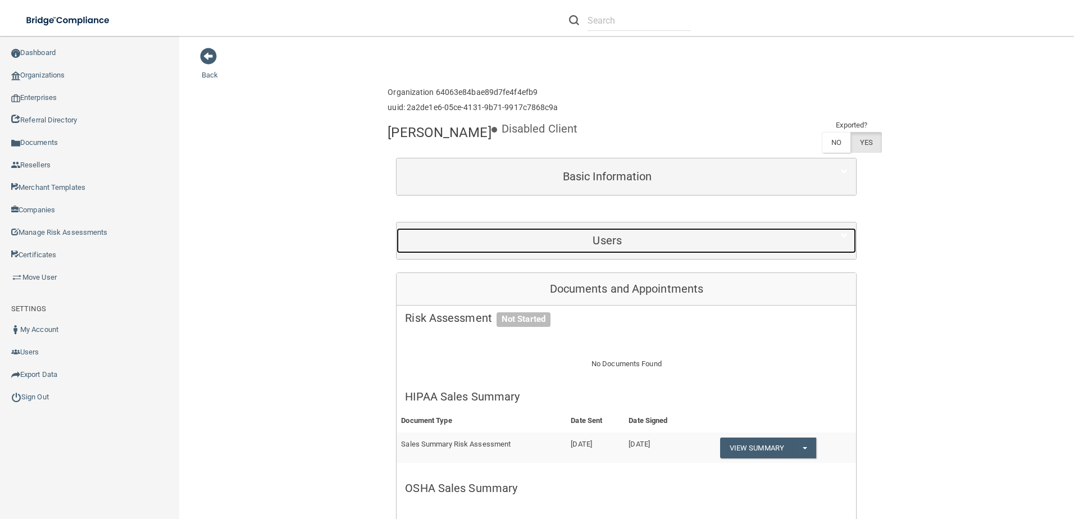
click at [729, 252] on div "Users" at bounding box center [607, 240] width 421 height 25
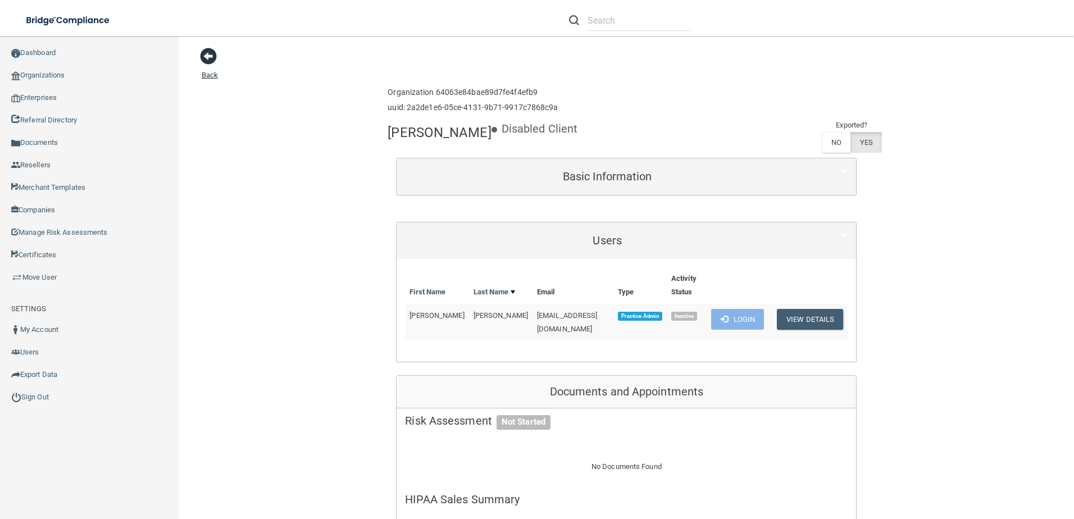
click at [201, 48] on span at bounding box center [208, 56] width 17 height 17
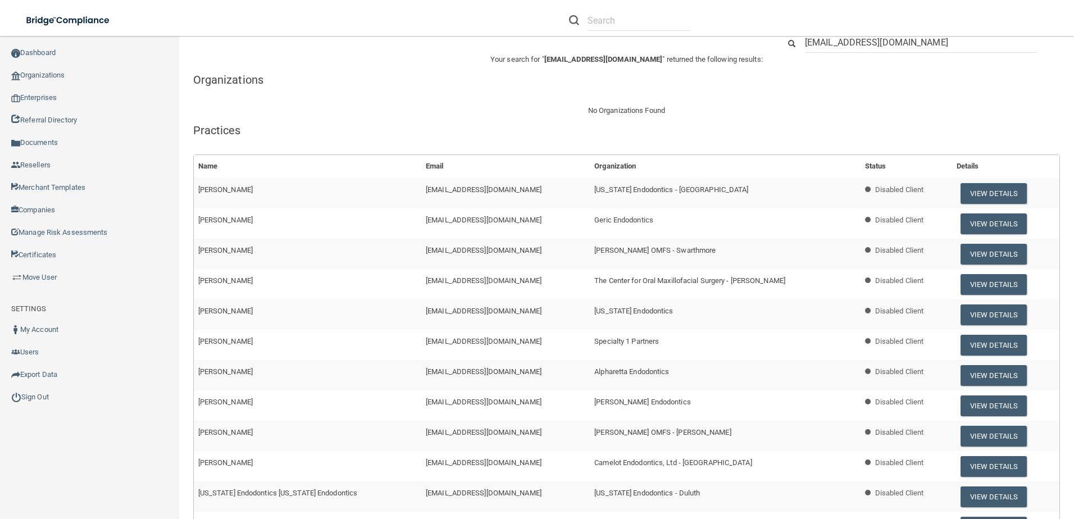
scroll to position [281, 0]
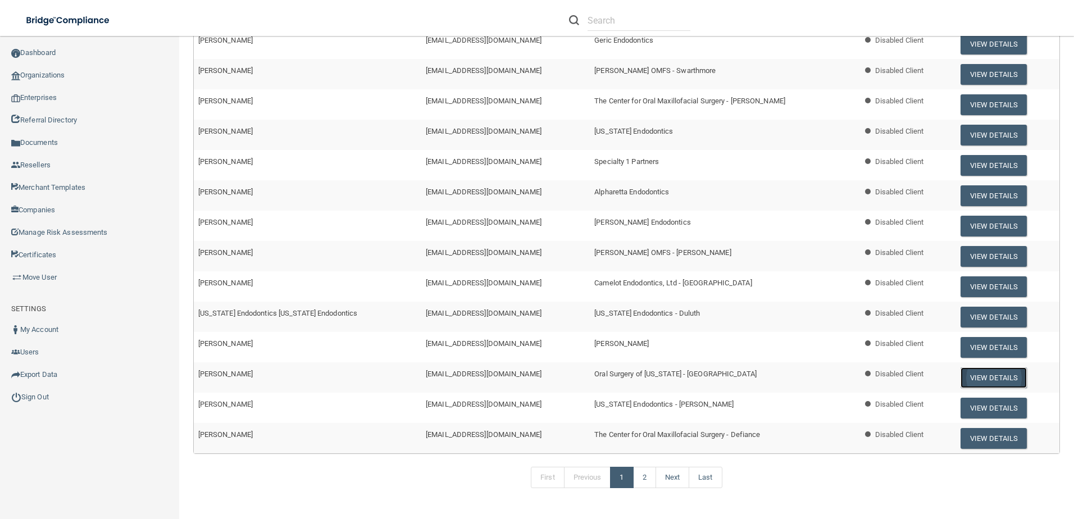
click at [988, 384] on button "View Details" at bounding box center [994, 378] width 66 height 21
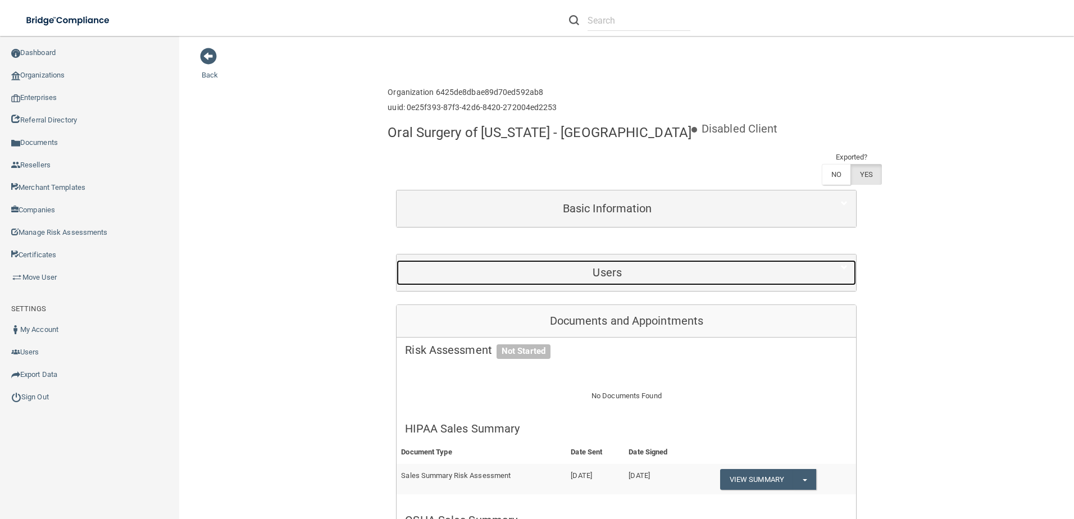
click at [585, 264] on div "Users" at bounding box center [607, 272] width 421 height 25
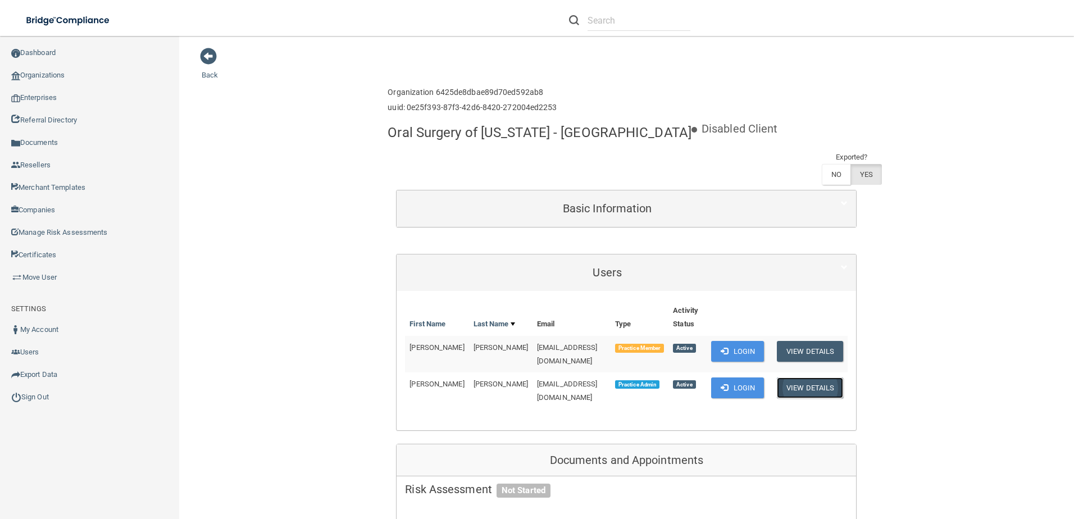
click at [810, 383] on button "View Details" at bounding box center [810, 388] width 66 height 21
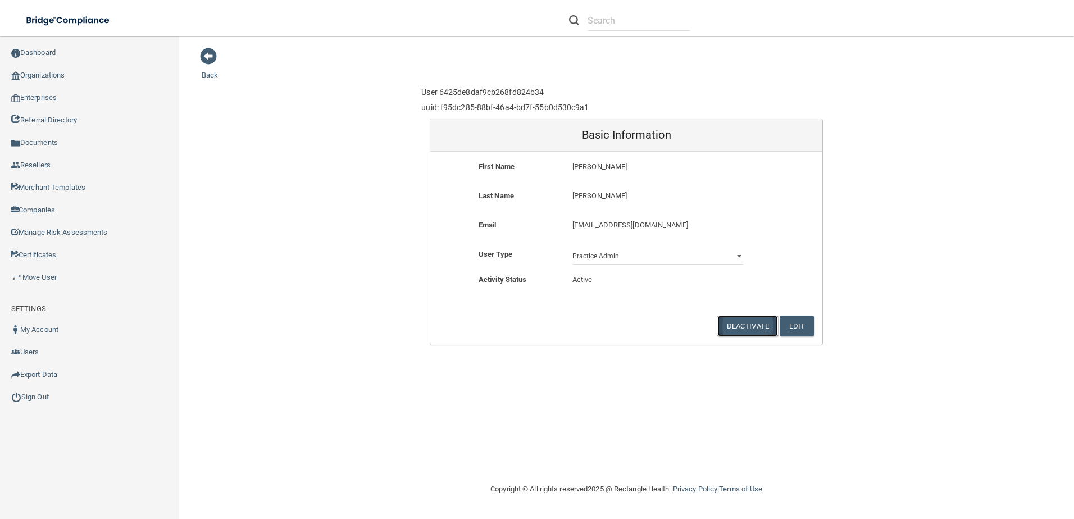
click at [743, 325] on button "Deactivate" at bounding box center [748, 326] width 61 height 21
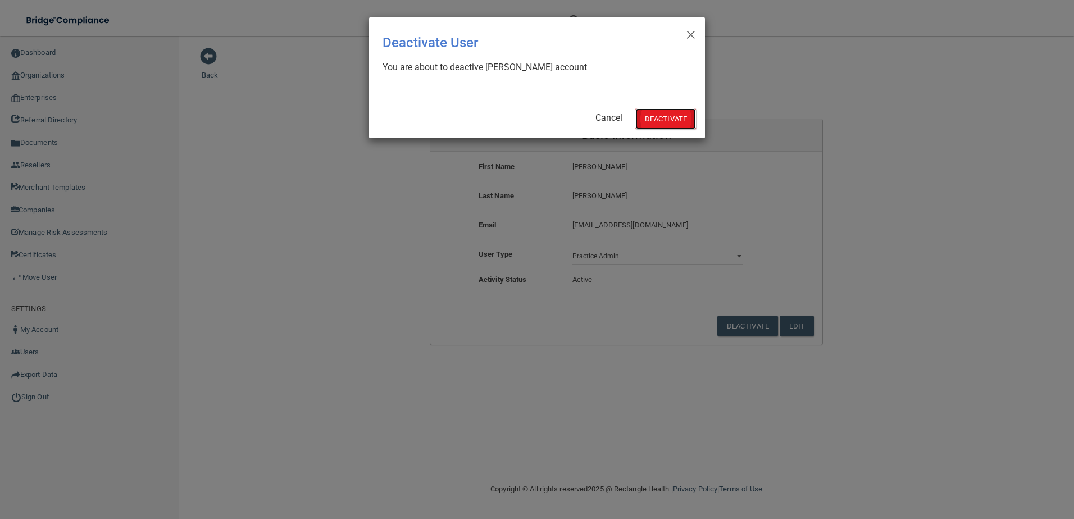
click at [683, 117] on button "Deactivate" at bounding box center [666, 118] width 61 height 21
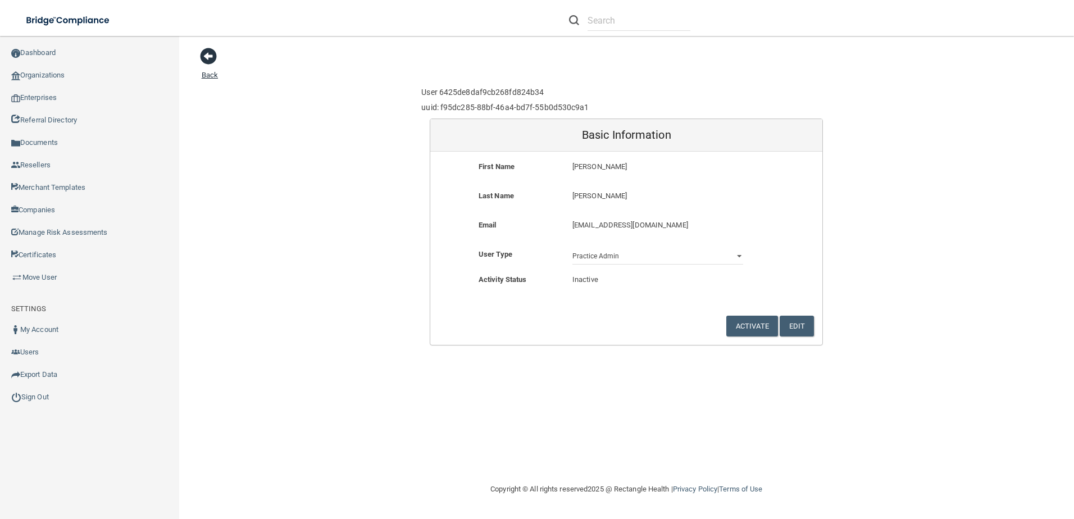
click at [203, 55] on span at bounding box center [208, 56] width 17 height 17
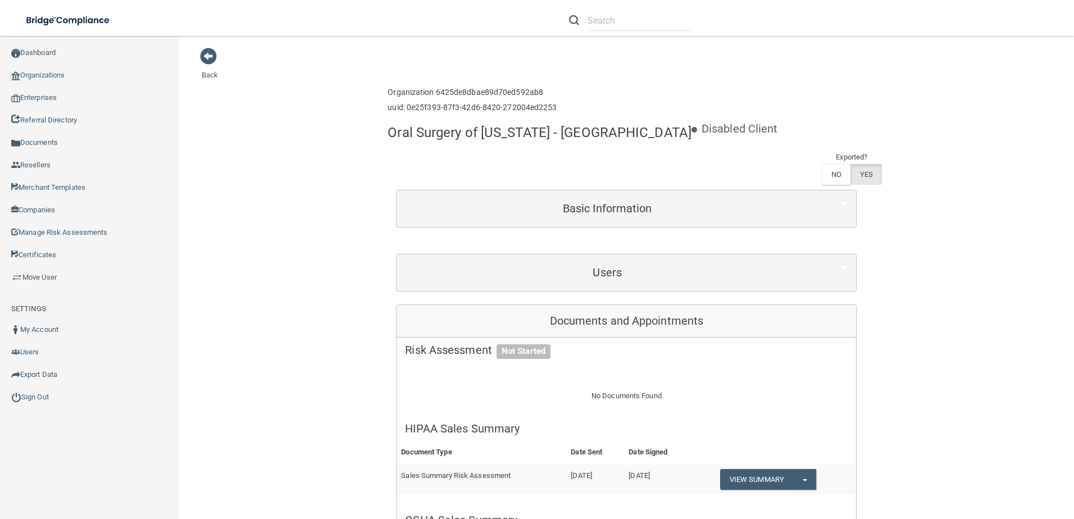
click at [729, 258] on div "Users" at bounding box center [627, 273] width 460 height 37
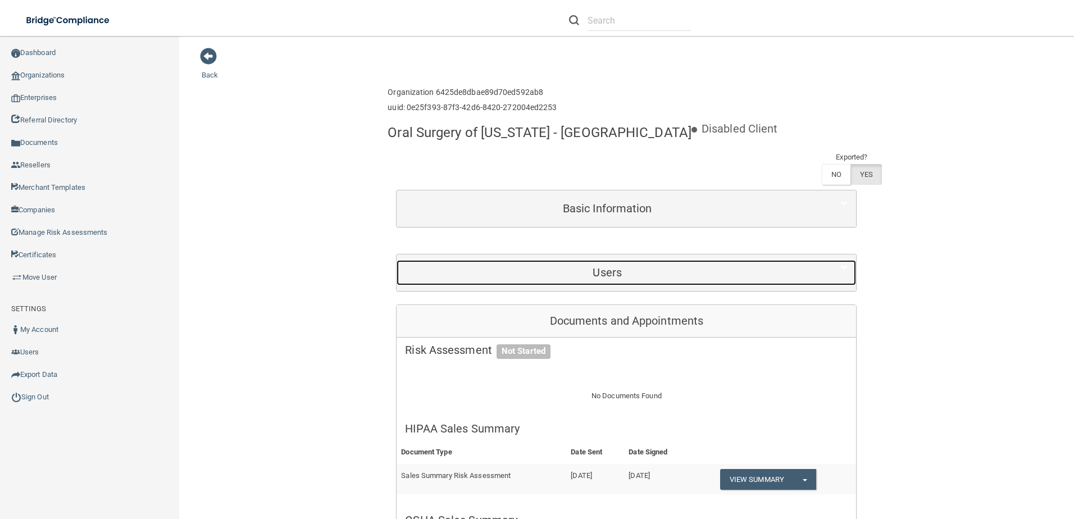
click at [720, 270] on h5 "Users" at bounding box center [607, 272] width 405 height 12
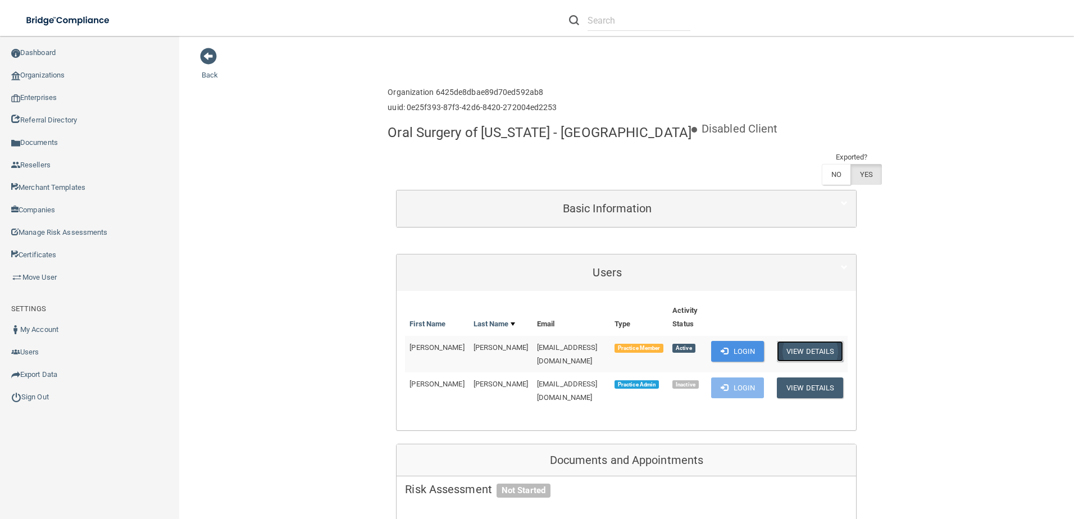
click at [819, 346] on button "View Details" at bounding box center [810, 351] width 66 height 21
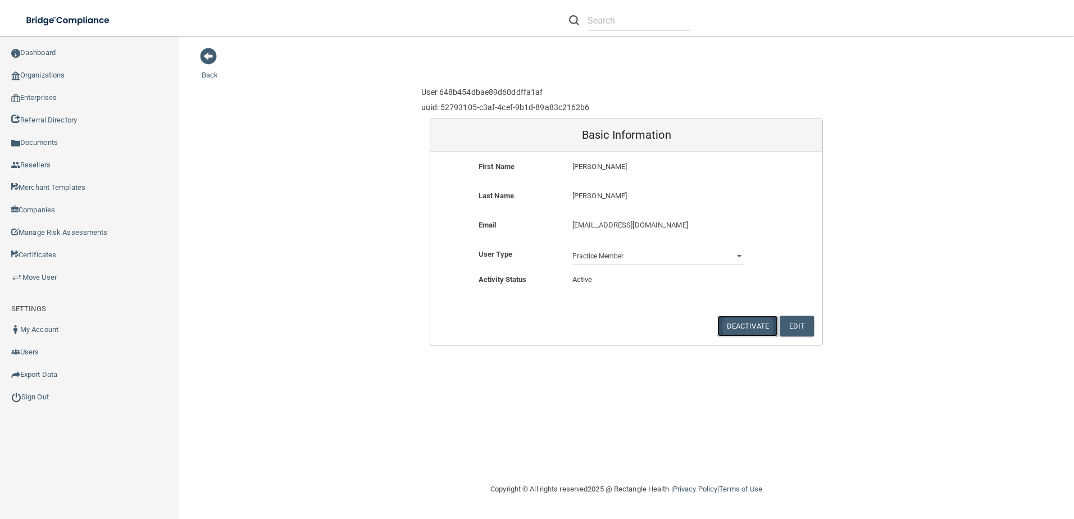
click at [738, 324] on button "Deactivate" at bounding box center [748, 326] width 61 height 21
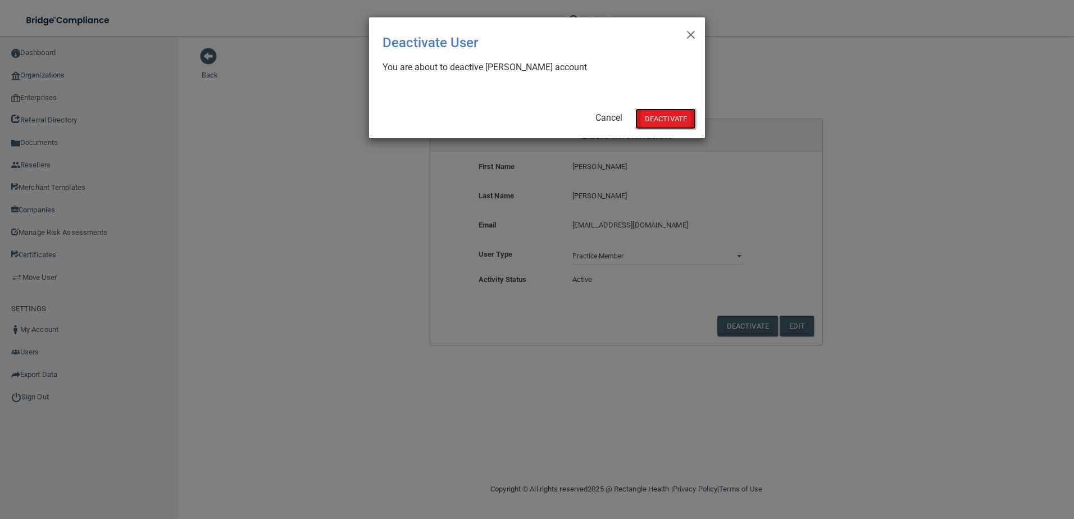
click at [674, 117] on button "Deactivate" at bounding box center [666, 118] width 61 height 21
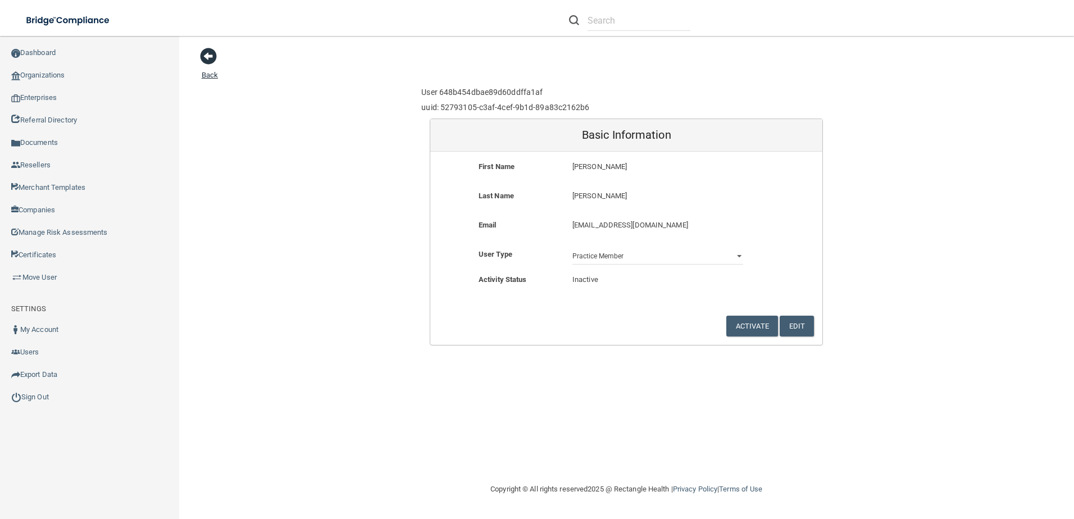
click at [203, 51] on span at bounding box center [208, 56] width 17 height 17
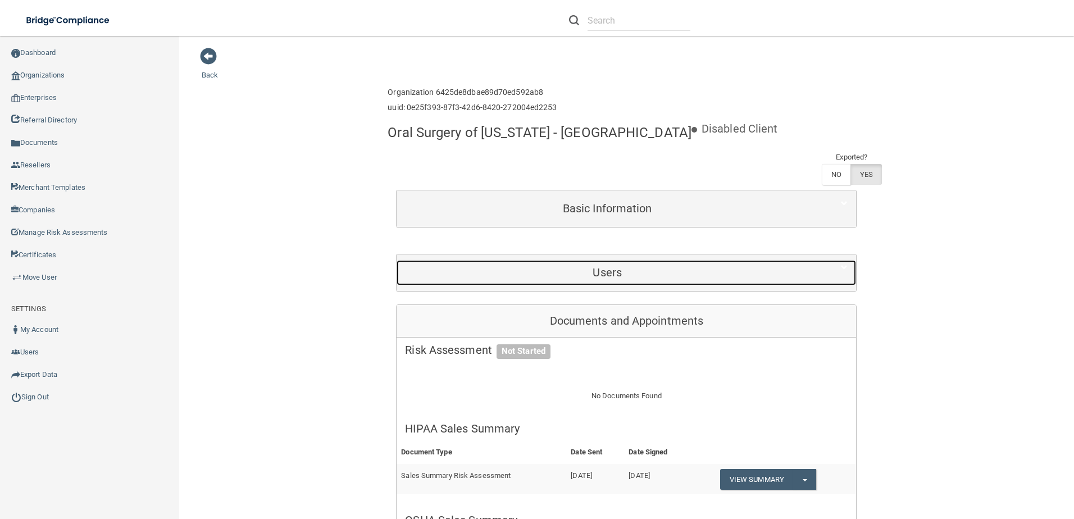
click at [672, 266] on div "Users" at bounding box center [607, 272] width 421 height 25
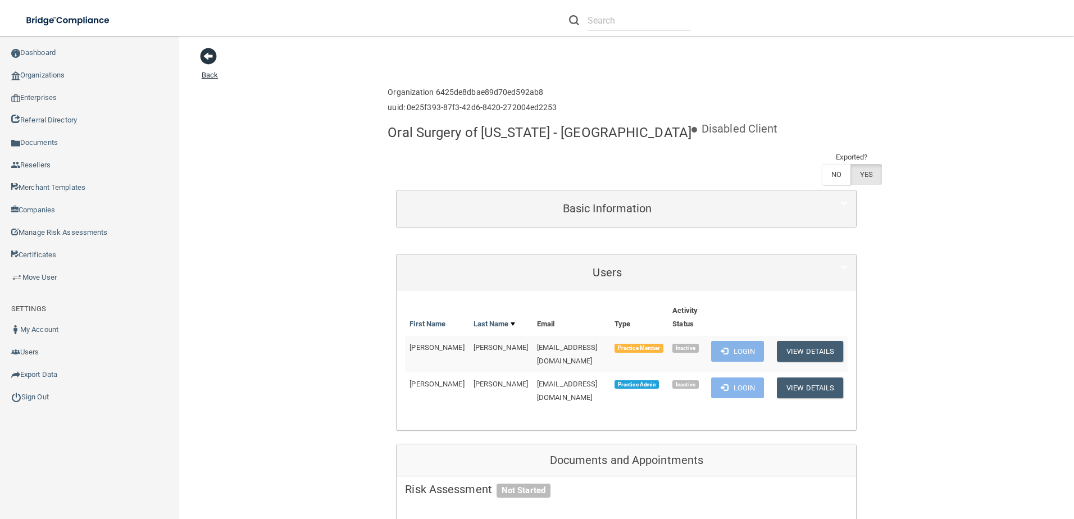
click at [207, 55] on span at bounding box center [208, 56] width 17 height 17
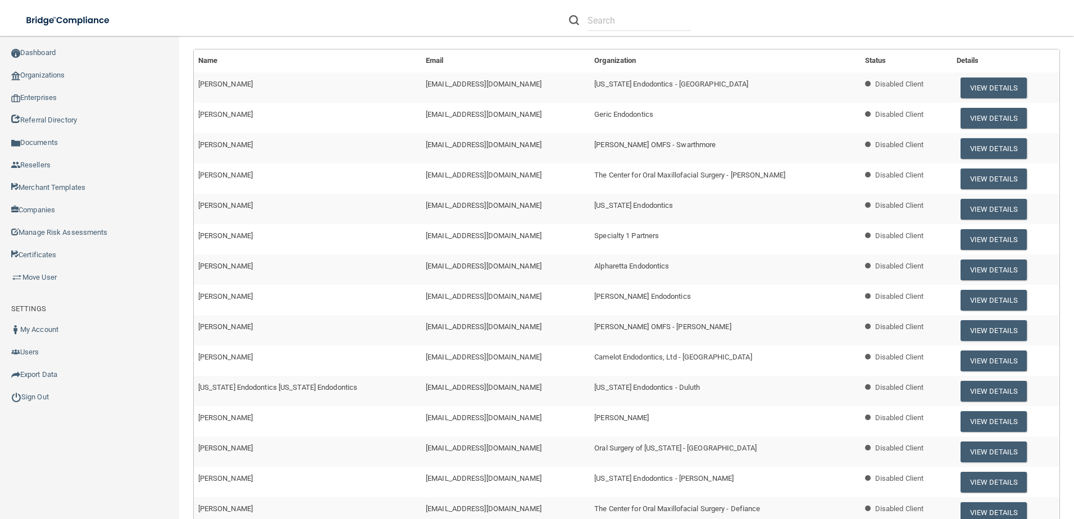
scroll to position [225, 0]
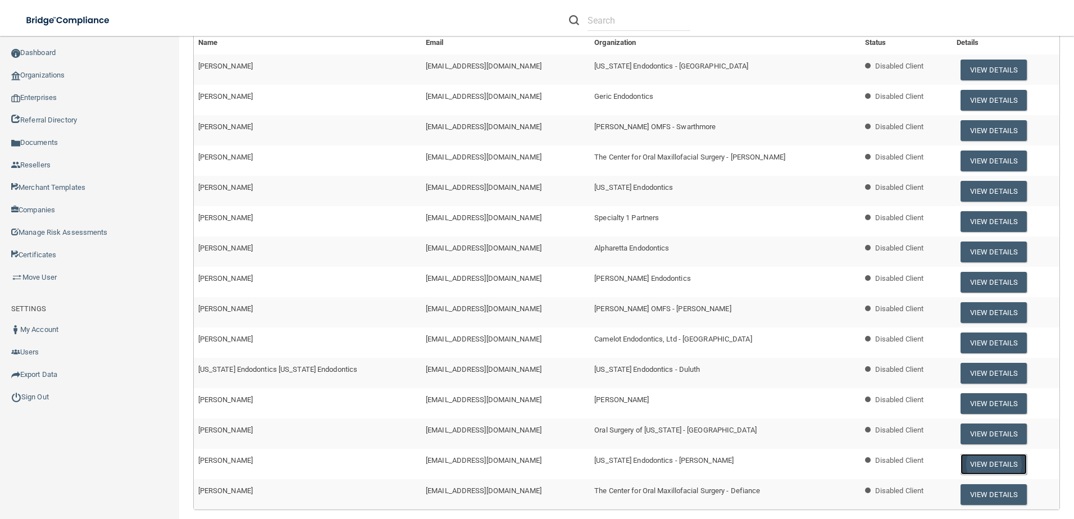
click at [968, 465] on button "View Details" at bounding box center [994, 464] width 66 height 21
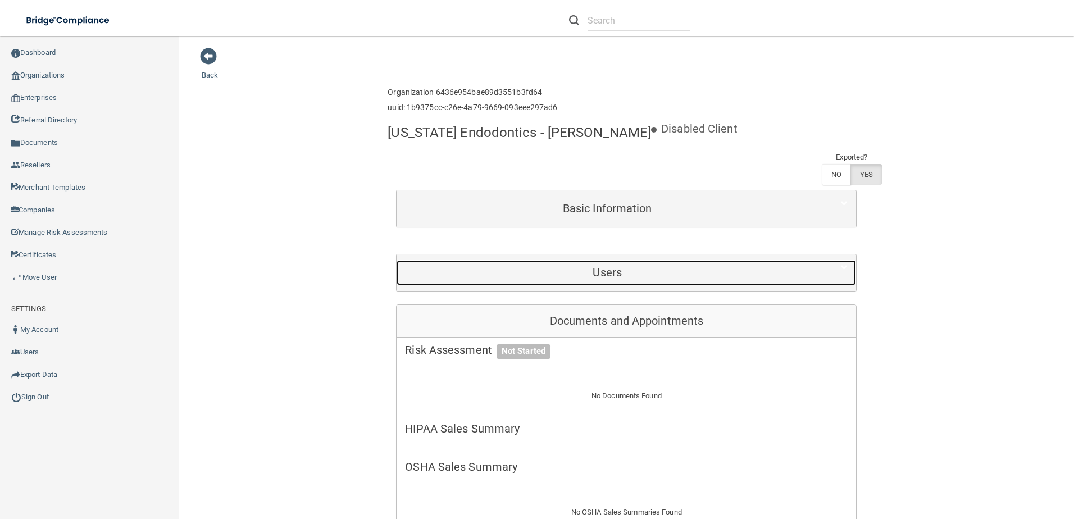
click at [664, 271] on h5 "Users" at bounding box center [607, 272] width 405 height 12
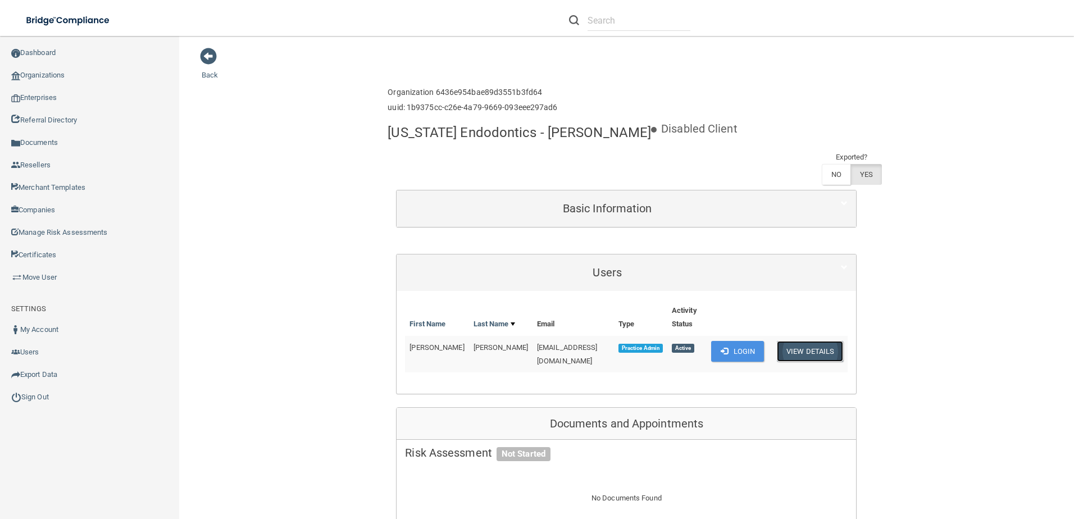
click at [799, 361] on button "View Details" at bounding box center [810, 351] width 66 height 21
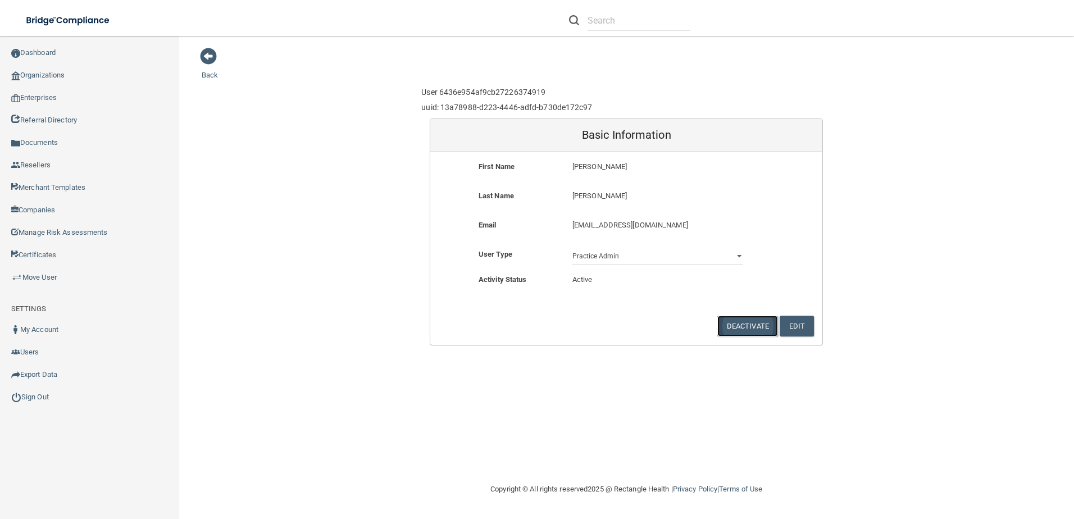
click at [734, 326] on button "Deactivate" at bounding box center [748, 326] width 61 height 21
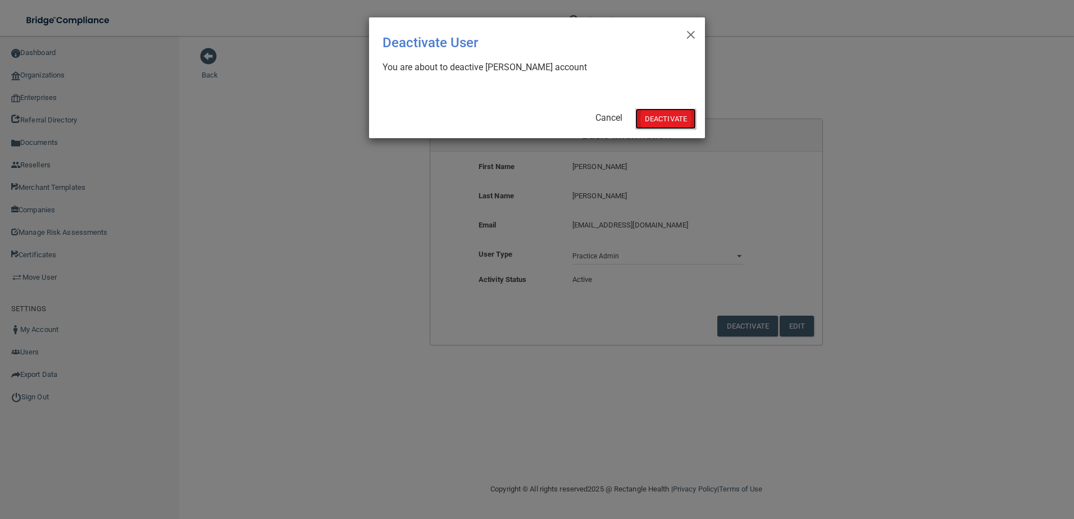
click at [664, 123] on button "Deactivate" at bounding box center [666, 118] width 61 height 21
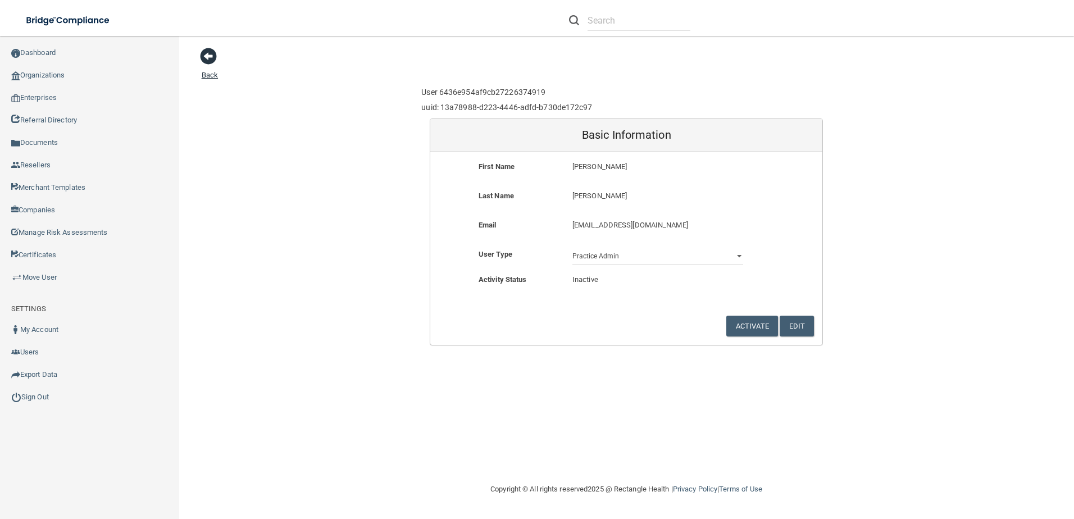
click at [203, 52] on span at bounding box center [208, 56] width 17 height 17
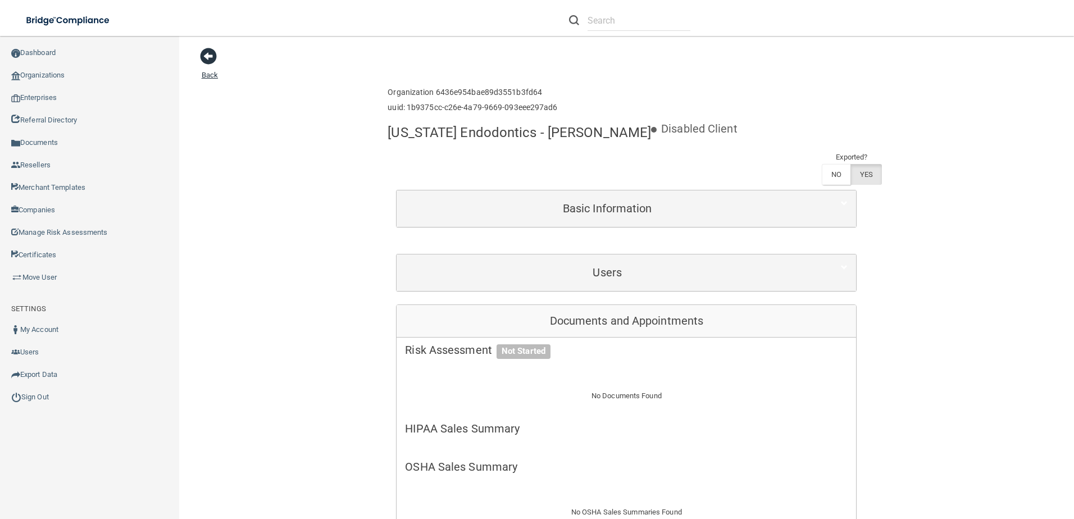
click at [210, 60] on span at bounding box center [208, 56] width 17 height 17
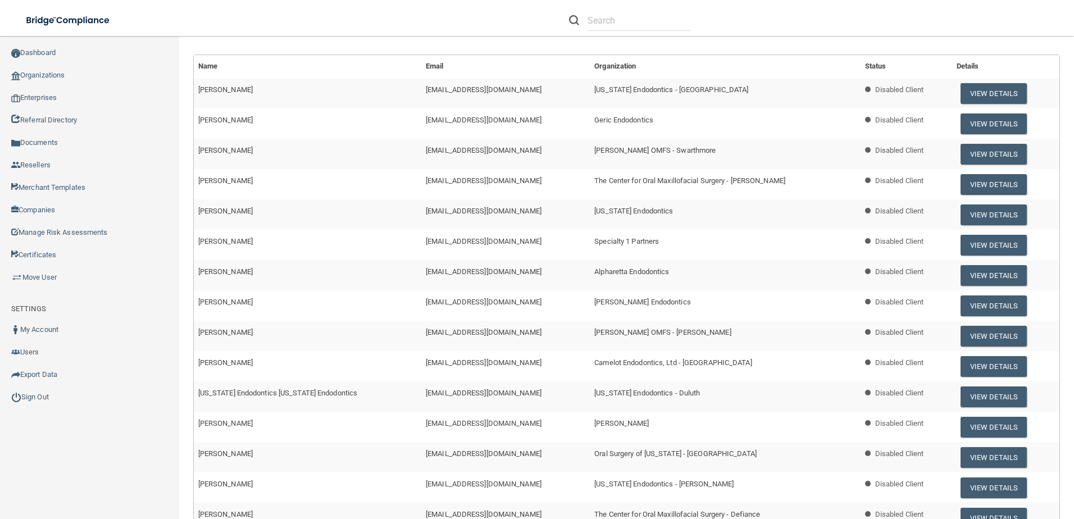
scroll to position [281, 0]
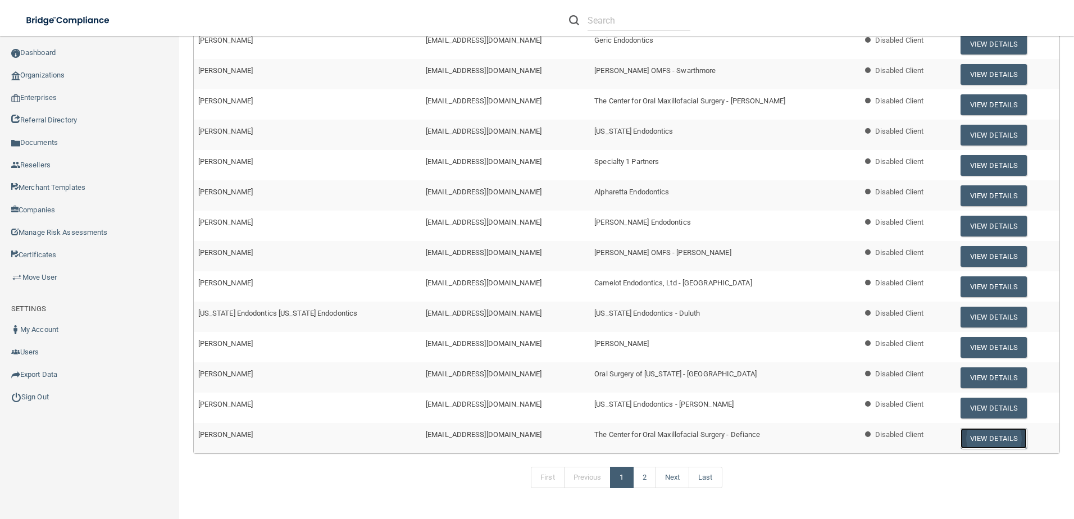
click at [981, 432] on button "View Details" at bounding box center [994, 438] width 66 height 21
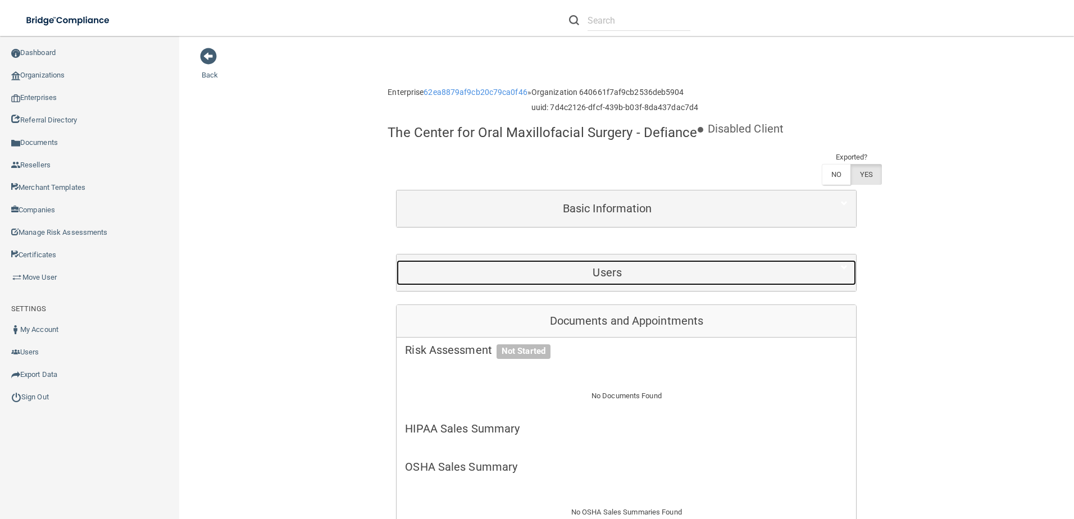
click at [646, 277] on h5 "Users" at bounding box center [607, 272] width 405 height 12
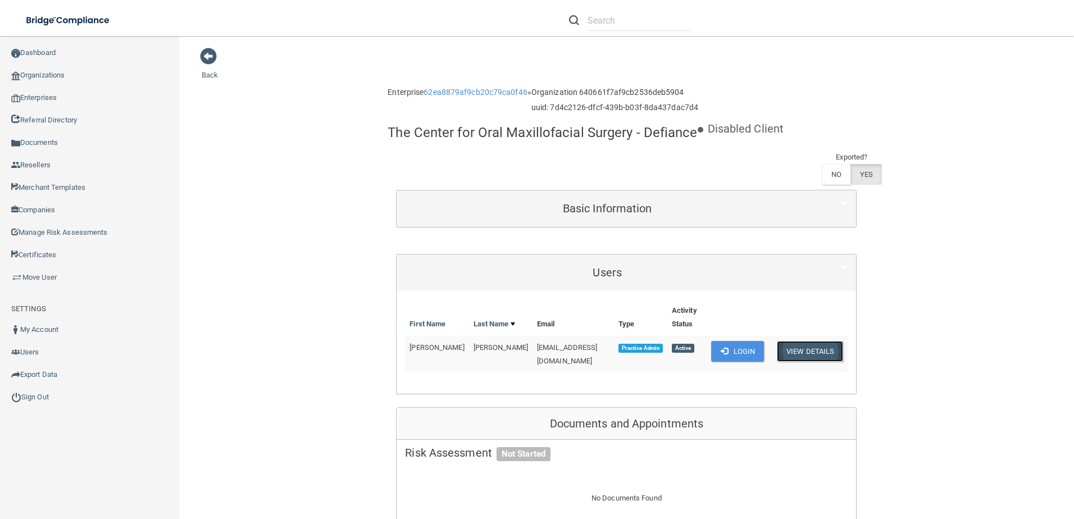
click at [825, 360] on button "View Details" at bounding box center [810, 351] width 66 height 21
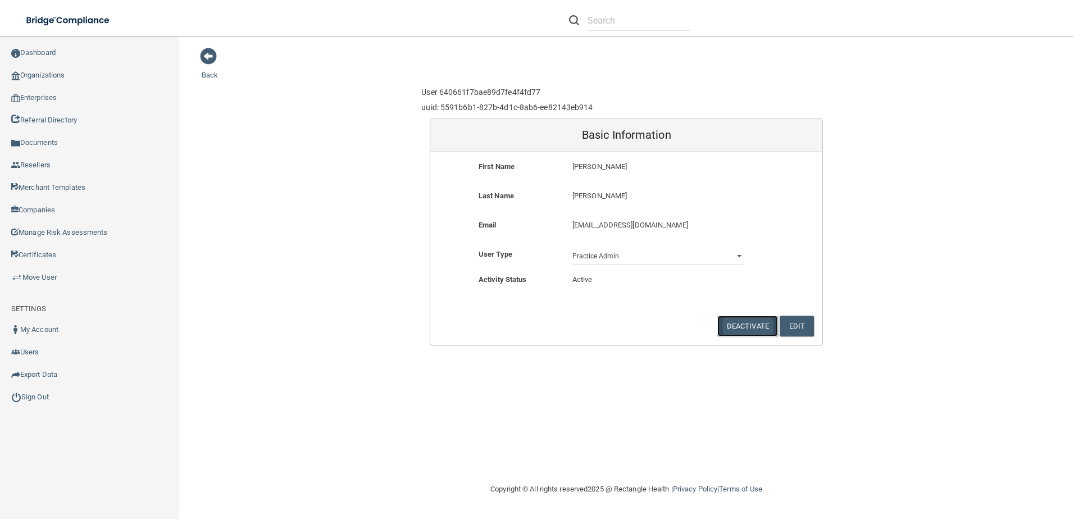
click at [745, 324] on button "Deactivate" at bounding box center [748, 326] width 61 height 21
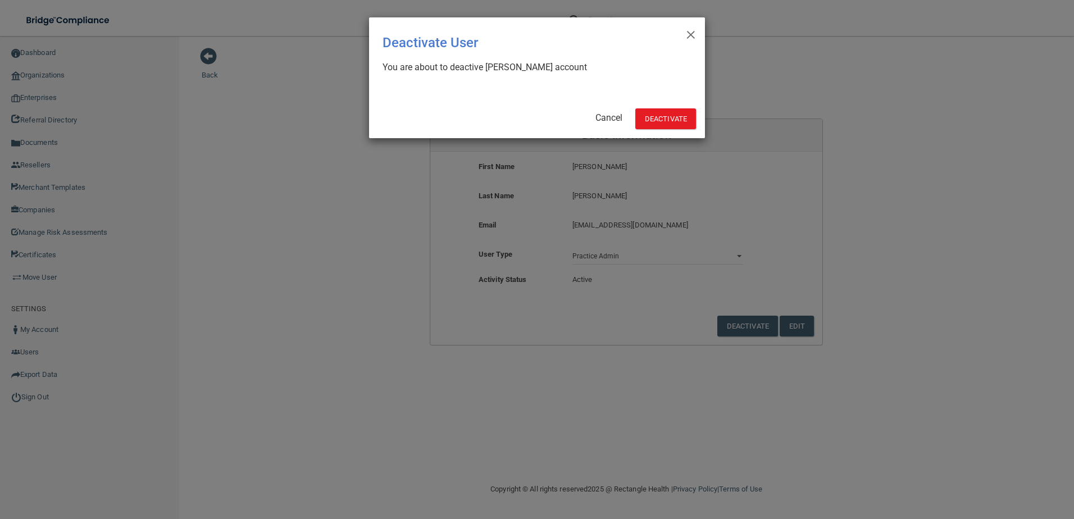
click at [665, 103] on div "× Close Deactivate User You are about to deactive Ashley Smith's account Cancel…" at bounding box center [537, 77] width 336 height 121
click at [665, 117] on button "Deactivate" at bounding box center [666, 118] width 61 height 21
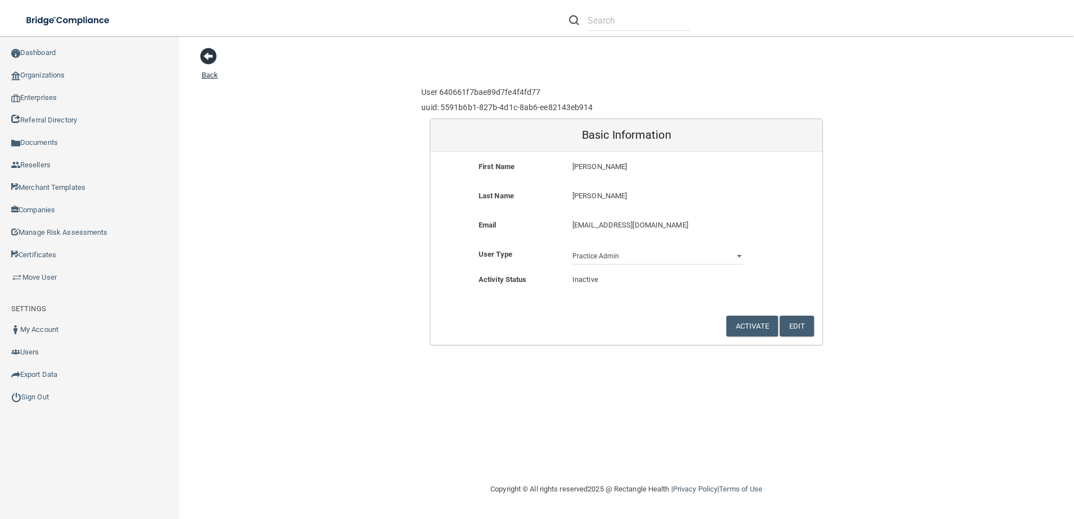
click at [205, 56] on span at bounding box center [208, 56] width 17 height 17
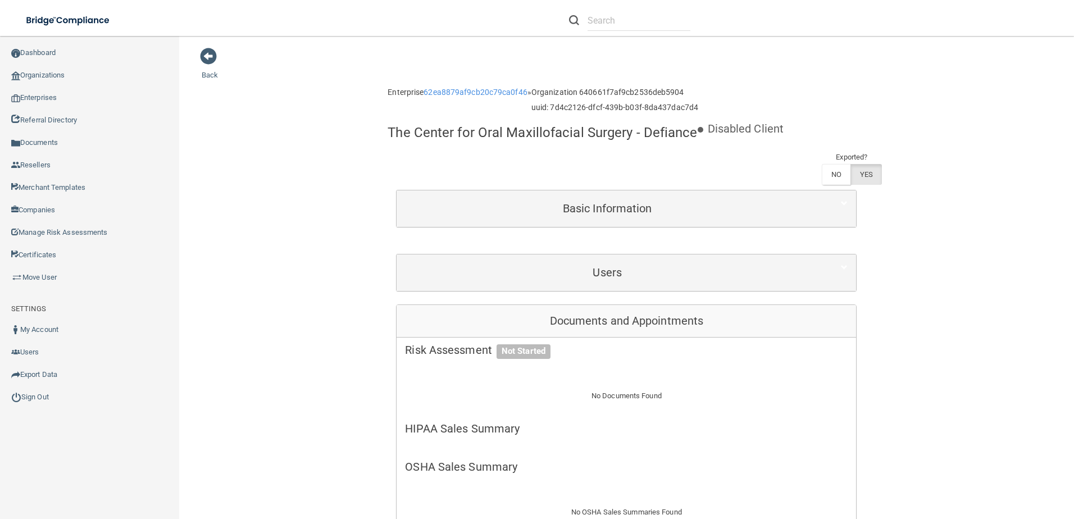
click at [206, 58] on span at bounding box center [208, 56] width 17 height 17
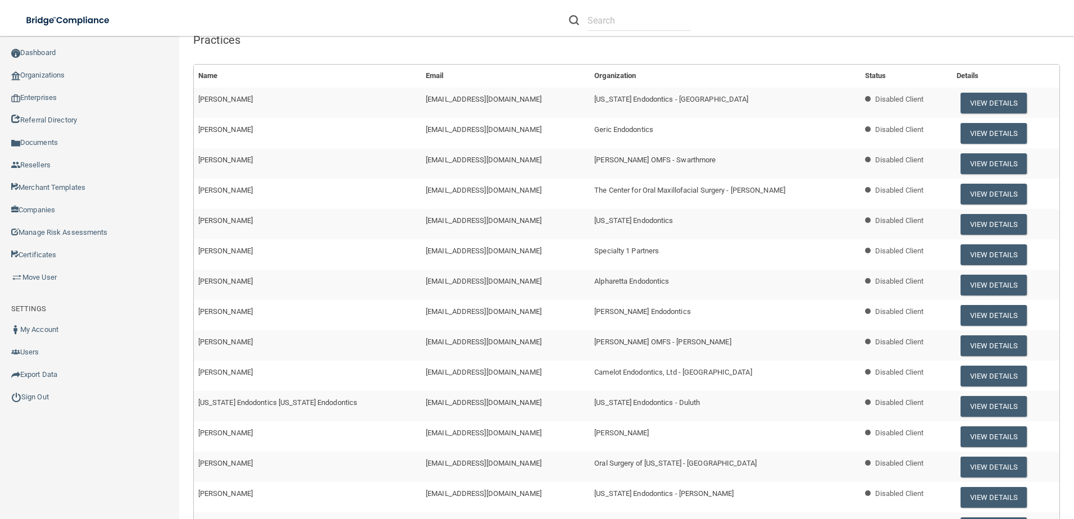
scroll to position [312, 0]
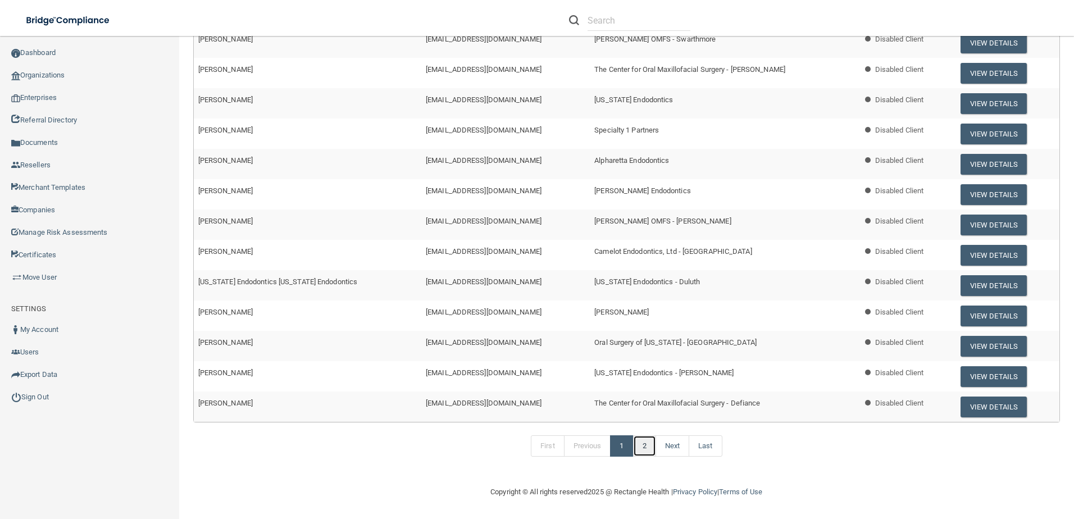
click at [643, 453] on link "2" at bounding box center [644, 445] width 23 height 21
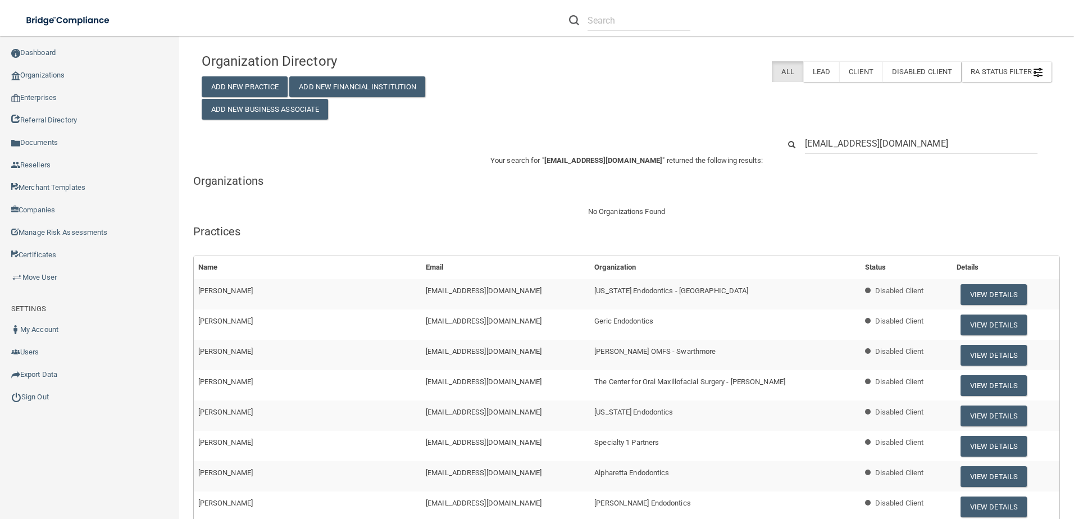
scroll to position [312, 0]
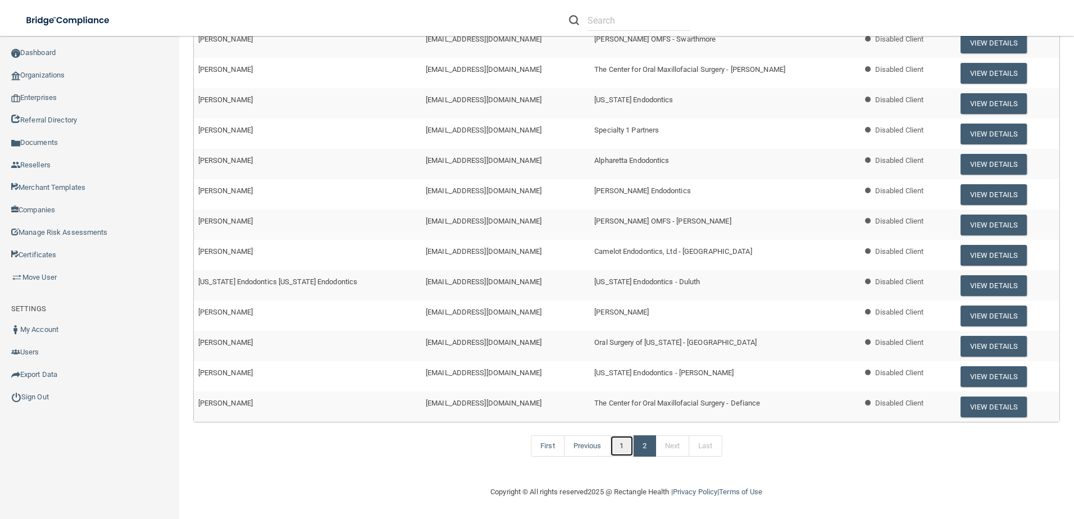
click at [620, 446] on link "1" at bounding box center [621, 445] width 23 height 21
